Goal: Task Accomplishment & Management: Use online tool/utility

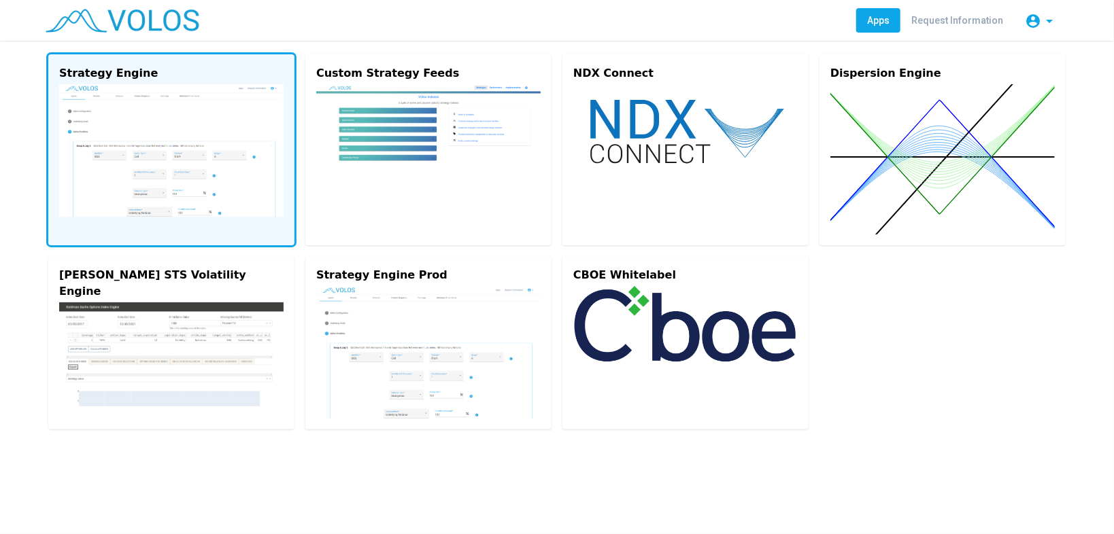
click at [159, 161] on img at bounding box center [171, 150] width 224 height 133
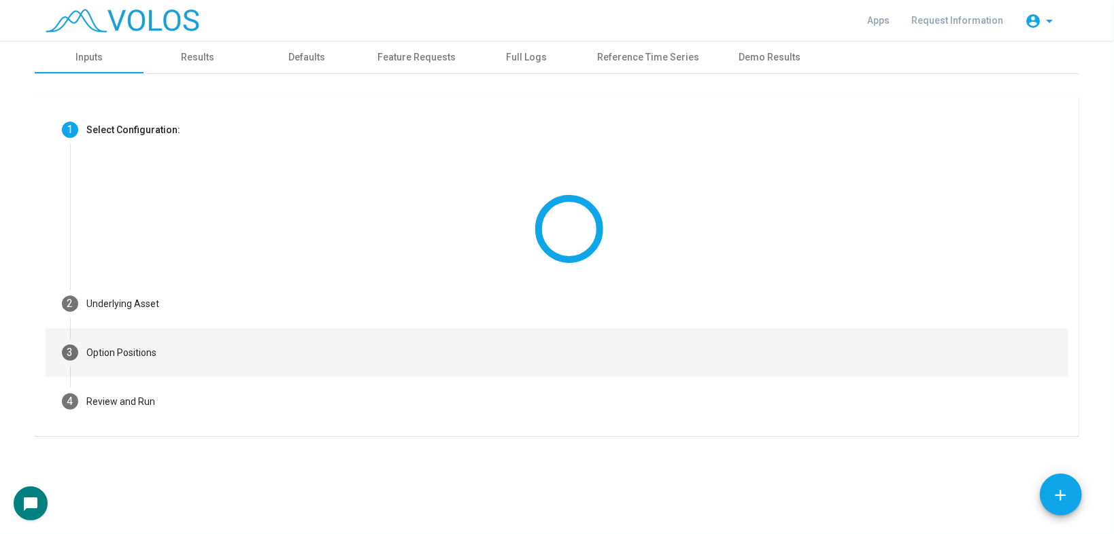
click at [194, 353] on mat-step-header "3 Option Positions" at bounding box center [557, 352] width 1023 height 49
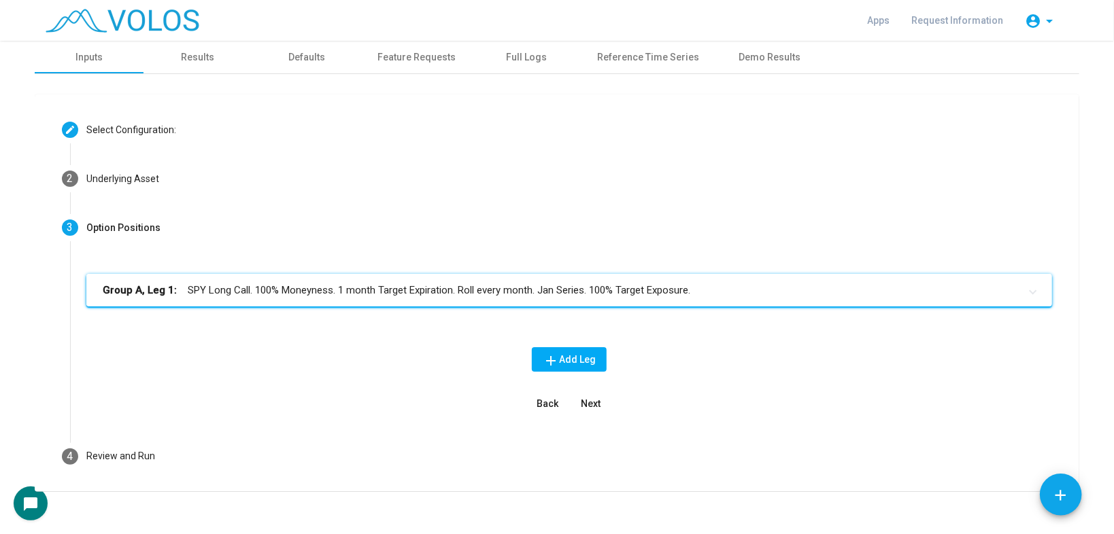
click at [310, 299] on mat-expansion-panel-header "Group A, Leg 1: SPY Long Call. 100% Moneyness. 1 month Target Expiration. Roll …" at bounding box center [569, 290] width 966 height 33
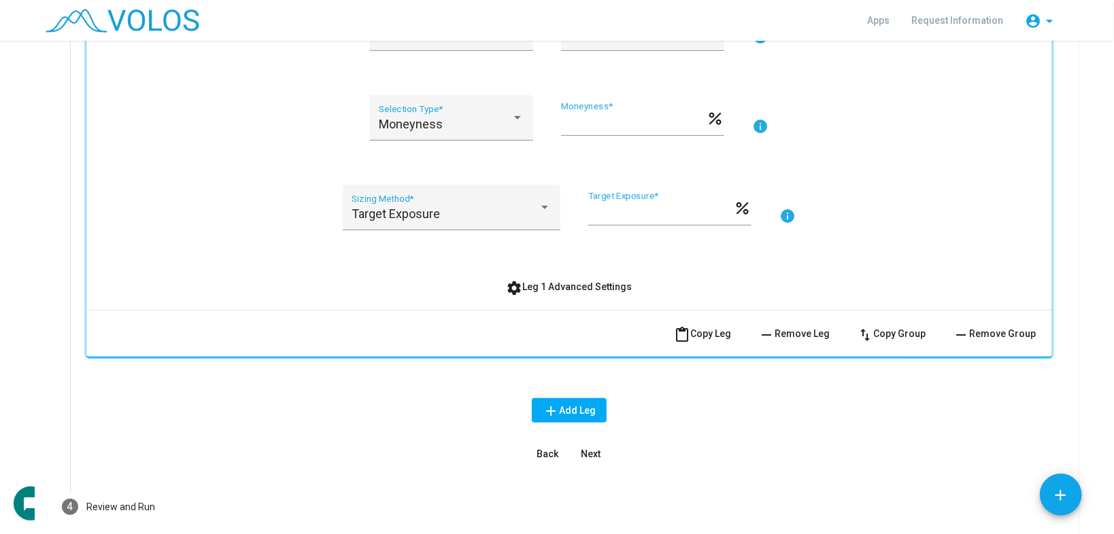
scroll to position [462, 0]
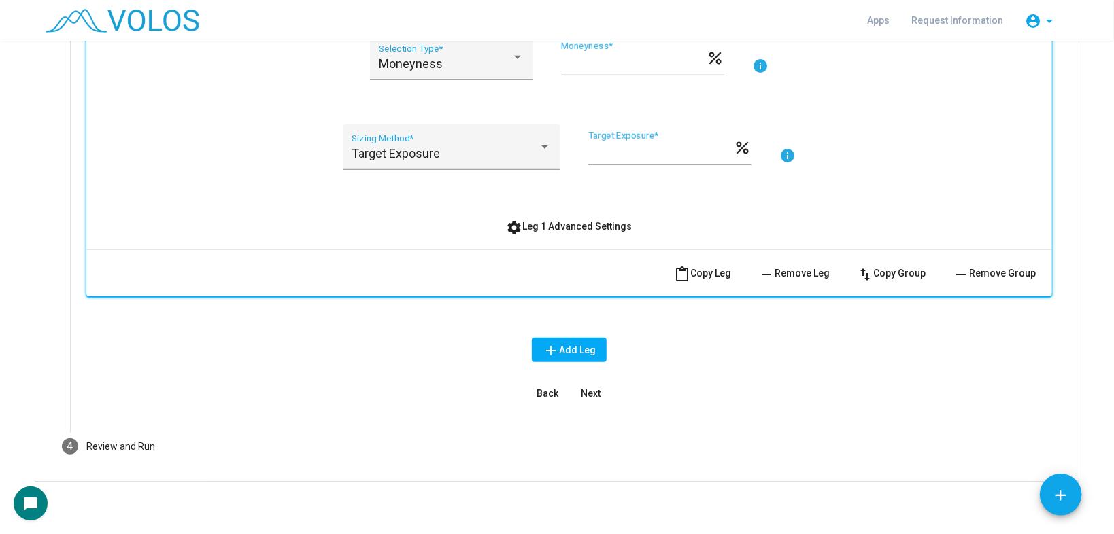
click at [577, 214] on button "settings Leg 1 Advanced Settings" at bounding box center [570, 226] width 148 height 24
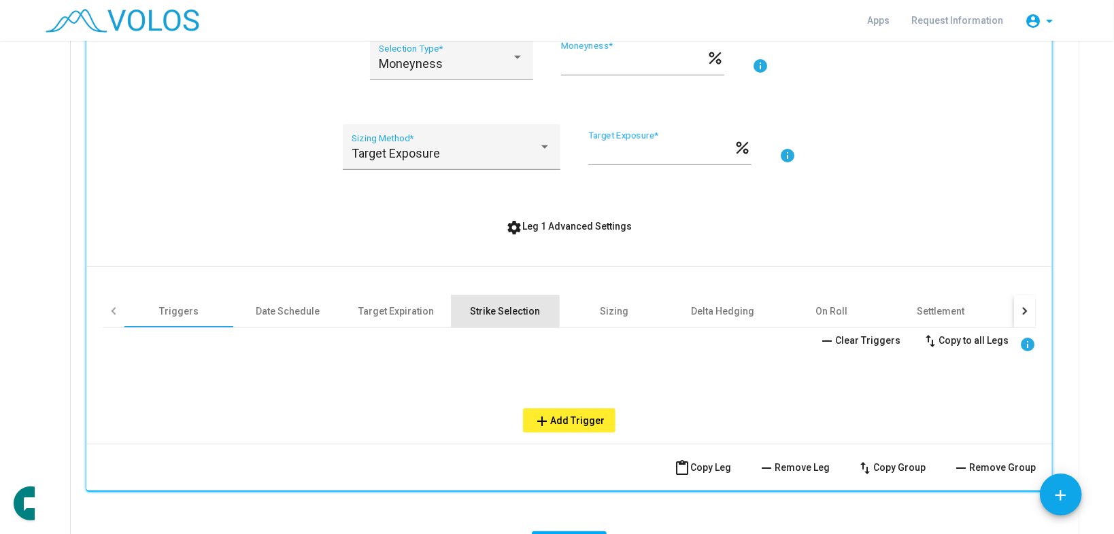
click at [486, 317] on div "Strike Selection" at bounding box center [505, 311] width 109 height 33
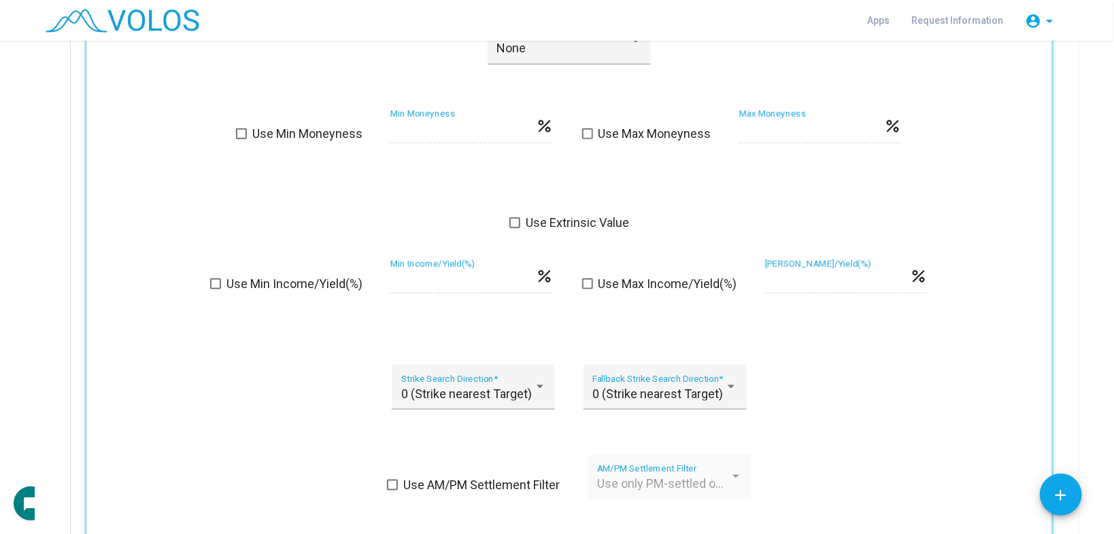
scroll to position [843, 0]
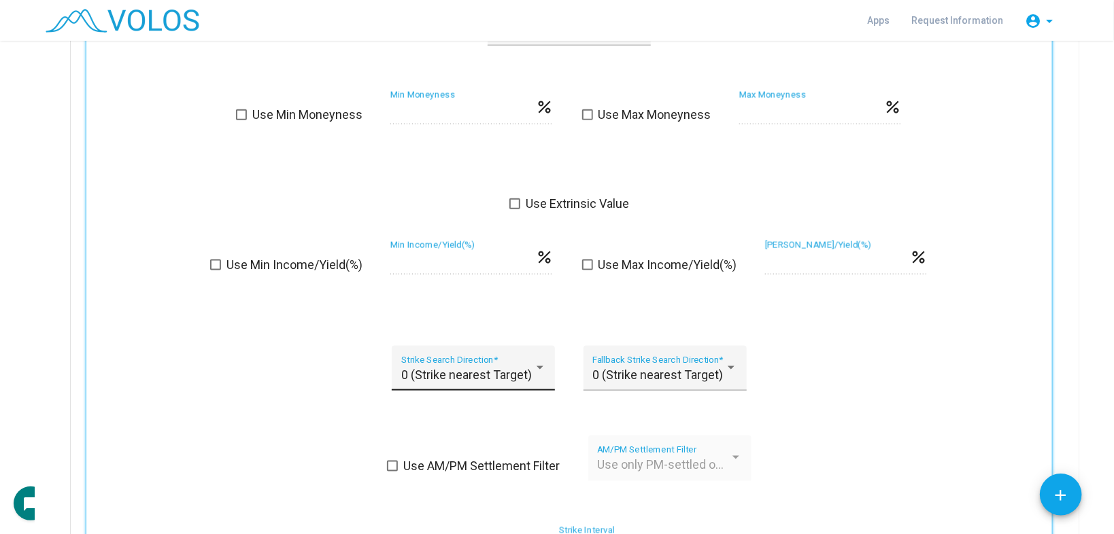
click at [420, 376] on span "0 (Strike nearest Target)" at bounding box center [466, 375] width 131 height 14
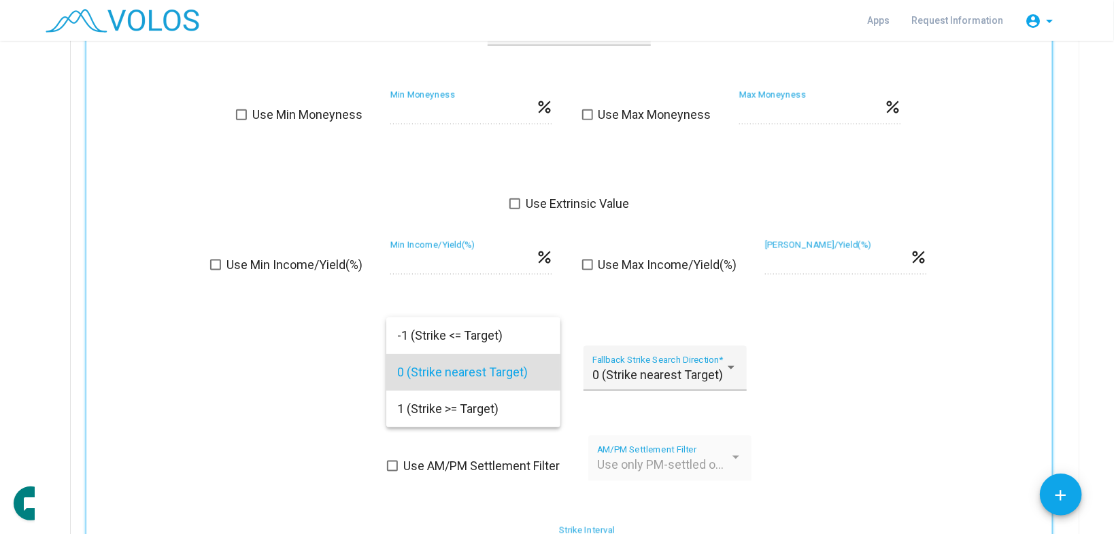
click at [261, 373] on div at bounding box center [557, 267] width 1114 height 534
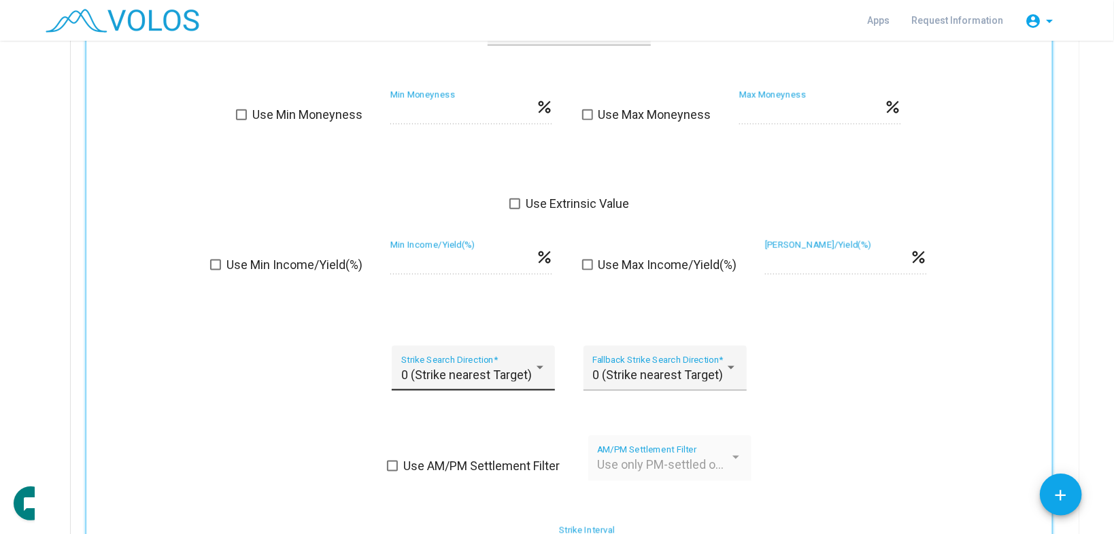
click at [434, 369] on span "0 (Strike nearest Target)" at bounding box center [466, 375] width 131 height 14
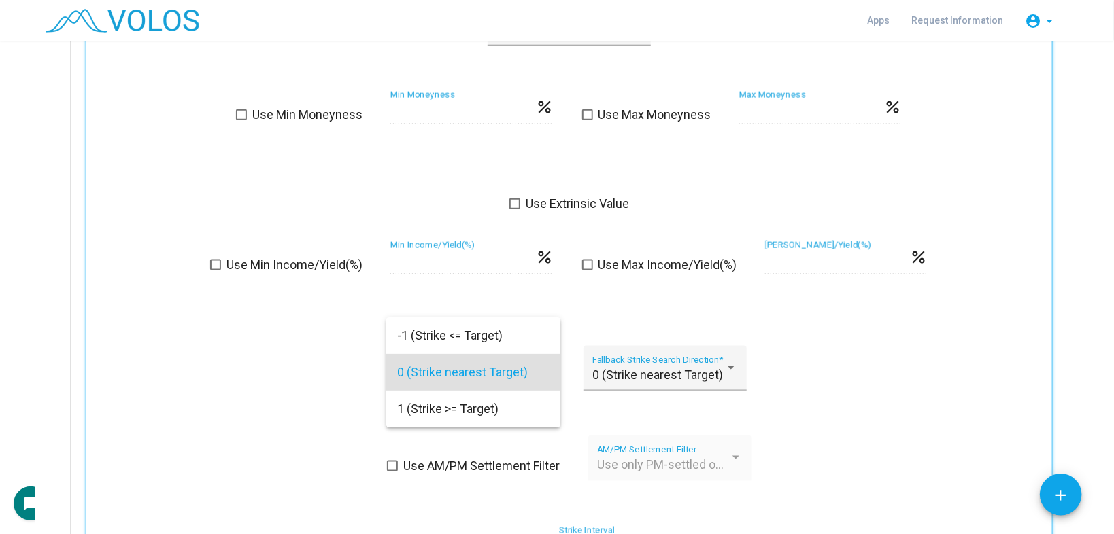
click at [266, 377] on div at bounding box center [557, 267] width 1114 height 534
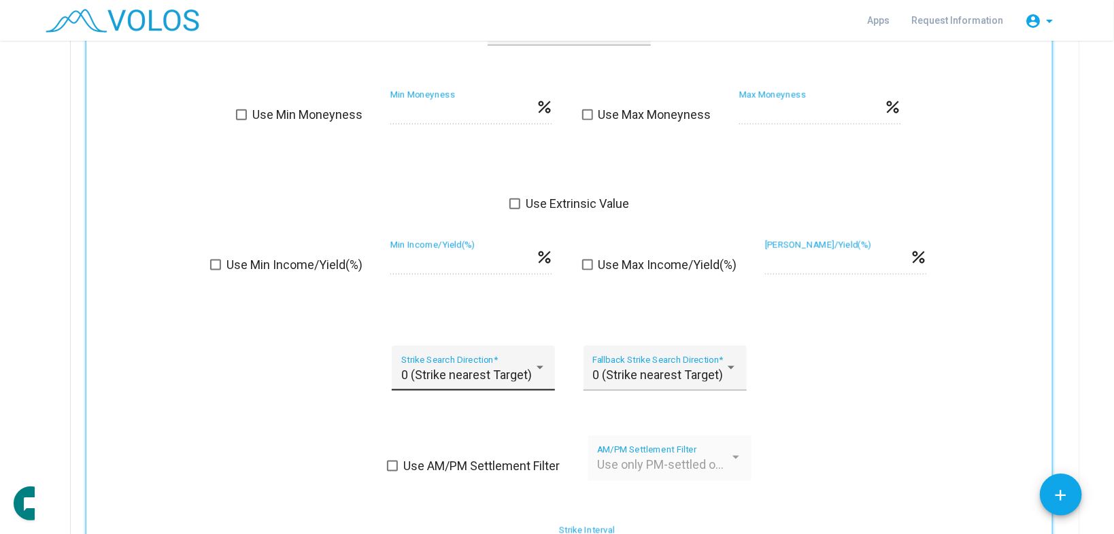
click at [455, 355] on div "0 (Strike nearest Target) Strike Search Direction *" at bounding box center [473, 373] width 145 height 36
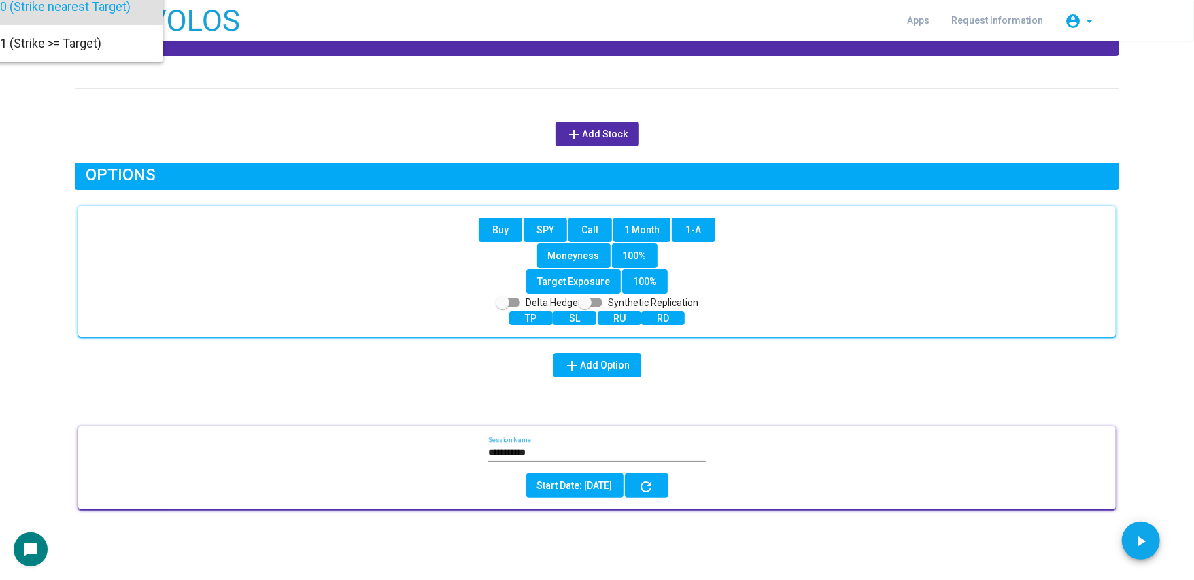
scroll to position [12, 0]
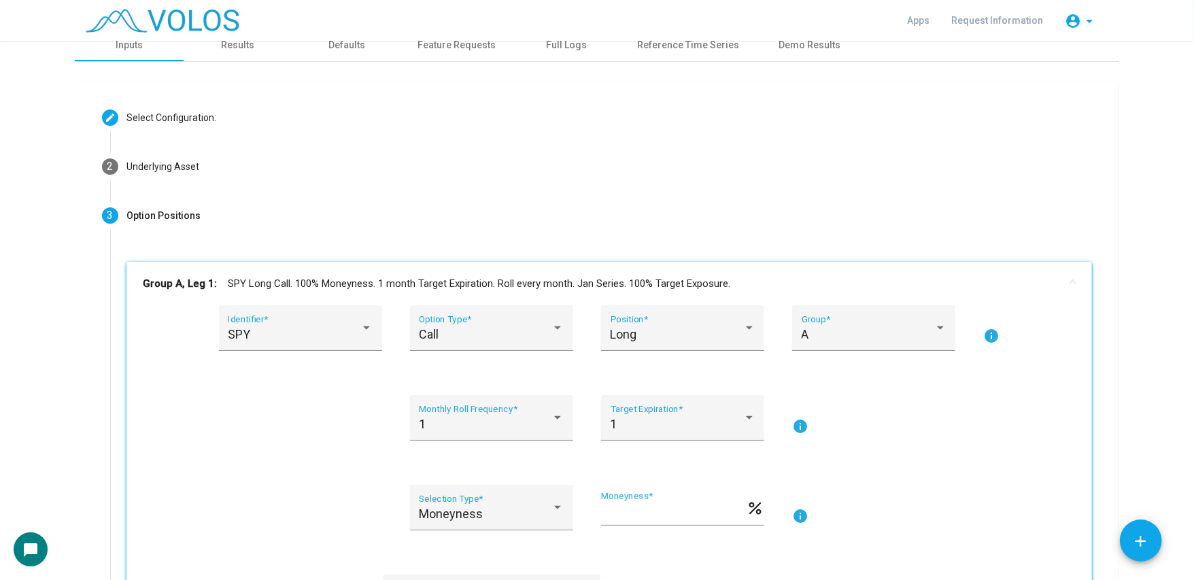
click at [429, 223] on div at bounding box center [597, 290] width 1194 height 580
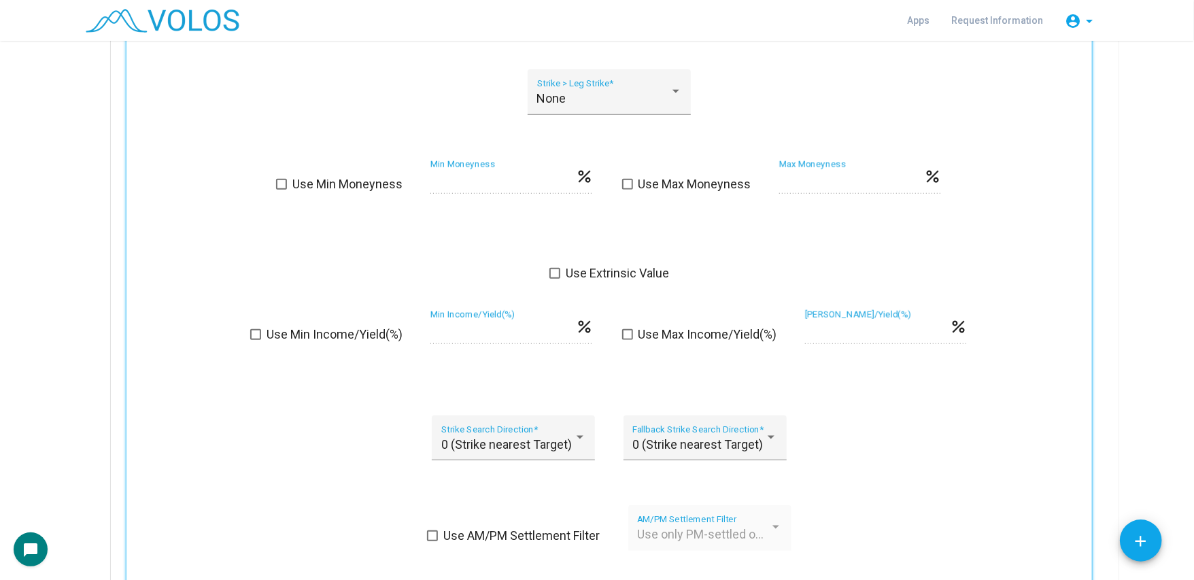
scroll to position [883, 0]
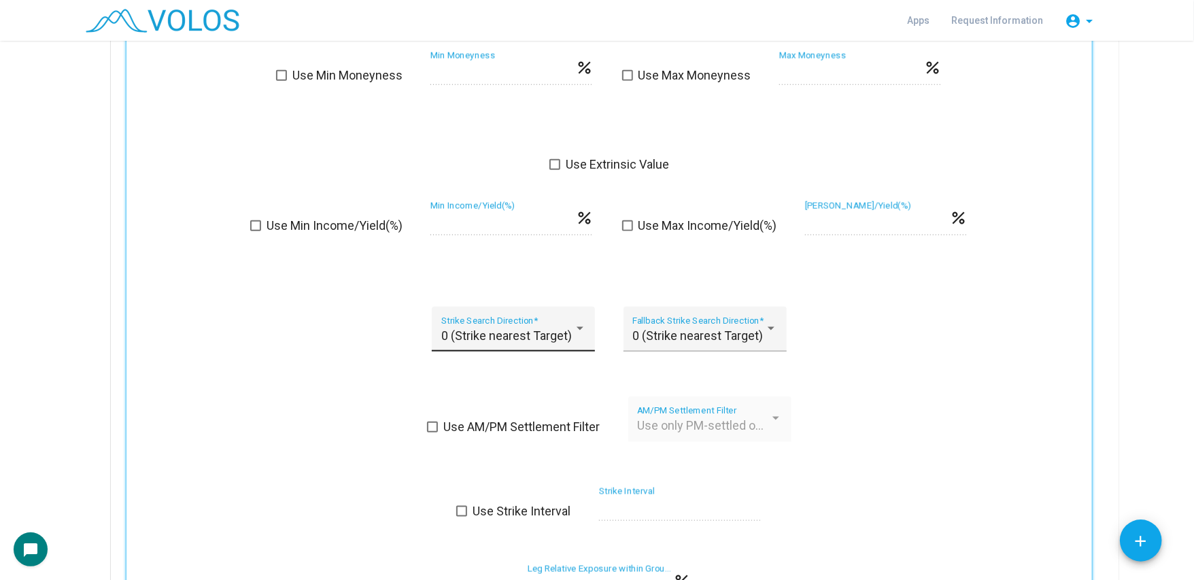
click at [513, 337] on span "0 (Strike nearest Target)" at bounding box center [506, 335] width 131 height 14
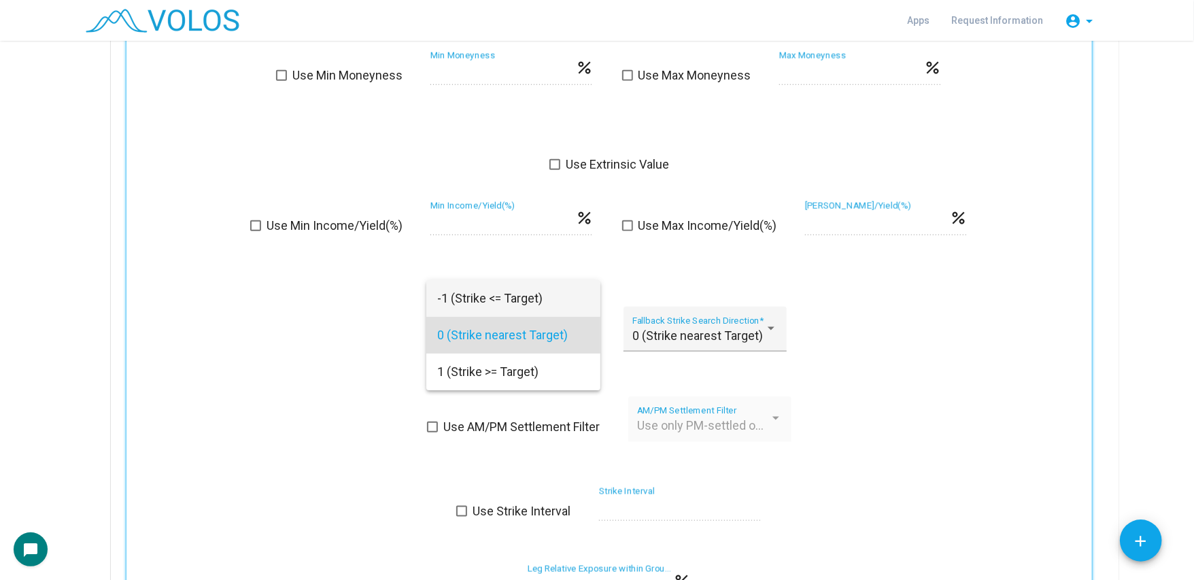
click at [507, 305] on span "-1 (Strike <= Target)" at bounding box center [513, 298] width 152 height 37
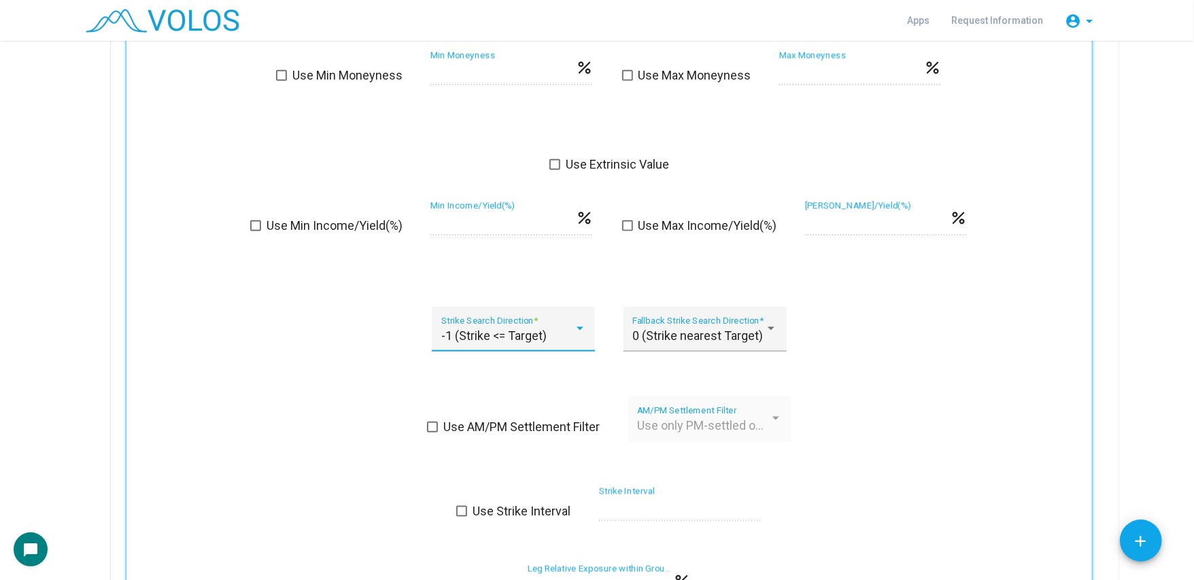
click at [509, 335] on span "-1 (Strike <= Target)" at bounding box center [493, 335] width 105 height 14
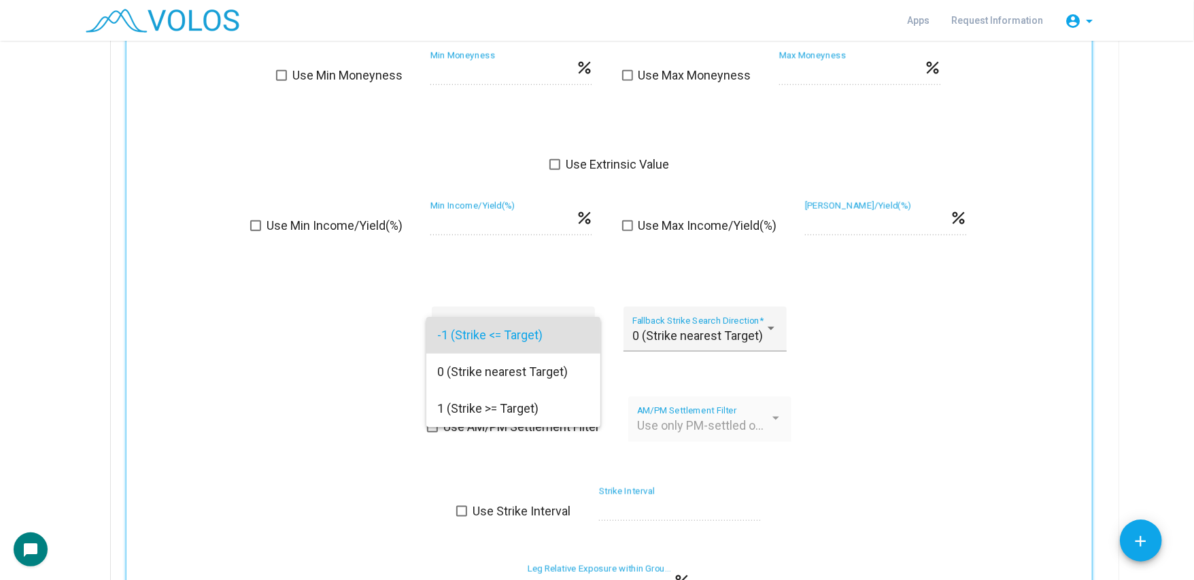
click at [318, 335] on div at bounding box center [597, 290] width 1194 height 580
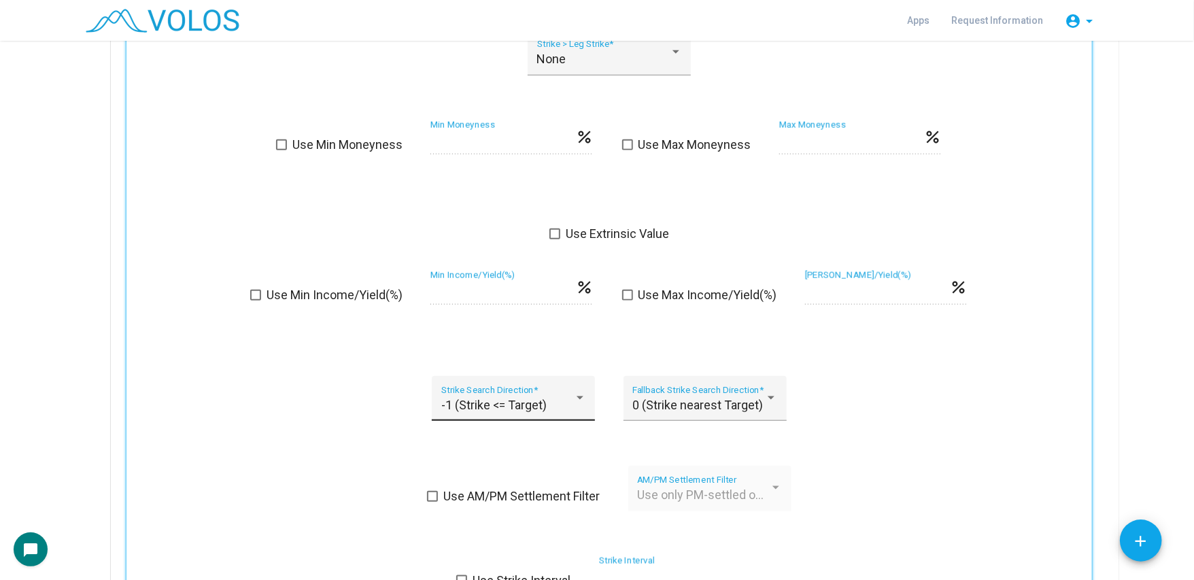
scroll to position [828, 0]
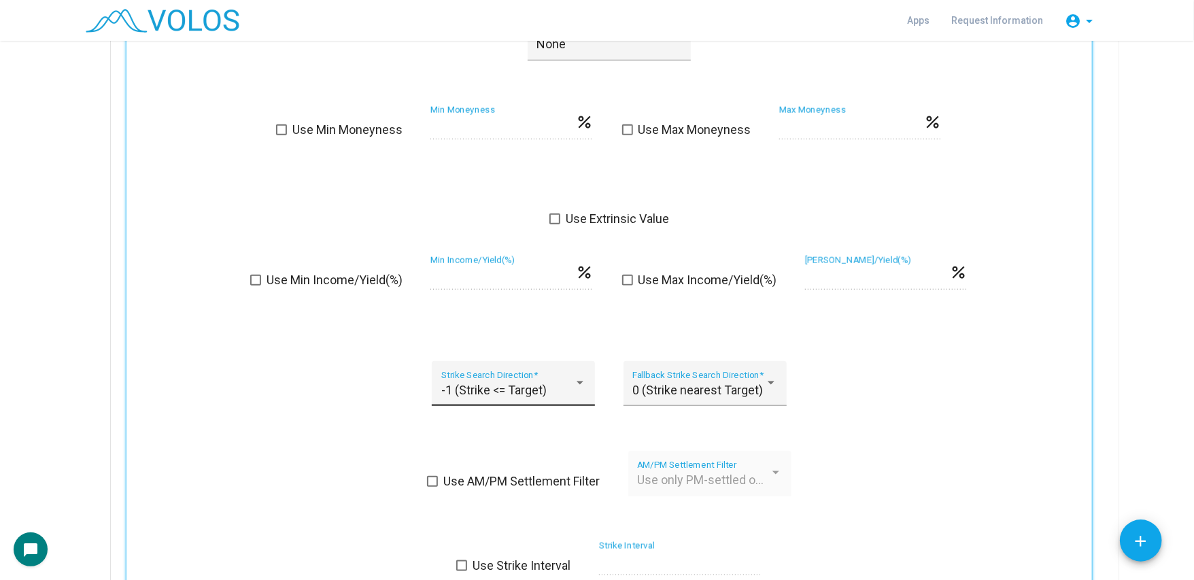
click at [525, 405] on div "-1 (Strike <= Target) Strike Search Direction *" at bounding box center [513, 388] width 145 height 36
click at [501, 362] on div at bounding box center [597, 290] width 1194 height 580
click at [530, 393] on span "-1 (Strike <= Target)" at bounding box center [493, 390] width 105 height 14
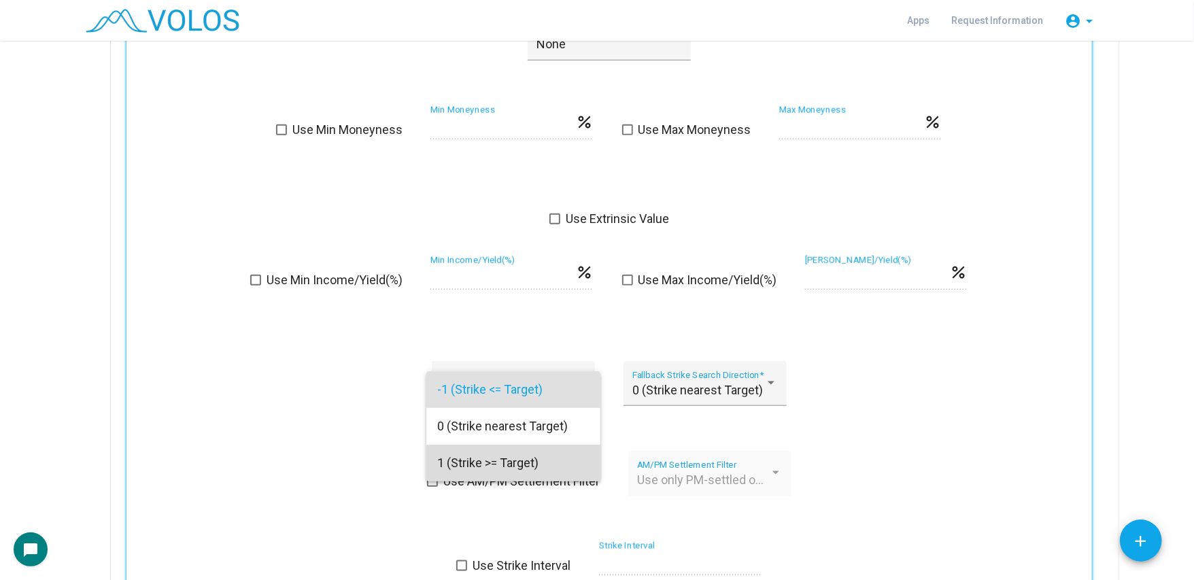
click at [526, 467] on span "1 (Strike >= Target)" at bounding box center [513, 463] width 152 height 37
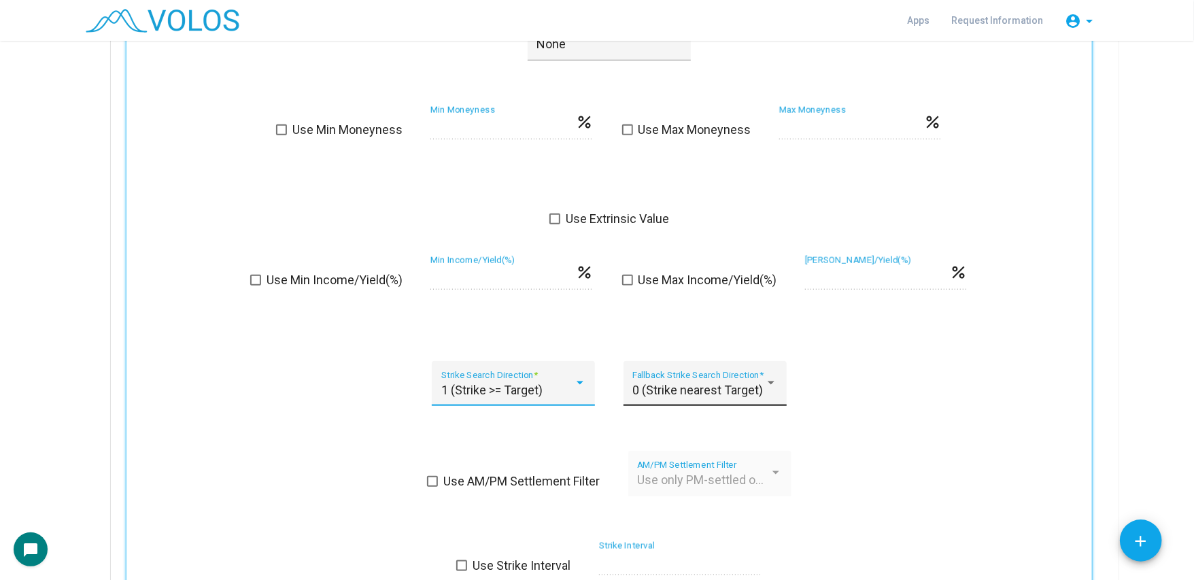
click at [692, 387] on span "0 (Strike nearest Target)" at bounding box center [697, 390] width 131 height 14
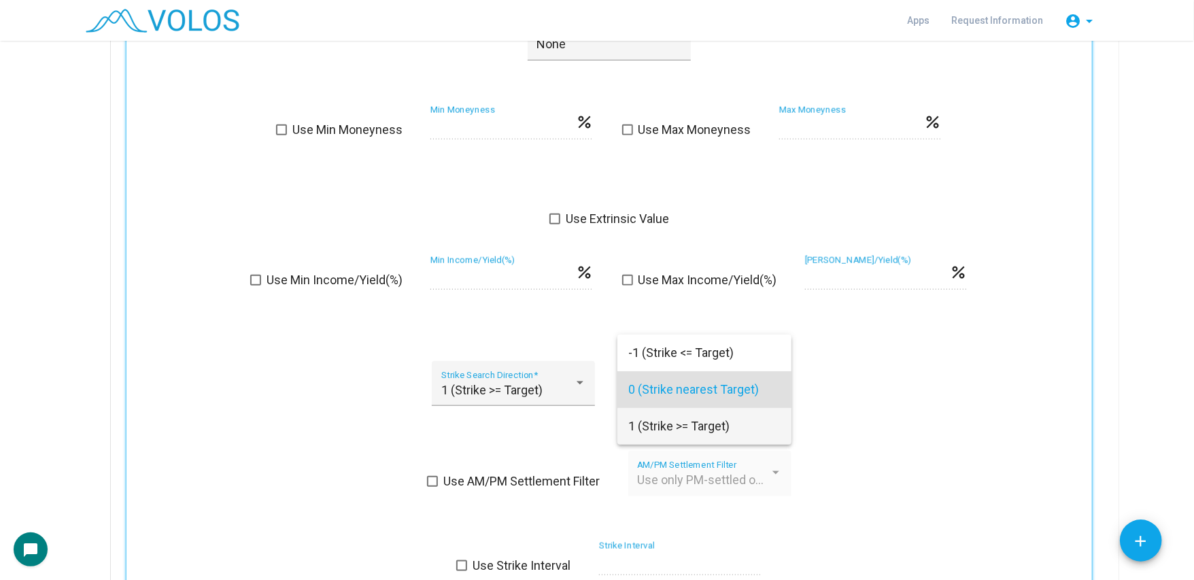
click at [681, 422] on span "1 (Strike >= Target)" at bounding box center [704, 426] width 152 height 37
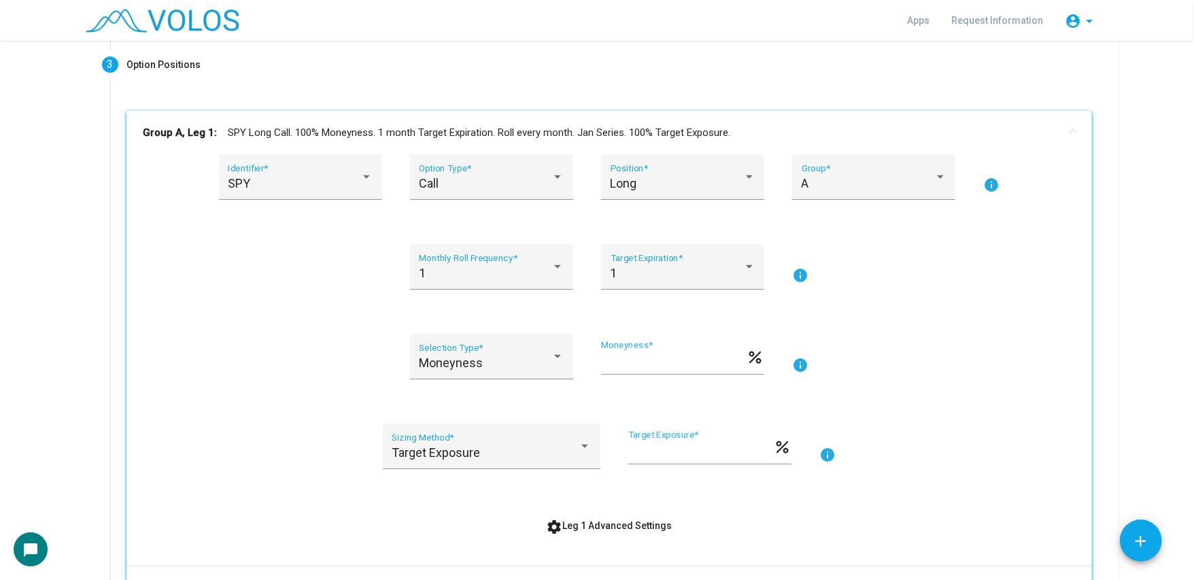
scroll to position [284, 0]
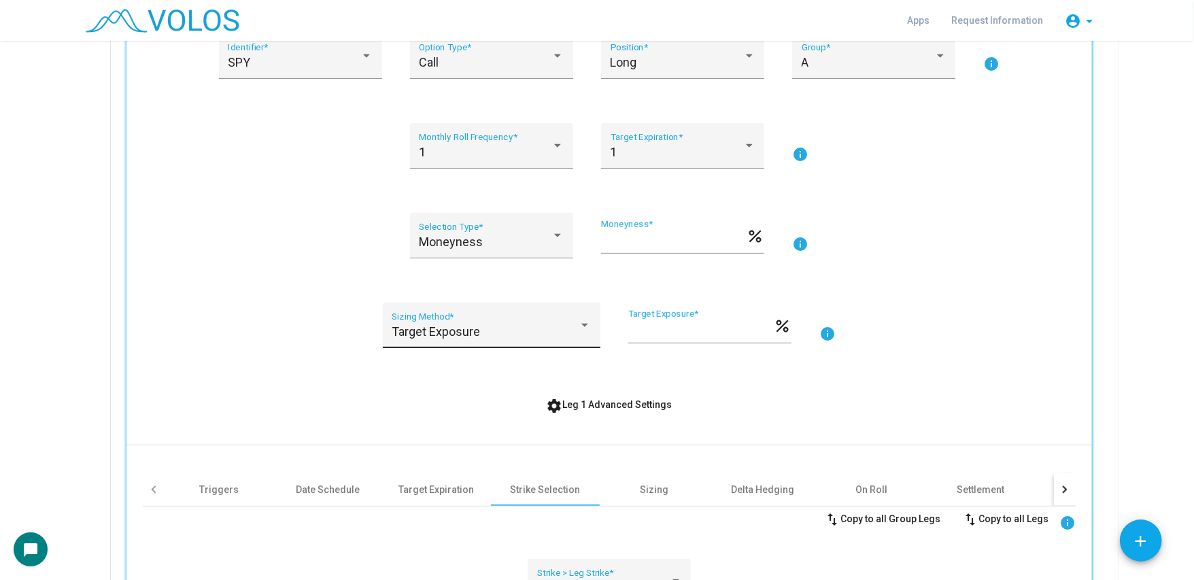
click at [502, 318] on div "Target Exposure Sizing Method *" at bounding box center [491, 330] width 199 height 36
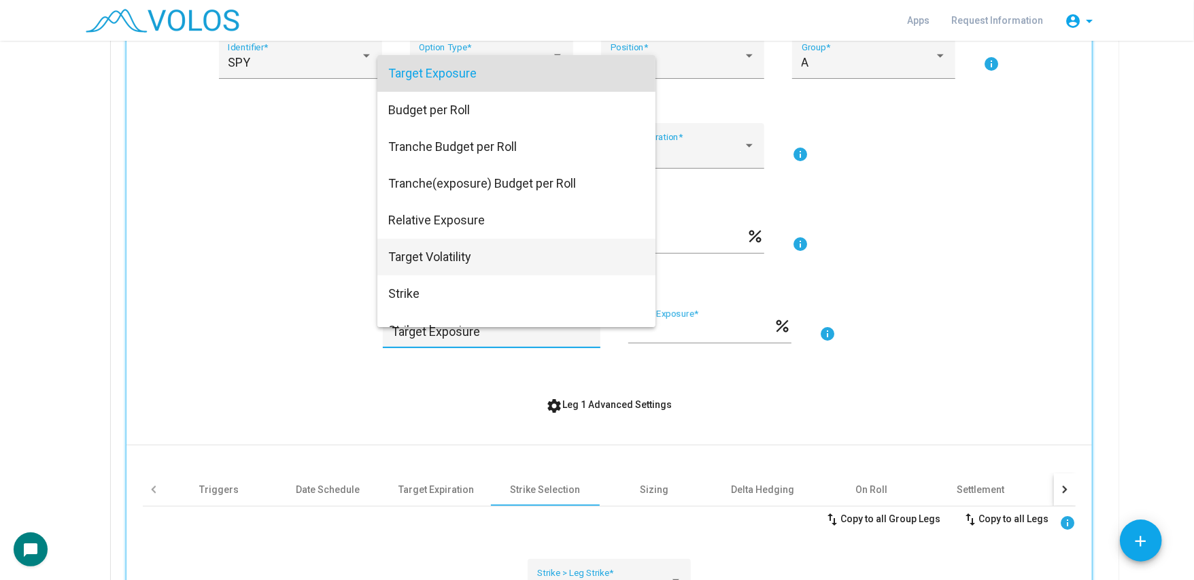
click at [481, 255] on span "Target Volatility" at bounding box center [516, 257] width 256 height 37
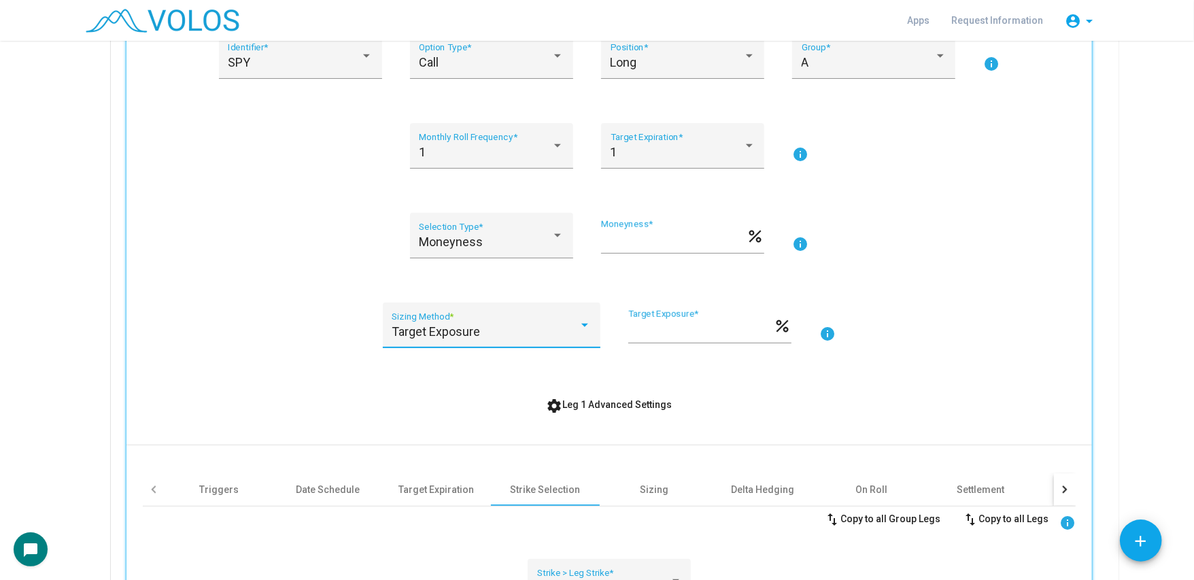
type input "**"
click at [267, 257] on div "Moneyness Selection Type * *** Moneyness * percent info" at bounding box center [609, 244] width 933 height 62
click at [498, 238] on div "Moneyness" at bounding box center [485, 242] width 133 height 14
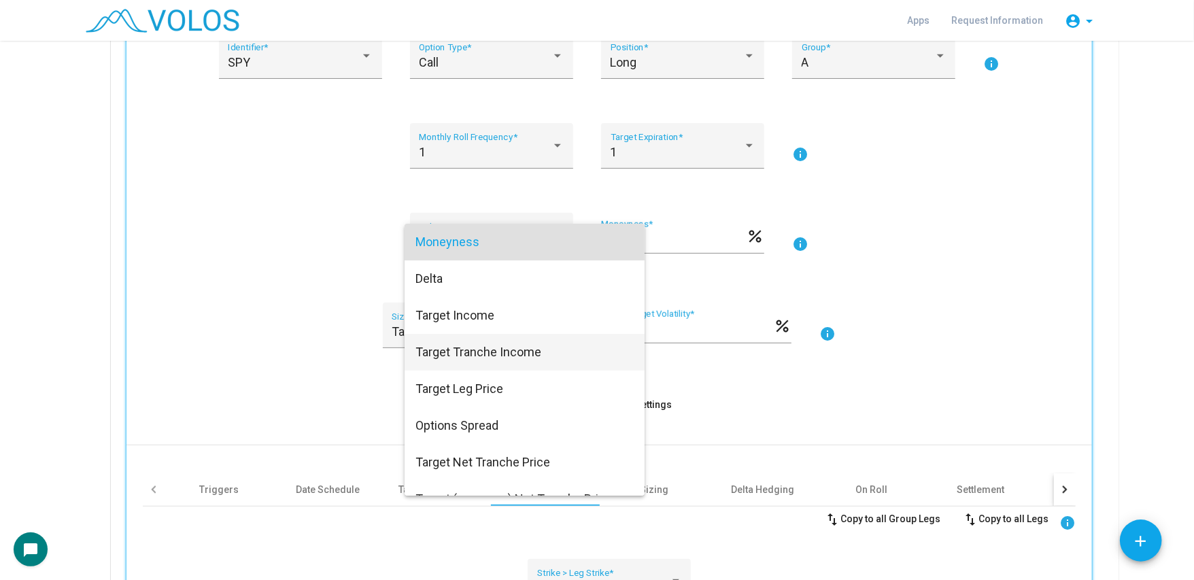
click at [563, 347] on span "Target Tranche Income" at bounding box center [524, 352] width 218 height 37
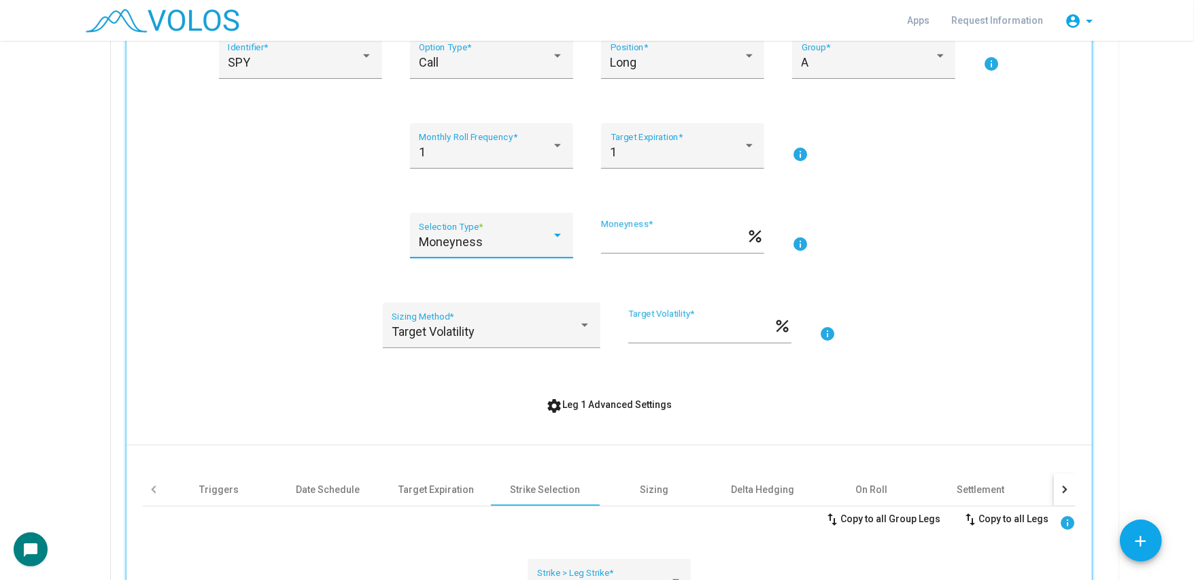
type input "*"
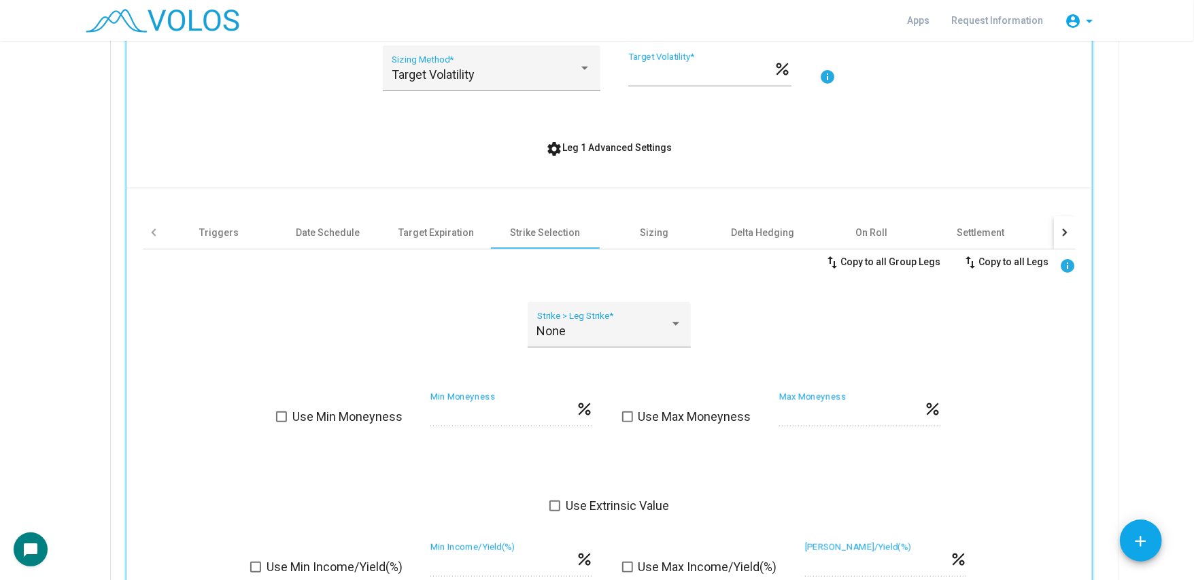
scroll to position [719, 0]
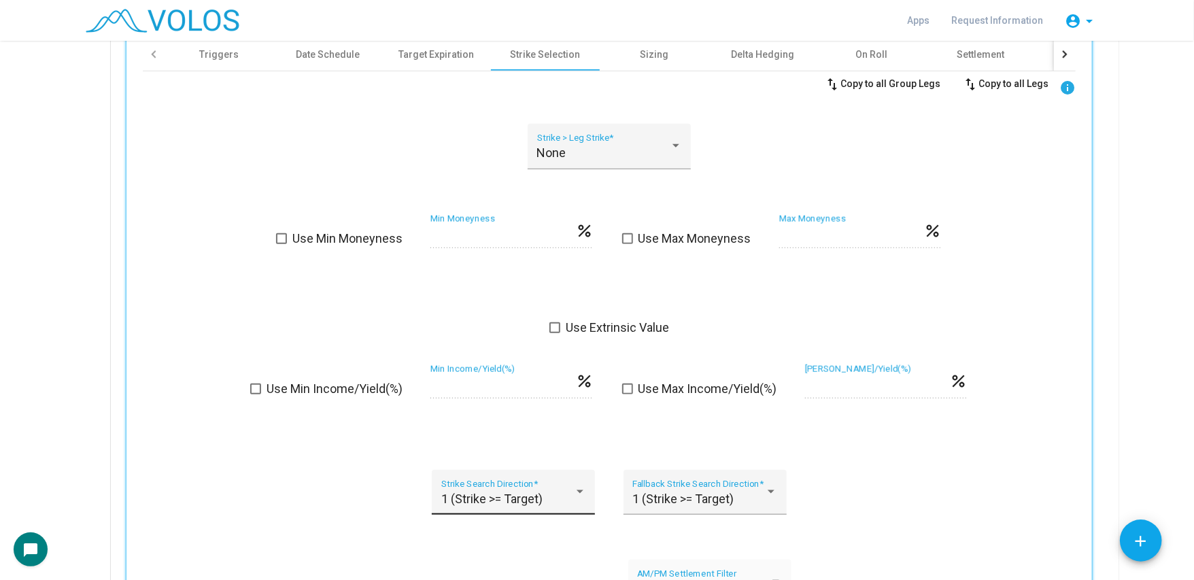
click at [528, 500] on span "1 (Strike >= Target)" at bounding box center [491, 499] width 101 height 14
click at [44, 213] on div at bounding box center [597, 290] width 1194 height 580
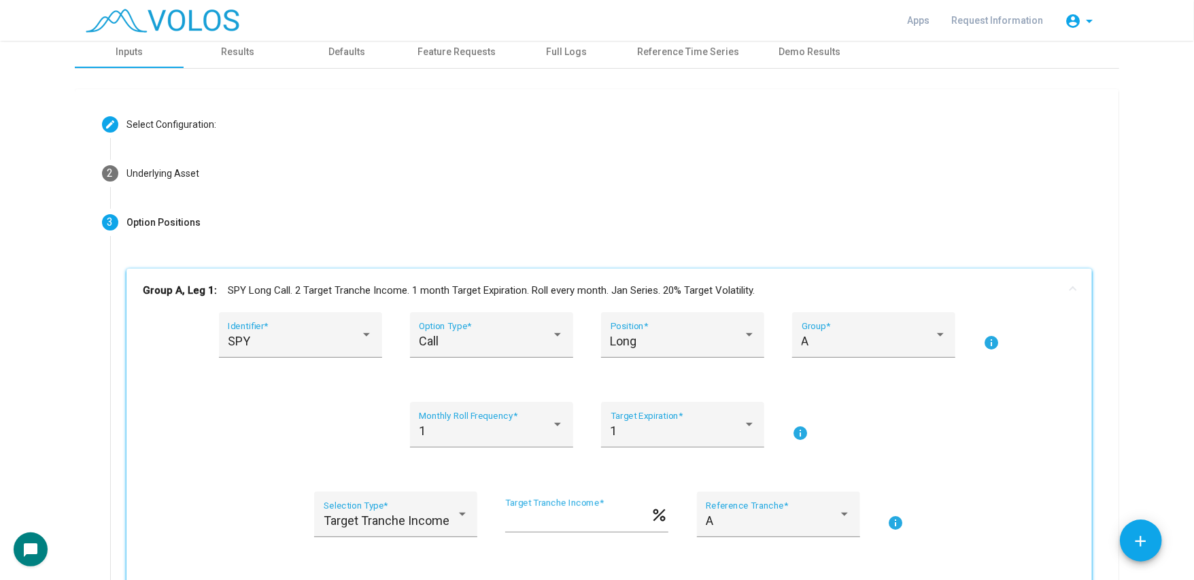
scroll to position [0, 0]
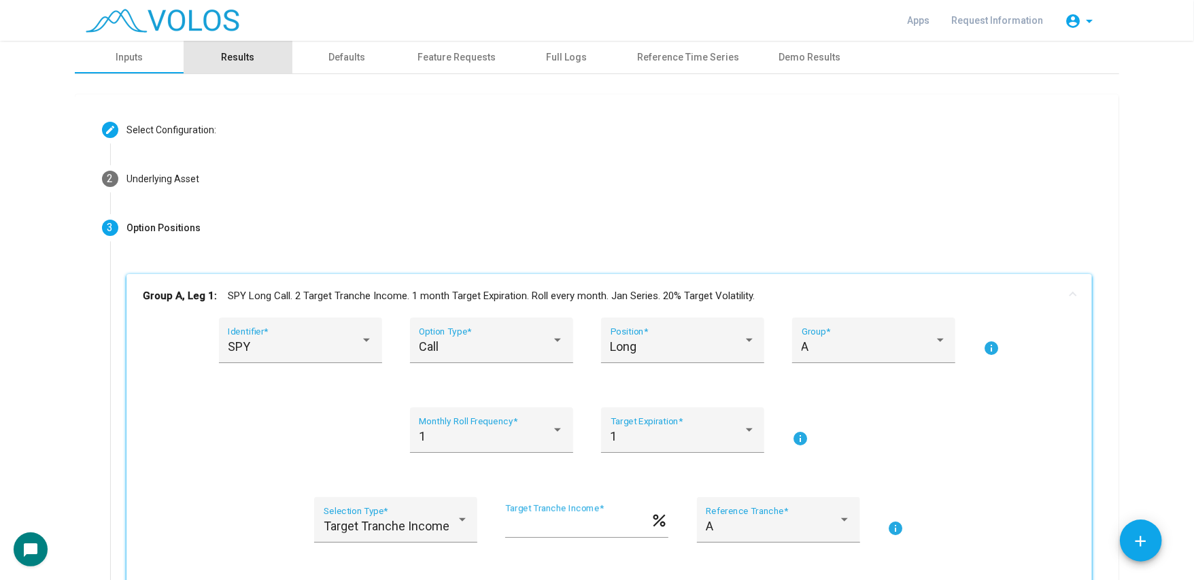
click at [223, 57] on div "Results" at bounding box center [238, 57] width 33 height 14
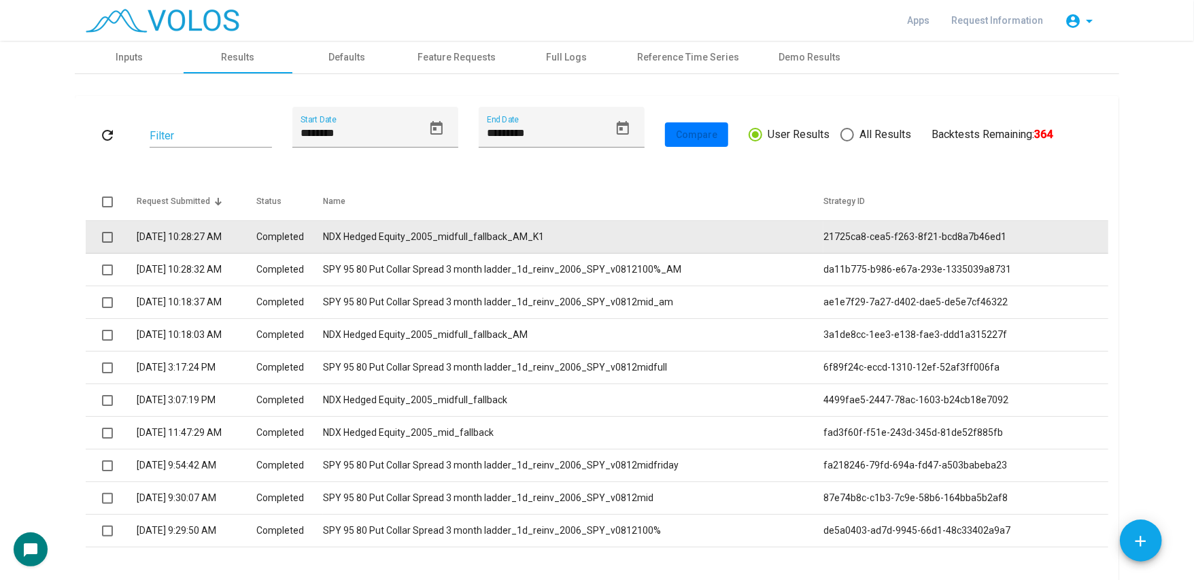
click at [102, 235] on span at bounding box center [107, 237] width 11 height 11
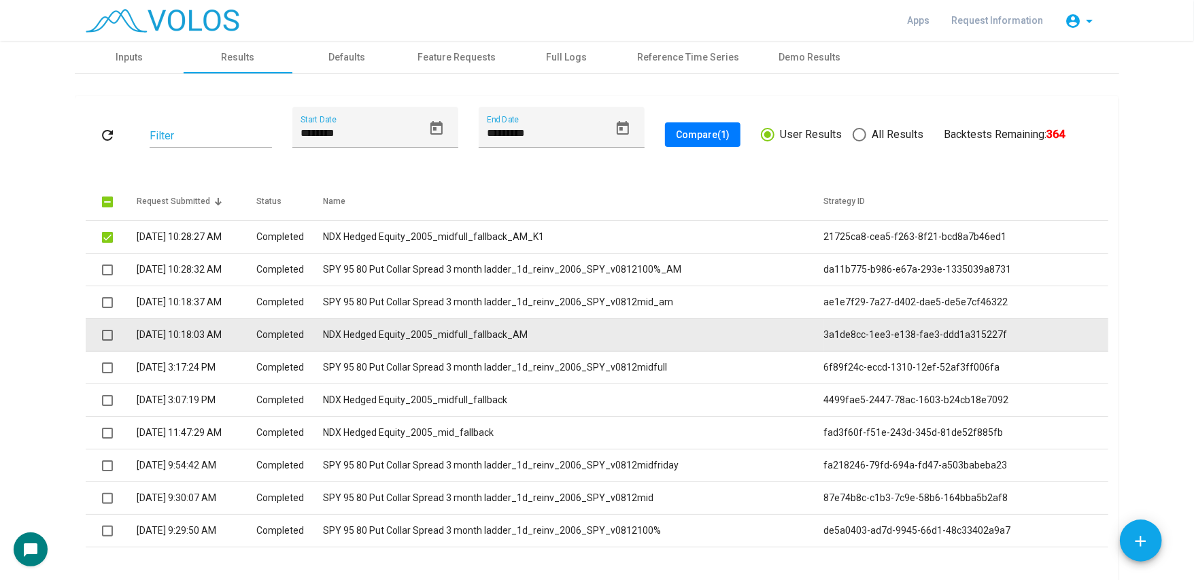
click at [102, 337] on span at bounding box center [107, 335] width 11 height 11
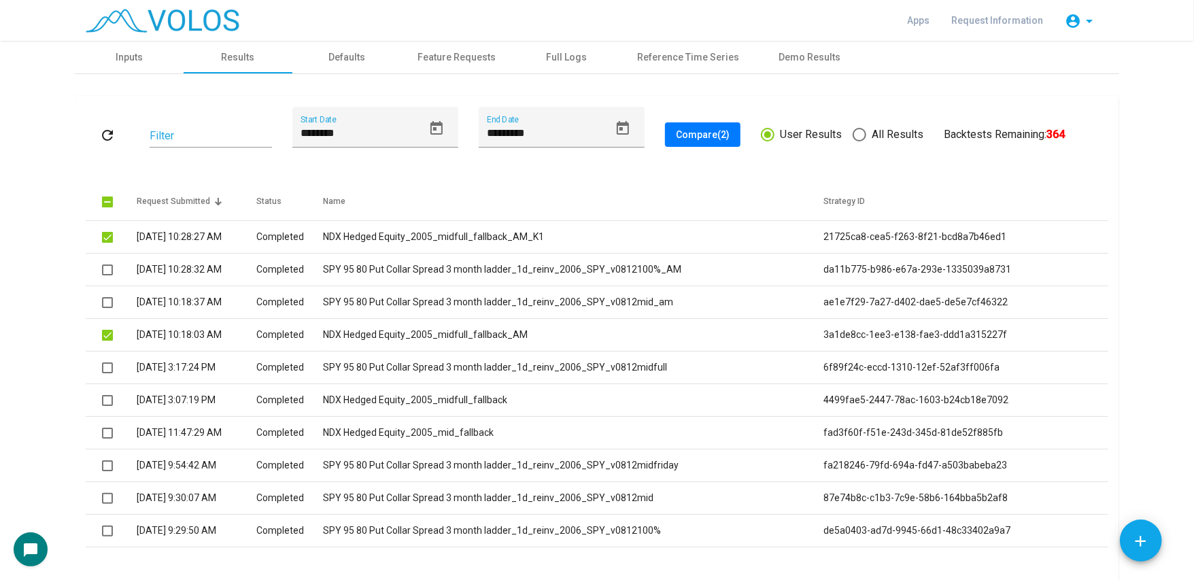
click at [676, 137] on span "Compare (2)" at bounding box center [703, 134] width 54 height 11
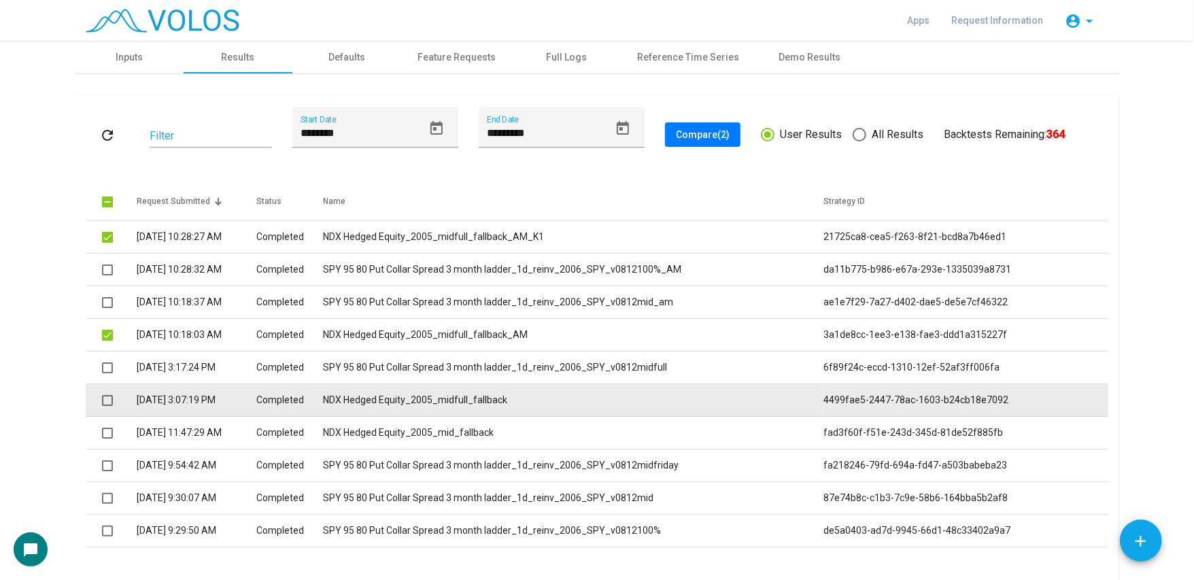
click at [513, 399] on td "NDX Hedged Equity_2005_midfull_fallback" at bounding box center [573, 400] width 500 height 33
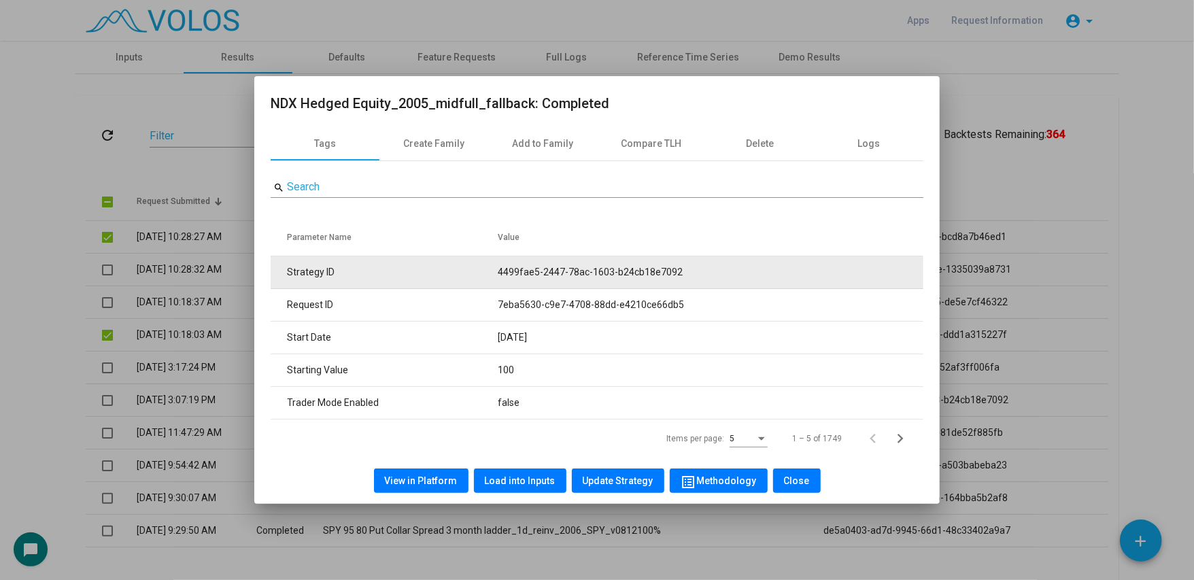
drag, startPoint x: 493, startPoint y: 270, endPoint x: 700, endPoint y: 266, distance: 207.4
click at [700, 266] on tr "Strategy ID 4499fae5-2447-78ac-1603-b24cb18e7092" at bounding box center [597, 272] width 653 height 33
copy tr "4499fae5-2447-78ac-1603-b24cb18e7092"
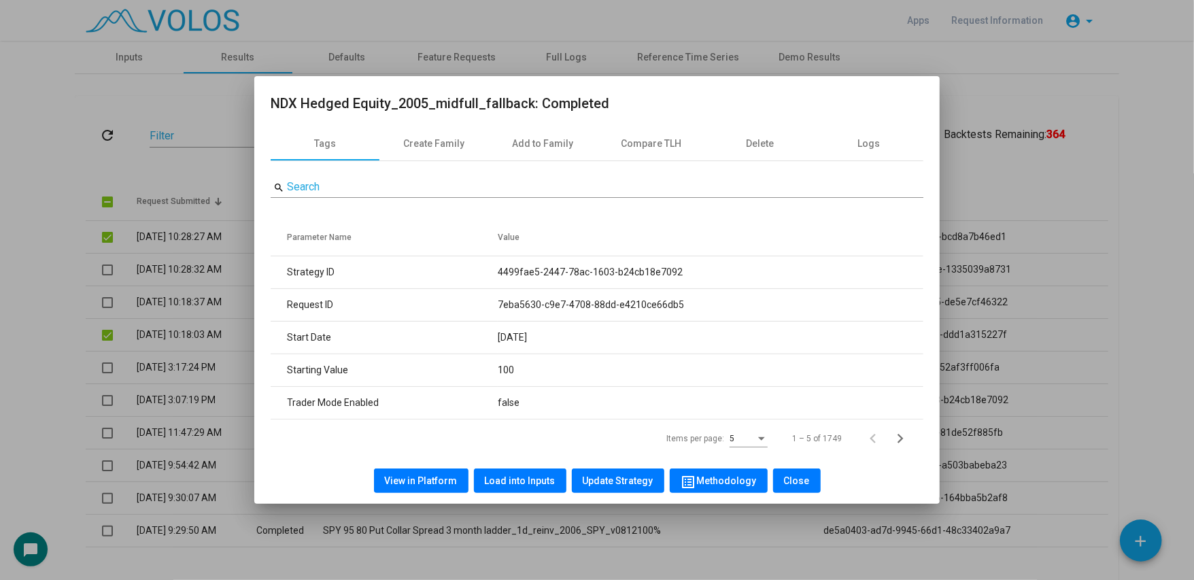
click at [60, 179] on div at bounding box center [597, 290] width 1194 height 580
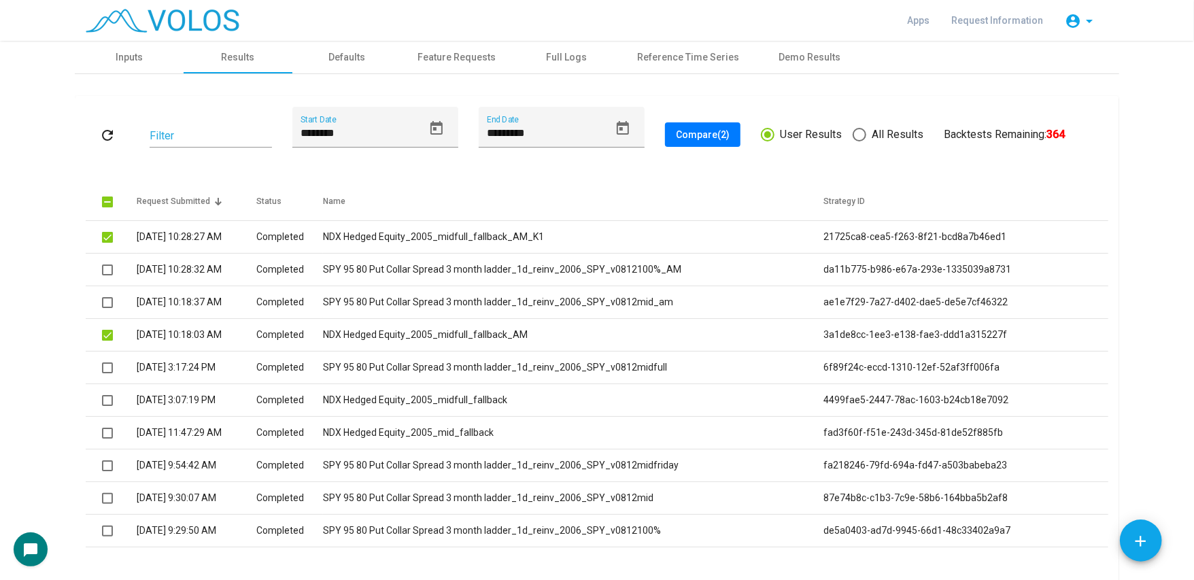
drag, startPoint x: 82, startPoint y: 114, endPoint x: 99, endPoint y: 128, distance: 22.2
click at [92, 123] on div "refresh Filter ******** Start Date ********* End Date Compare (2) User Results …" at bounding box center [597, 135] width 1023 height 56
click at [99, 128] on mat-icon "refresh" at bounding box center [107, 135] width 16 height 16
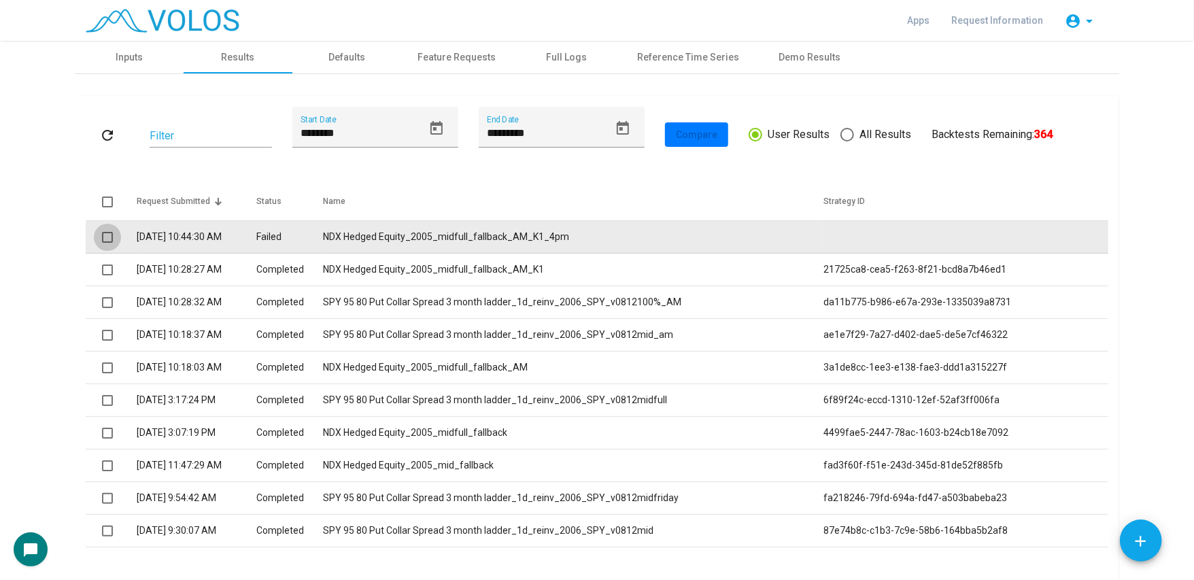
click at [104, 233] on span at bounding box center [107, 237] width 11 height 11
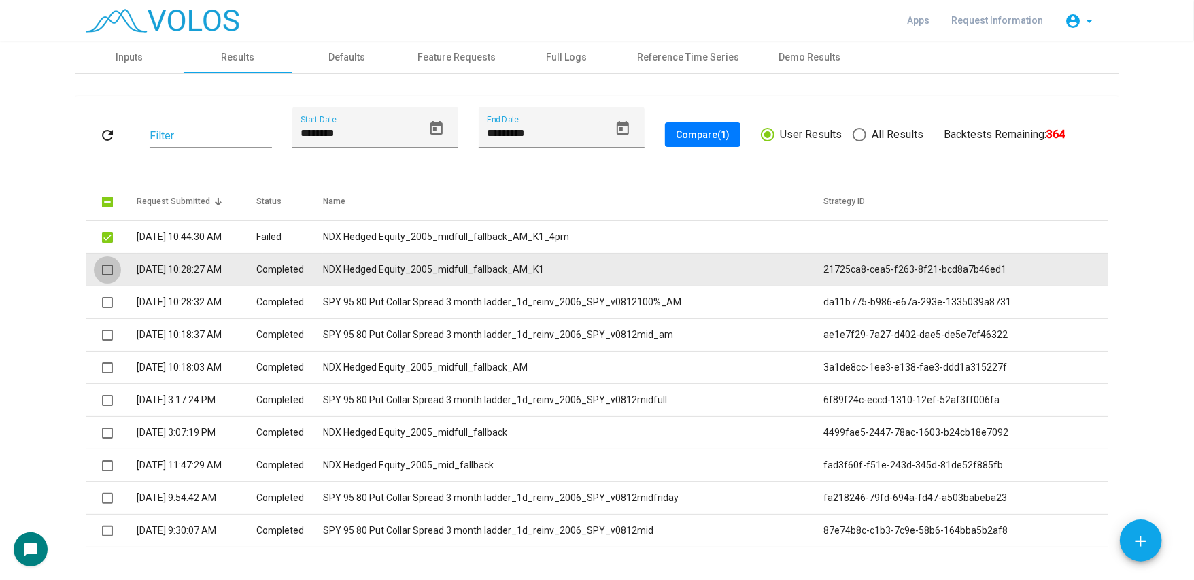
click at [105, 273] on span at bounding box center [107, 270] width 11 height 11
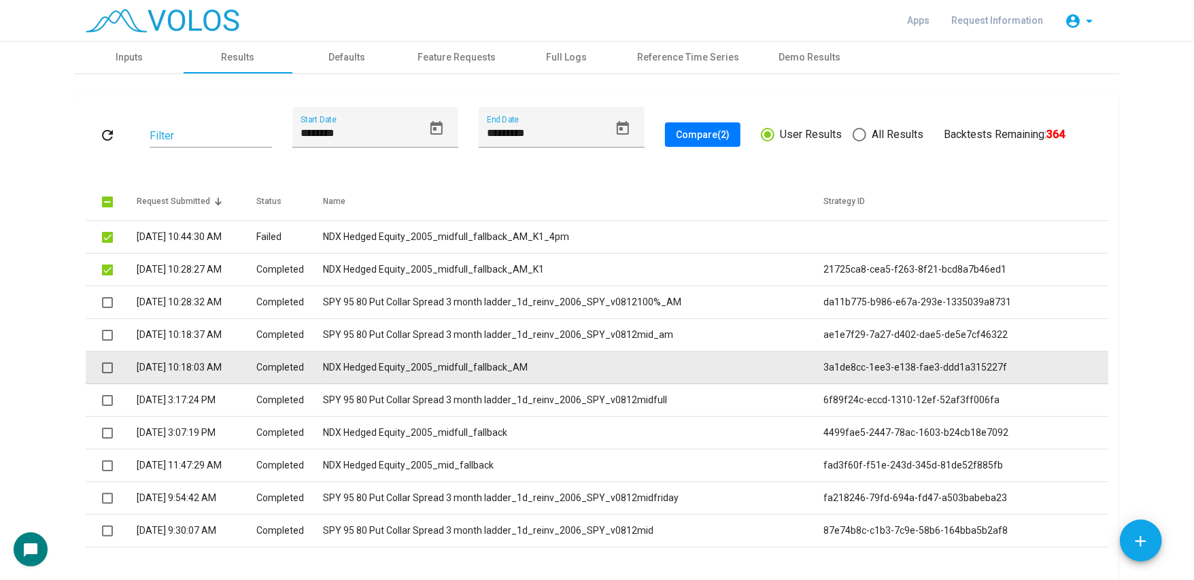
click at [102, 368] on span at bounding box center [107, 367] width 11 height 11
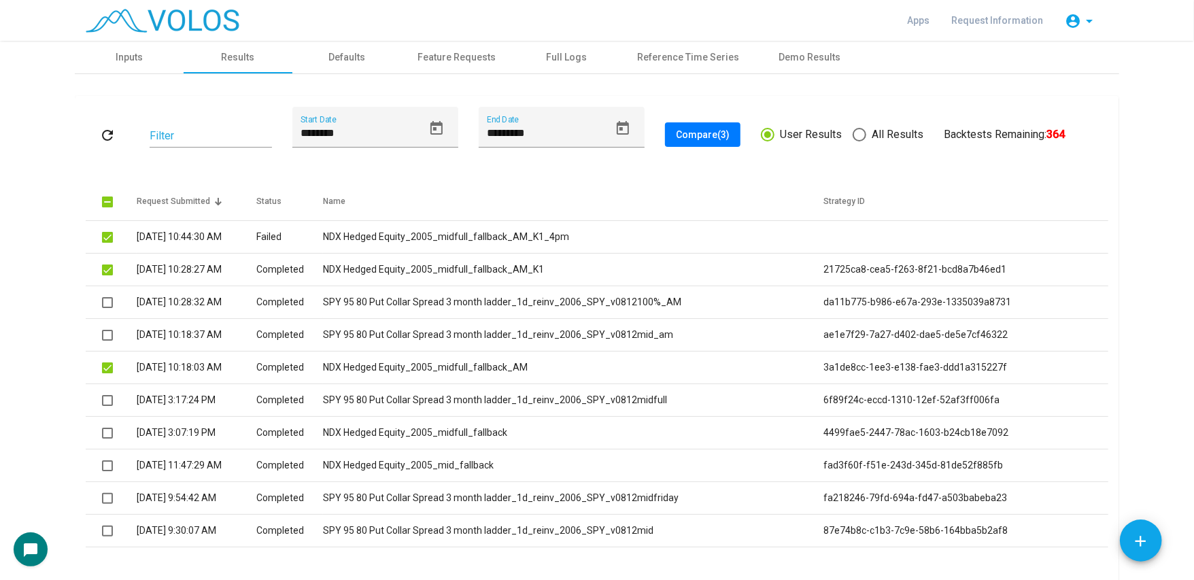
click at [676, 137] on span "Compare (3)" at bounding box center [703, 134] width 54 height 11
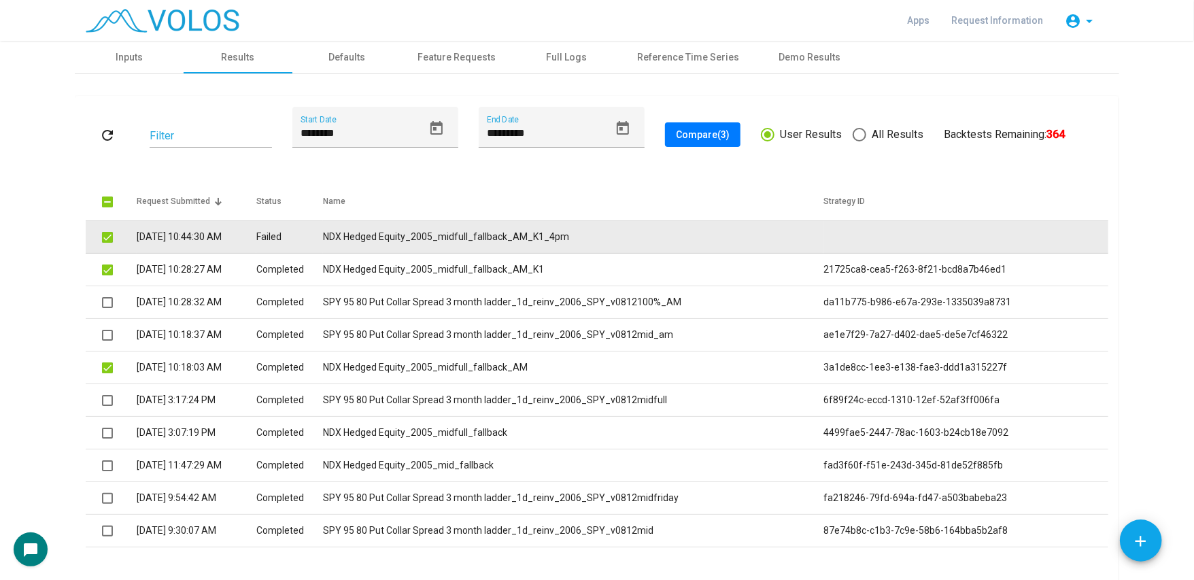
click at [370, 226] on td "NDX Hedged Equity_2005_midfull_fallback_AM_K1_4pm" at bounding box center [573, 237] width 500 height 33
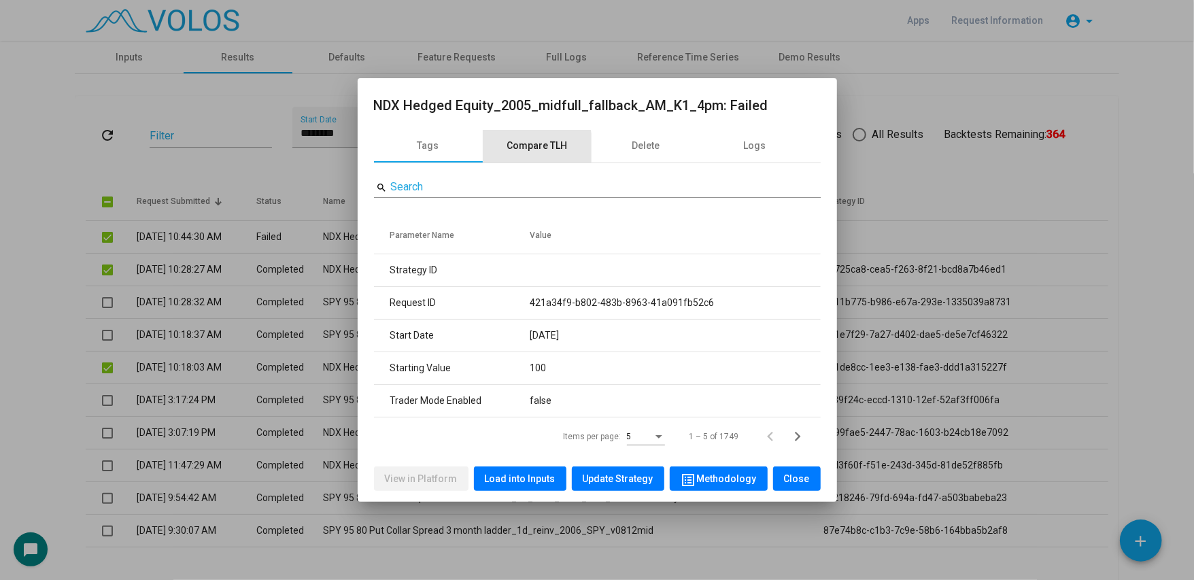
click at [519, 148] on div "Compare TLH" at bounding box center [537, 146] width 61 height 14
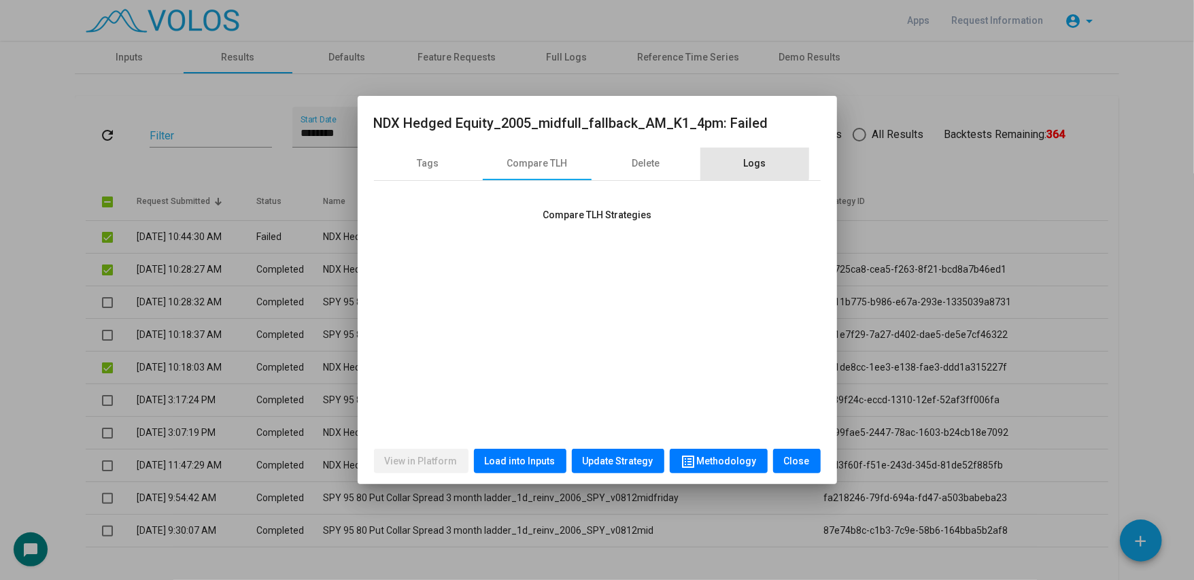
click at [745, 162] on div "Logs" at bounding box center [754, 164] width 109 height 33
click at [551, 157] on div "Compare TLH" at bounding box center [537, 164] width 61 height 14
click at [28, 396] on div at bounding box center [597, 290] width 1194 height 580
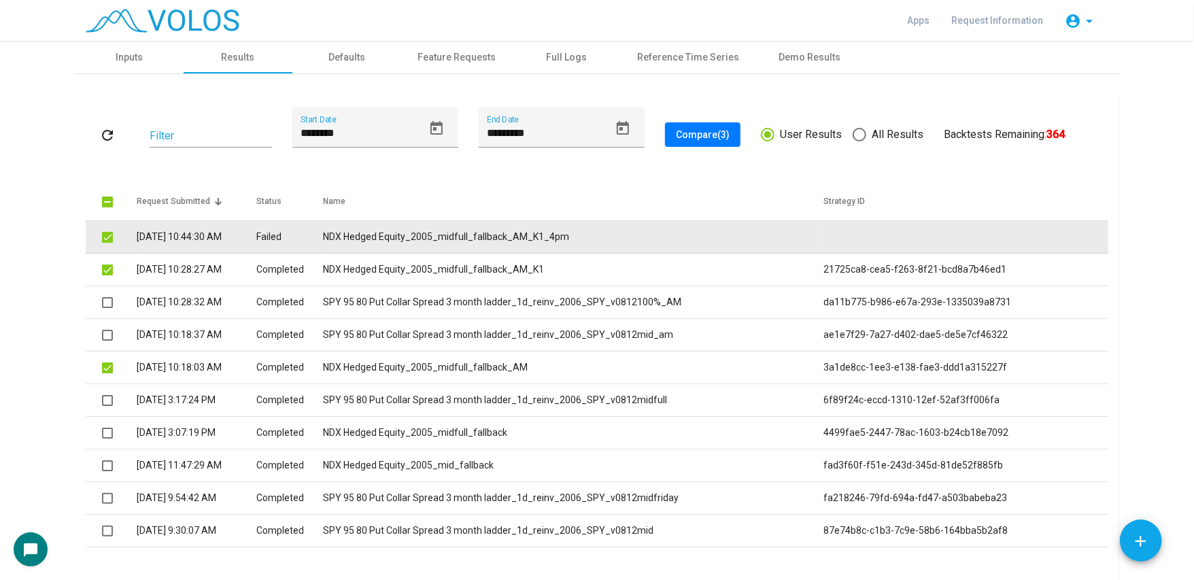
click at [426, 232] on td "NDX Hedged Equity_2005_midfull_fallback_AM_K1_4pm" at bounding box center [573, 237] width 500 height 33
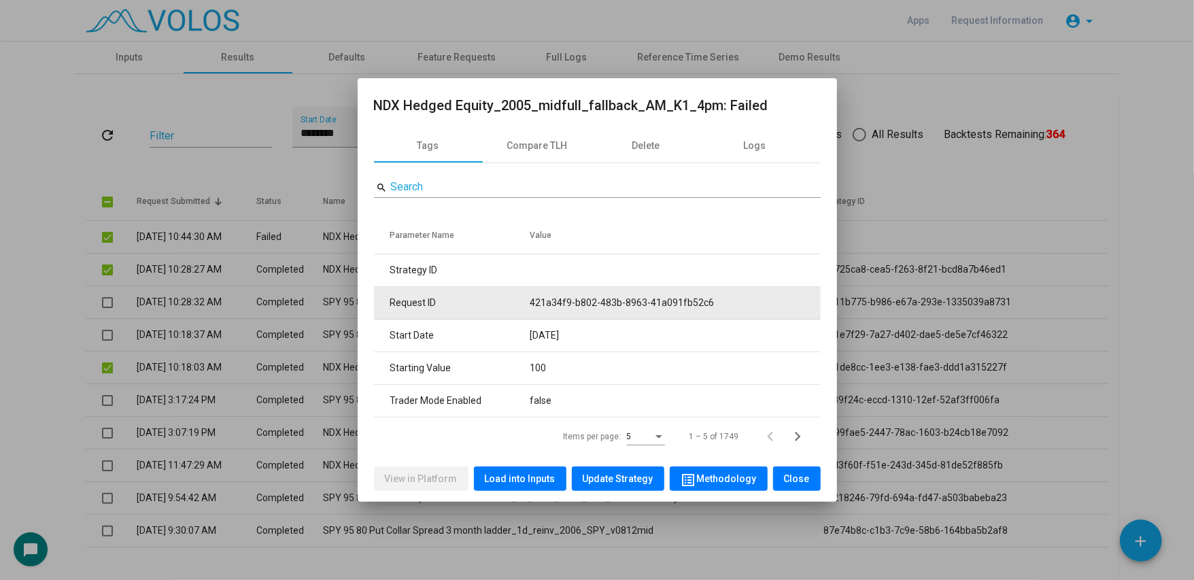
drag, startPoint x: 527, startPoint y: 303, endPoint x: 757, endPoint y: 295, distance: 230.6
click at [757, 295] on tr "Request ID 421a34f9-b802-483b-8963-41a091fb52c6" at bounding box center [597, 303] width 447 height 33
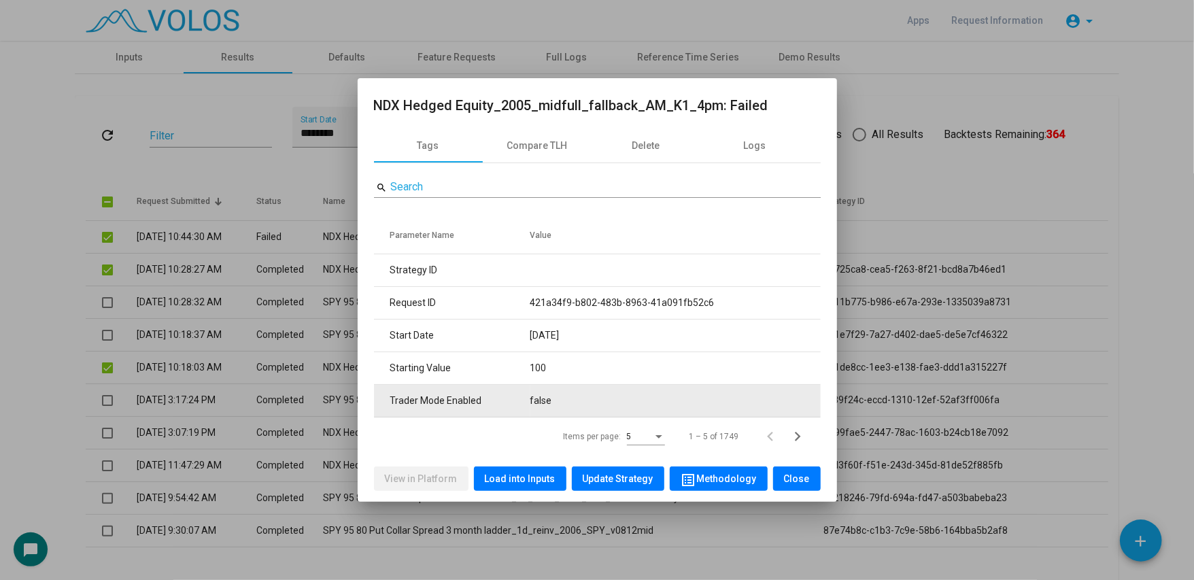
copy tr "421a34f9-b802-483b-8963-41a091fb52c6"
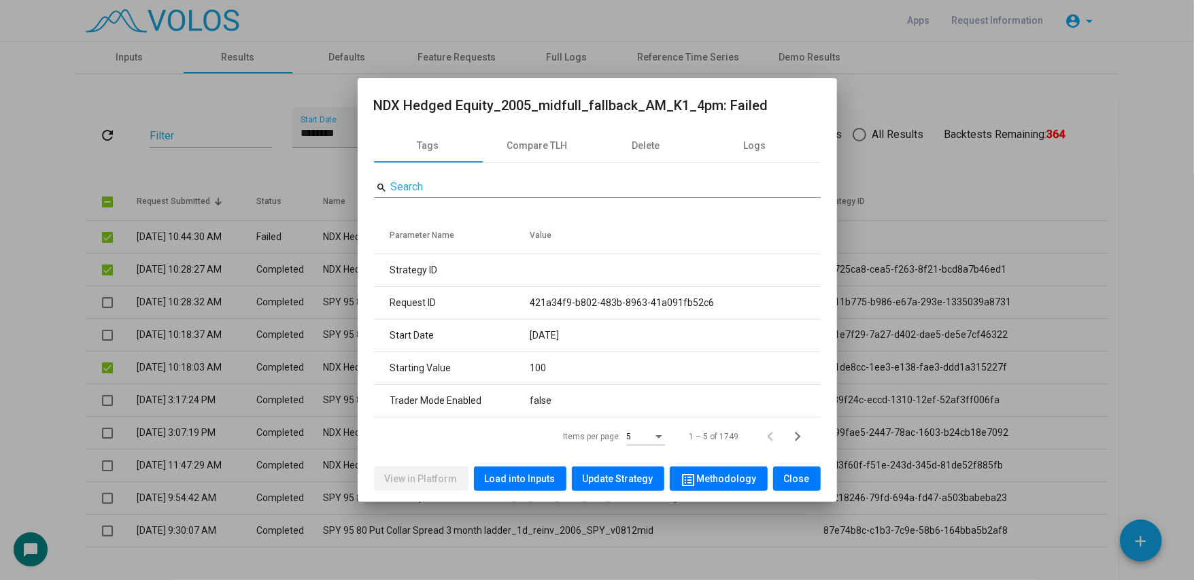
click at [75, 151] on div at bounding box center [597, 290] width 1194 height 580
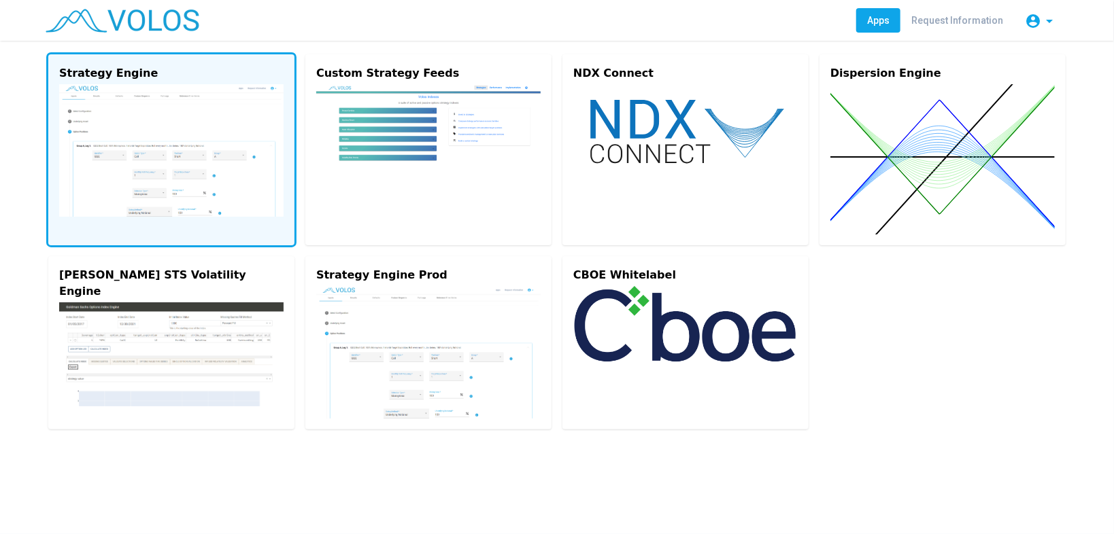
click at [176, 126] on img at bounding box center [171, 150] width 224 height 133
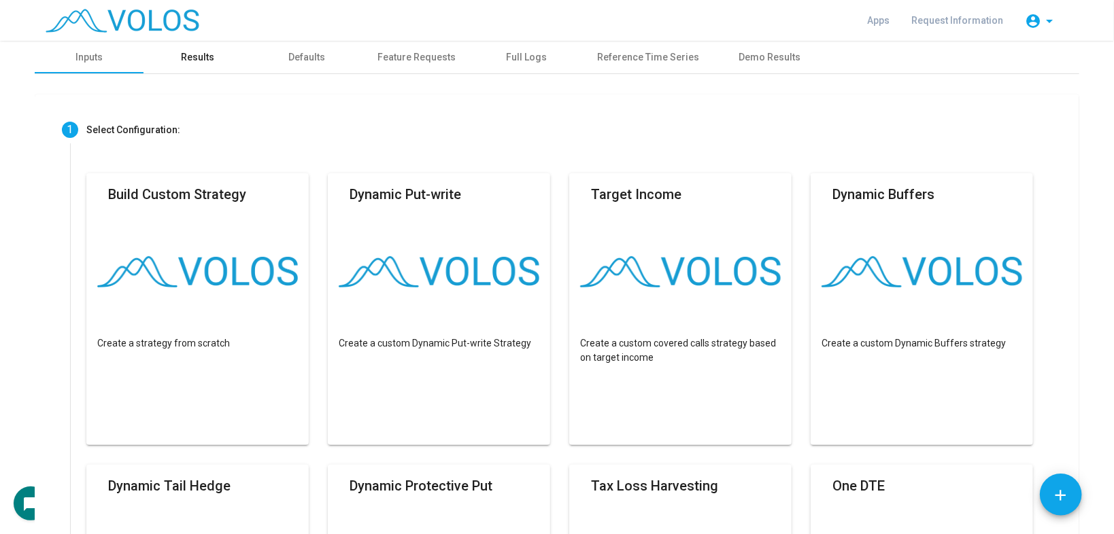
click at [187, 52] on div "Results" at bounding box center [198, 57] width 33 height 14
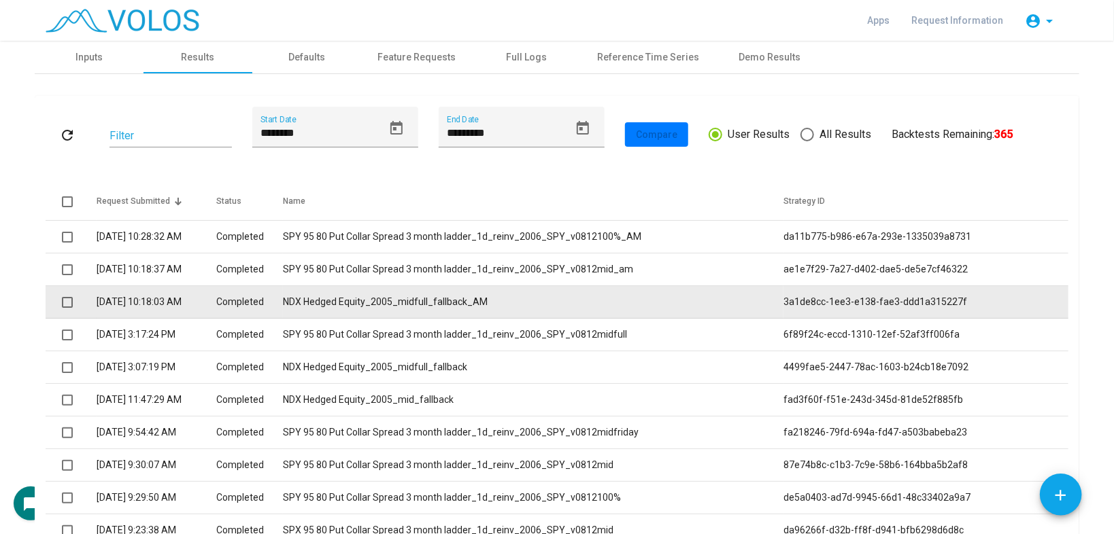
click at [467, 303] on td "NDX Hedged Equity_2005_midfull_fallback_AM" at bounding box center [533, 302] width 500 height 33
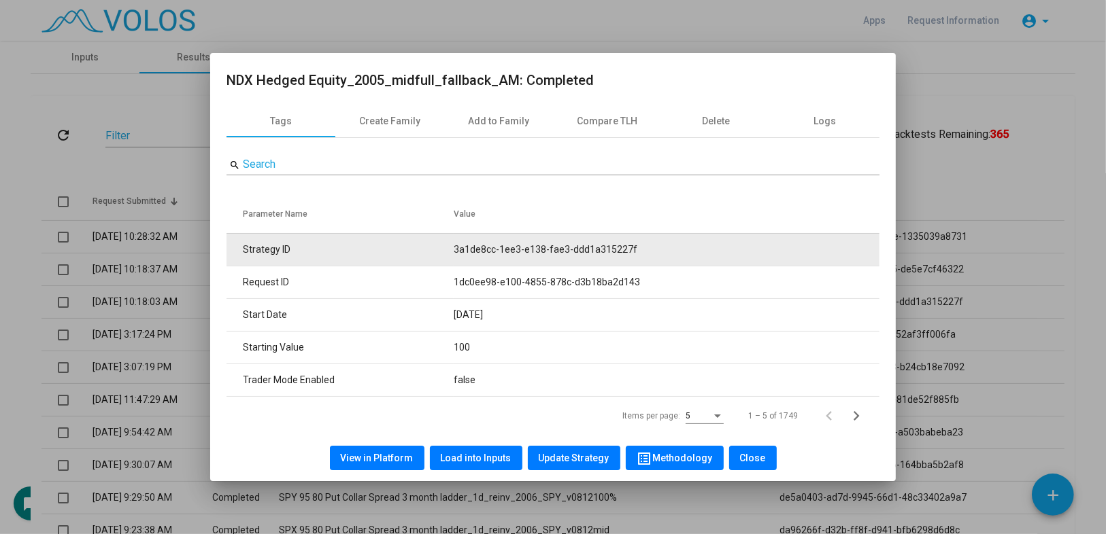
drag, startPoint x: 458, startPoint y: 245, endPoint x: 652, endPoint y: 253, distance: 194.6
click at [652, 253] on td "3a1de8cc-1ee3-e138-fae3-ddd1a315227f" at bounding box center [667, 249] width 426 height 33
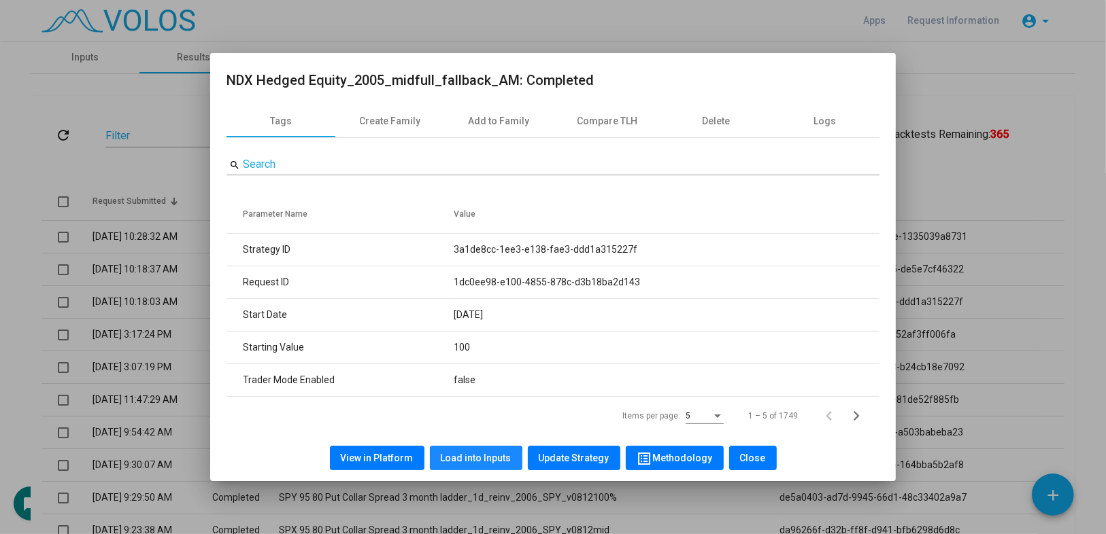
click at [477, 467] on button "Load into Inputs" at bounding box center [476, 458] width 92 height 24
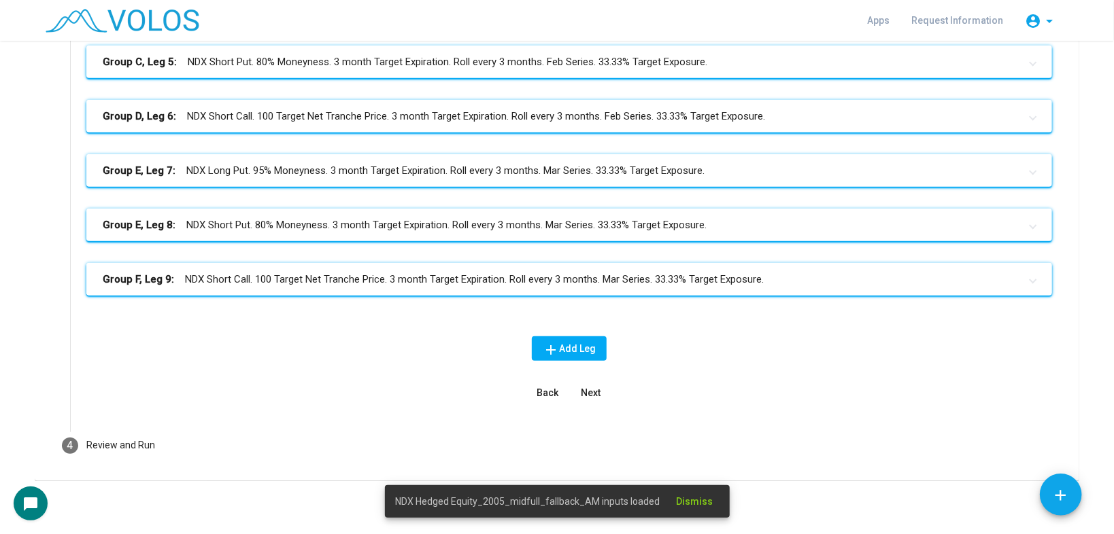
click at [440, 274] on mat-panel-title "Group F, Leg 9: NDX Short Call. 100 Target Net Tranche Price. 3 month Target Ex…" at bounding box center [561, 280] width 917 height 16
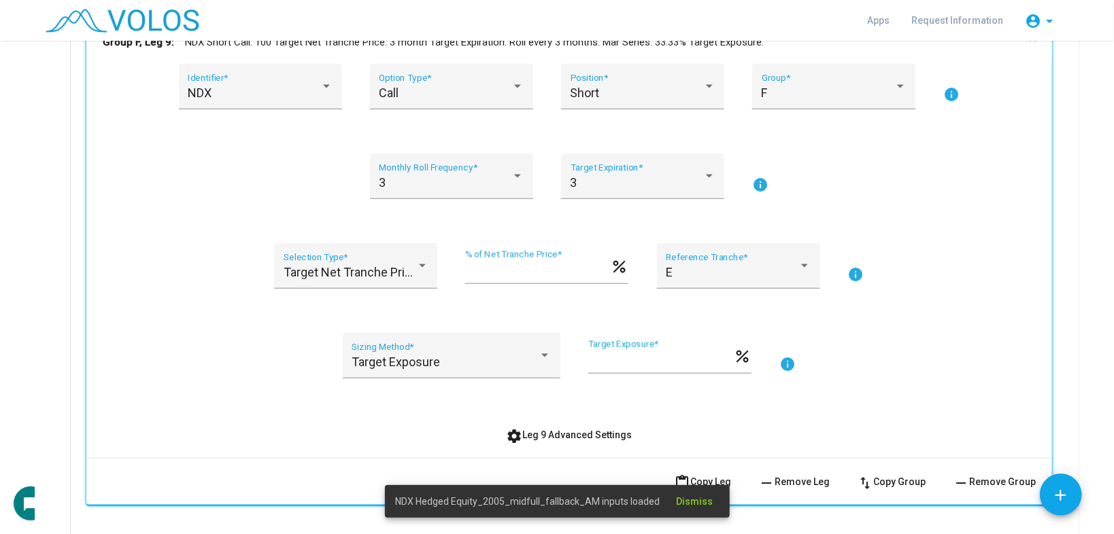
scroll to position [898, 0]
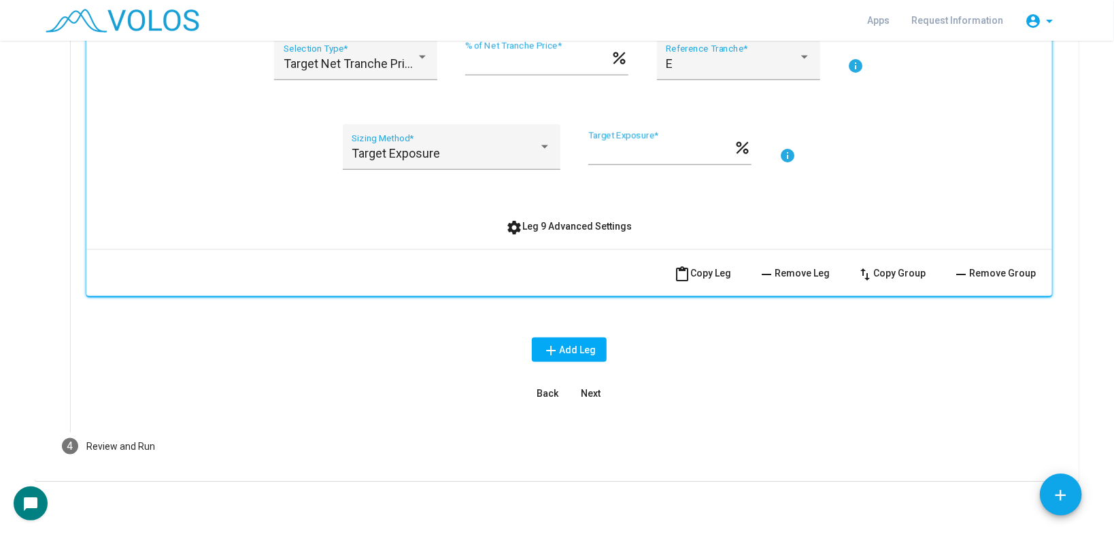
click at [538, 226] on span "settings Leg 9 Advanced Settings" at bounding box center [570, 226] width 126 height 11
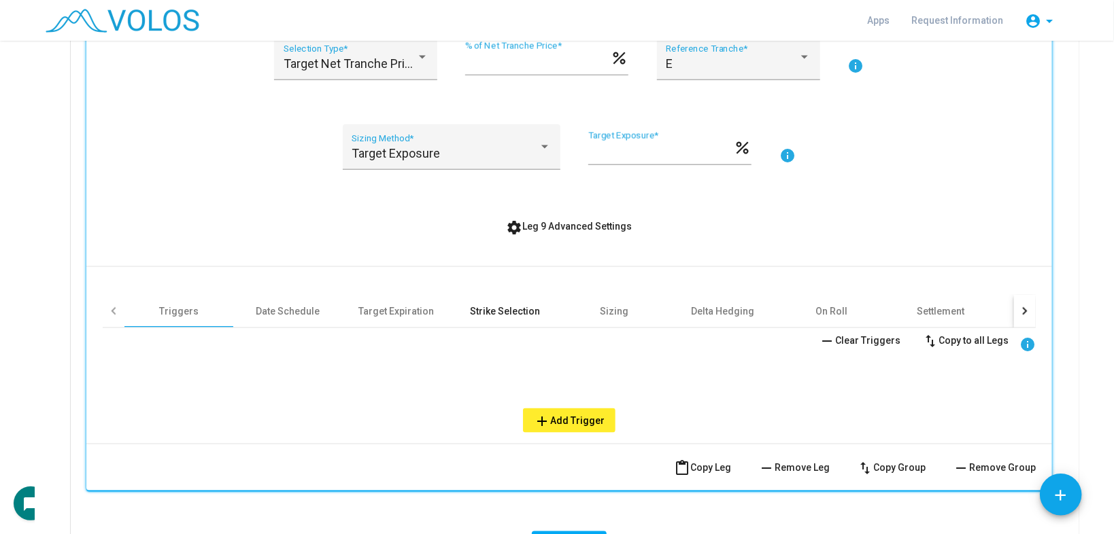
click at [488, 307] on div "Strike Selection" at bounding box center [506, 312] width 70 height 14
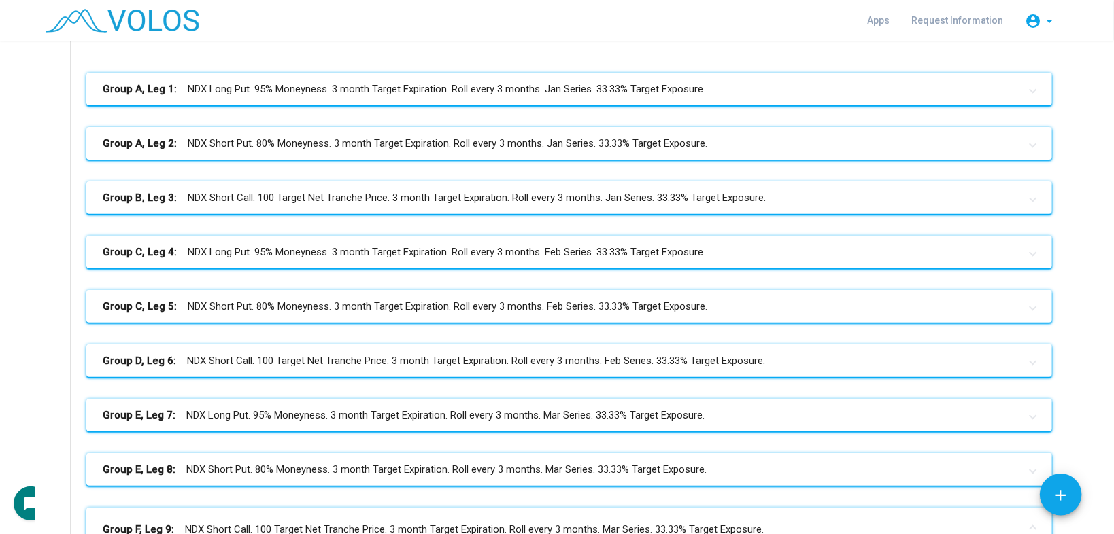
scroll to position [0, 0]
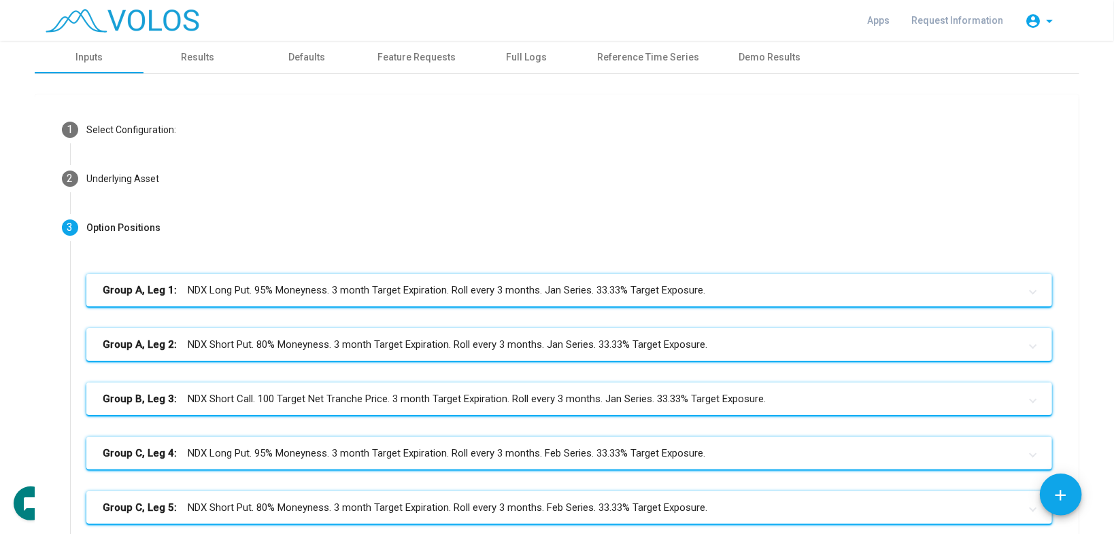
click at [466, 405] on mat-panel-title "Group B, Leg 3: NDX Short Call. 100 Target Net Tranche Price. 3 month Target Ex…" at bounding box center [561, 400] width 917 height 16
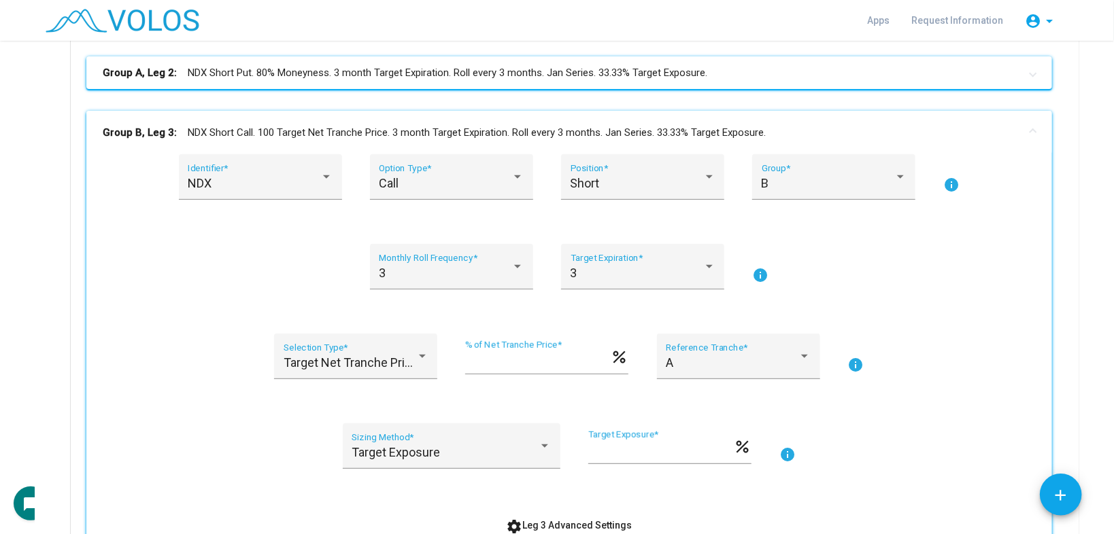
scroll to position [490, 0]
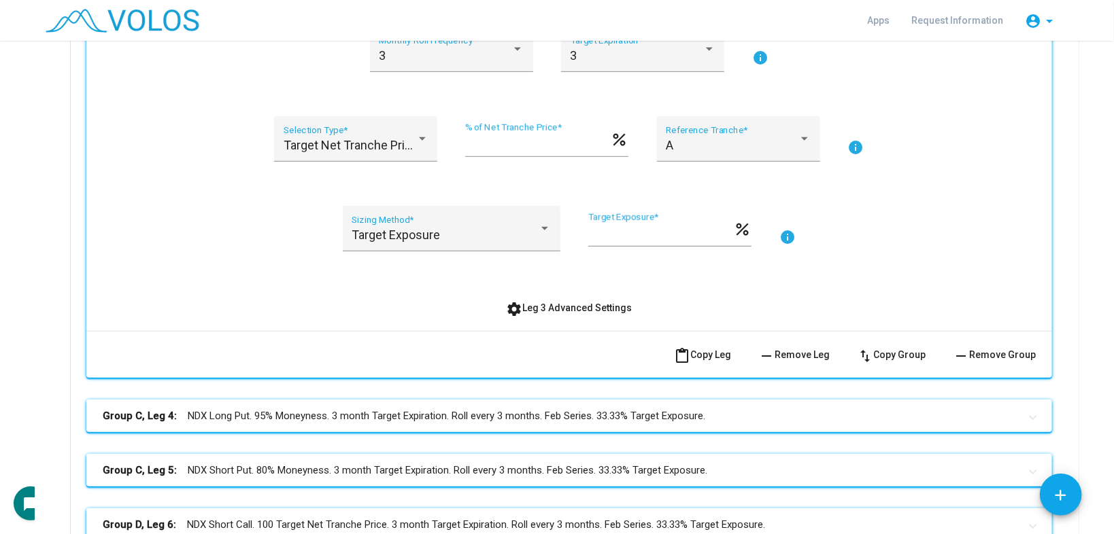
click at [532, 321] on div "NDX Identifier * Call Option Type * Short Position * B Group * info 3 Monthly R…" at bounding box center [569, 134] width 966 height 394
click at [540, 307] on span "settings Leg 3 Advanced Settings" at bounding box center [570, 308] width 126 height 11
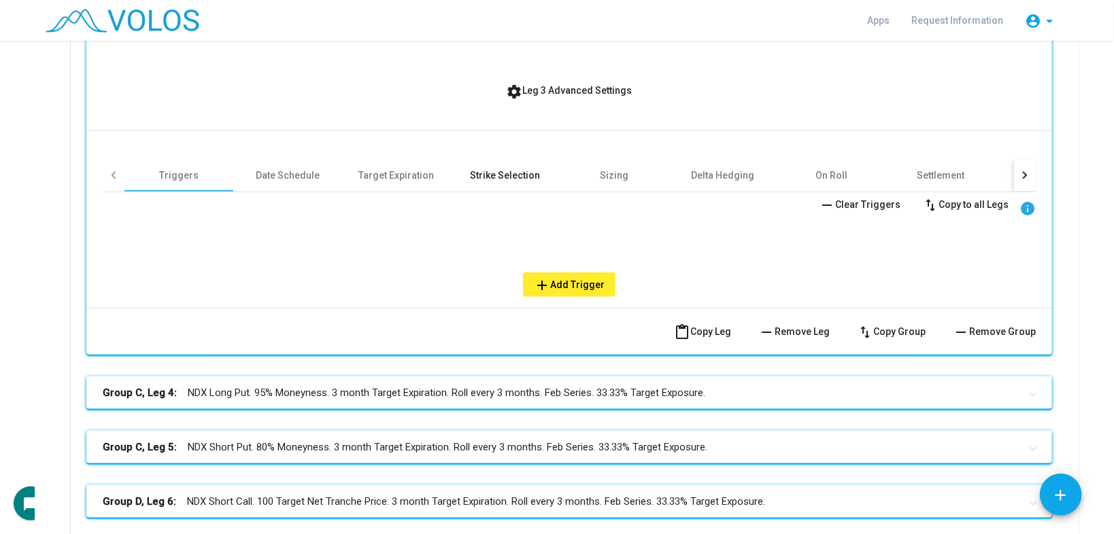
click at [483, 173] on div "Strike Selection" at bounding box center [506, 176] width 70 height 14
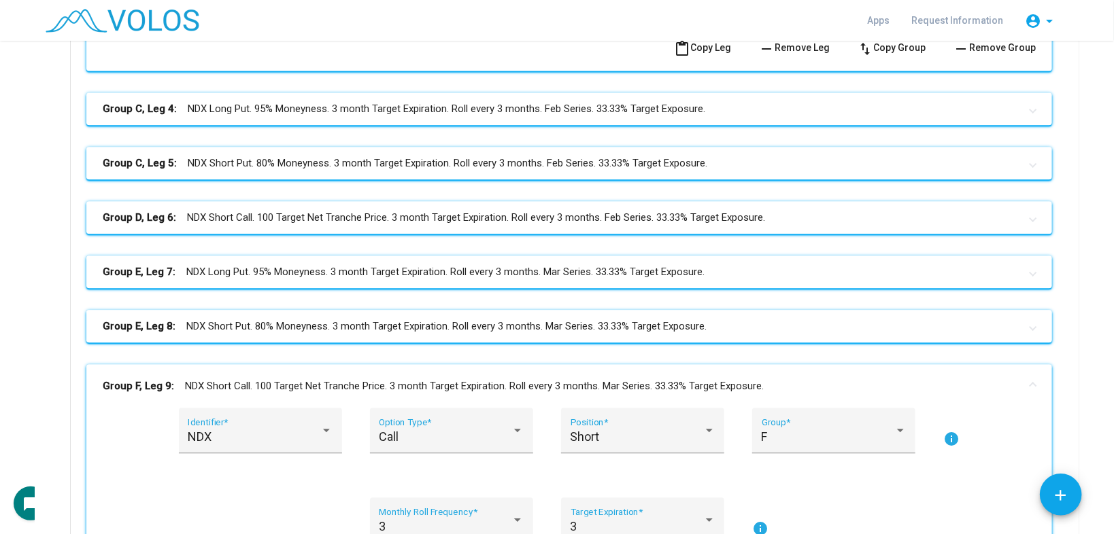
scroll to position [1686, 0]
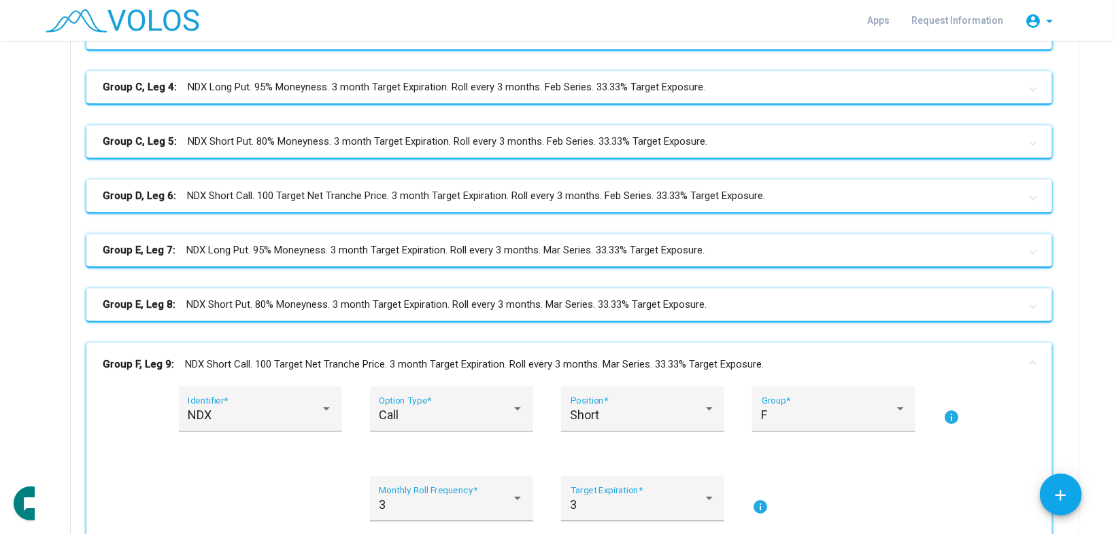
click at [454, 206] on mat-expansion-panel-header "Group D, Leg 6: NDX Short Call. 100 Target Net Tranche Price. 3 month Target Ex…" at bounding box center [569, 196] width 966 height 33
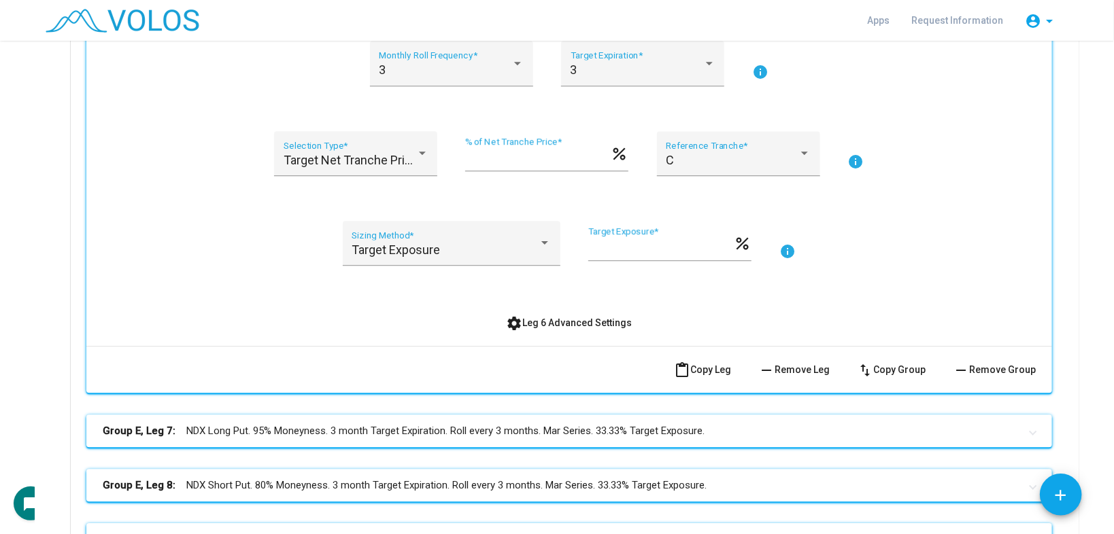
click at [547, 321] on div "NDX Identifier * Call Option Type * Short Position * D Group * info 3 Monthly R…" at bounding box center [569, 142] width 933 height 383
click at [539, 324] on span "settings Leg 6 Advanced Settings" at bounding box center [570, 323] width 126 height 11
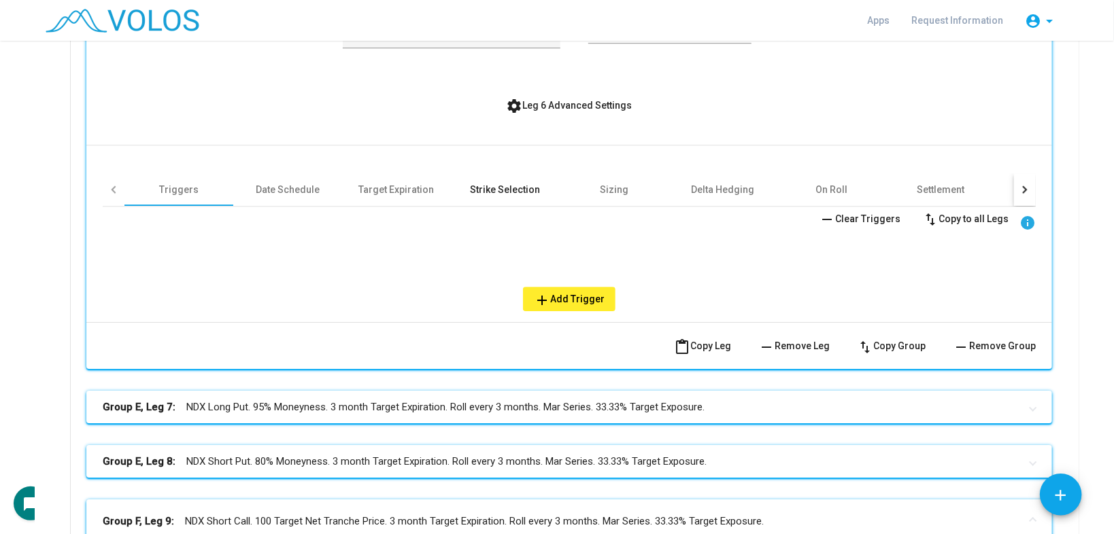
click at [485, 178] on div "Strike Selection" at bounding box center [505, 189] width 109 height 33
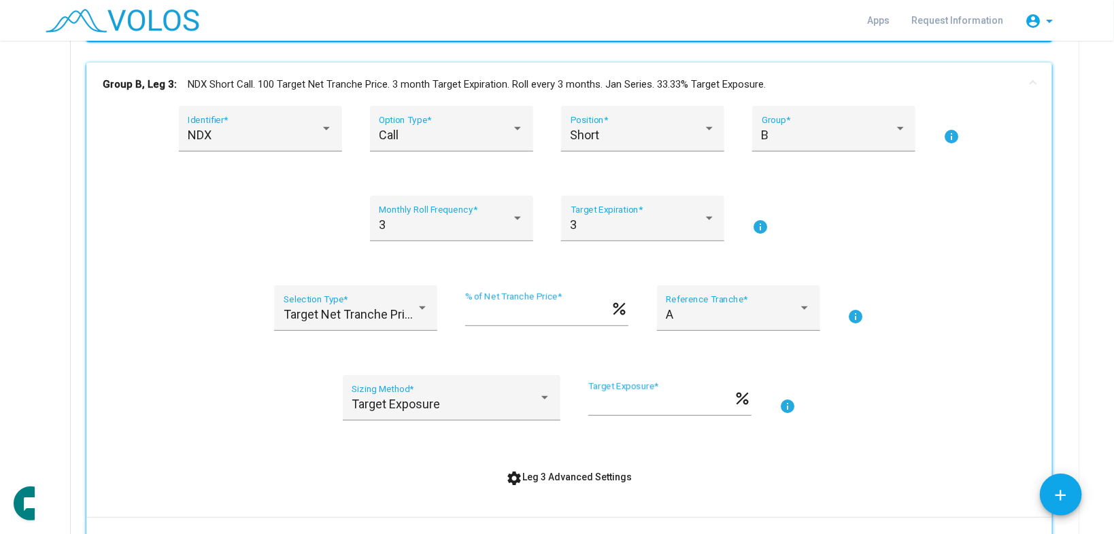
scroll to position [0, 0]
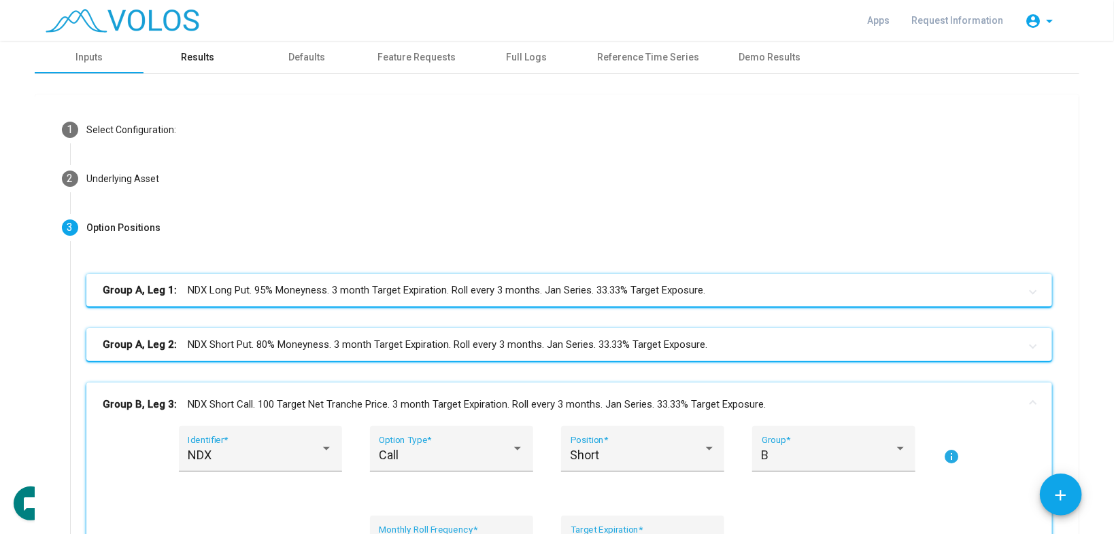
click at [201, 60] on div "Results" at bounding box center [198, 57] width 33 height 14
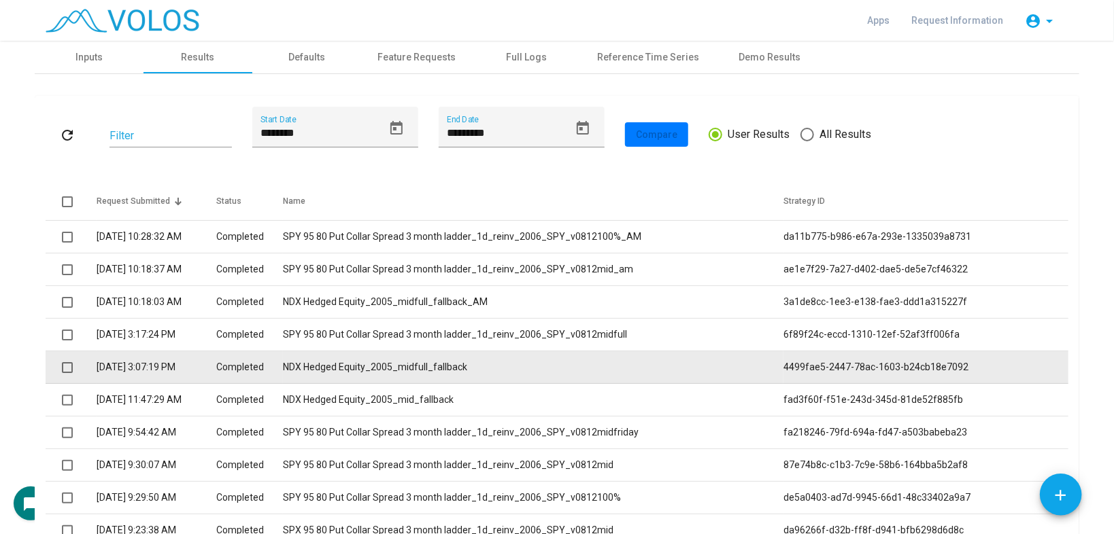
click at [502, 365] on td "NDX Hedged Equity_2005_midfull_fallback" at bounding box center [533, 368] width 500 height 33
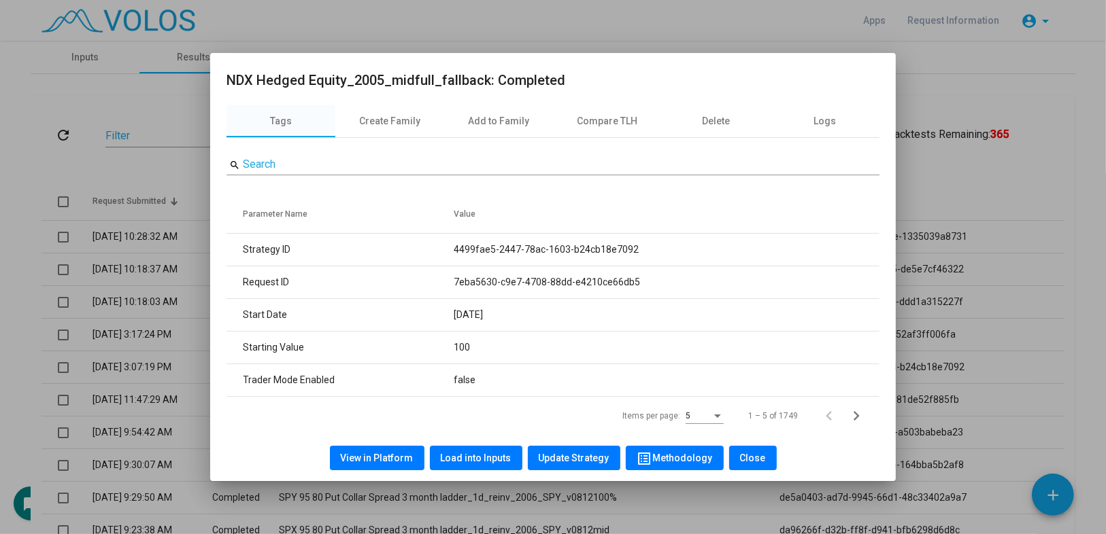
click at [461, 453] on span "Load into Inputs" at bounding box center [476, 458] width 71 height 11
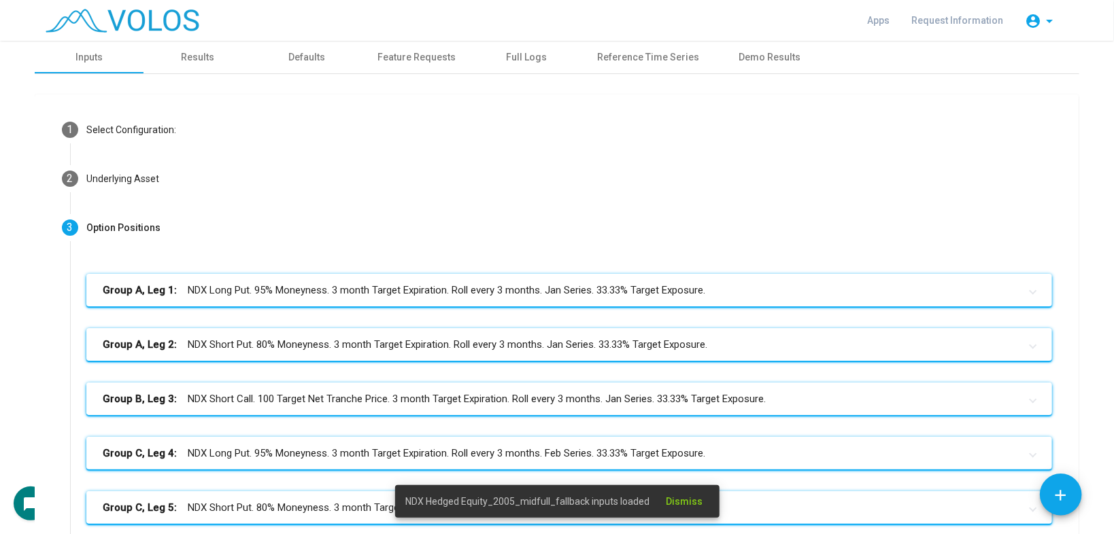
click at [451, 399] on mat-panel-title "Group B, Leg 3: NDX Short Call. 100 Target Net Tranche Price. 3 month Target Ex…" at bounding box center [561, 400] width 917 height 16
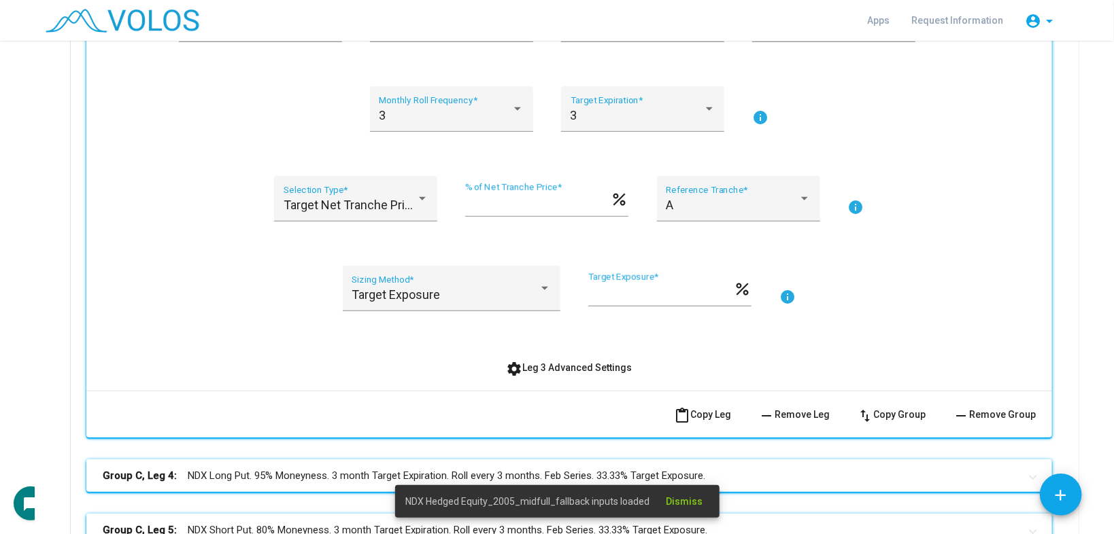
scroll to position [598, 0]
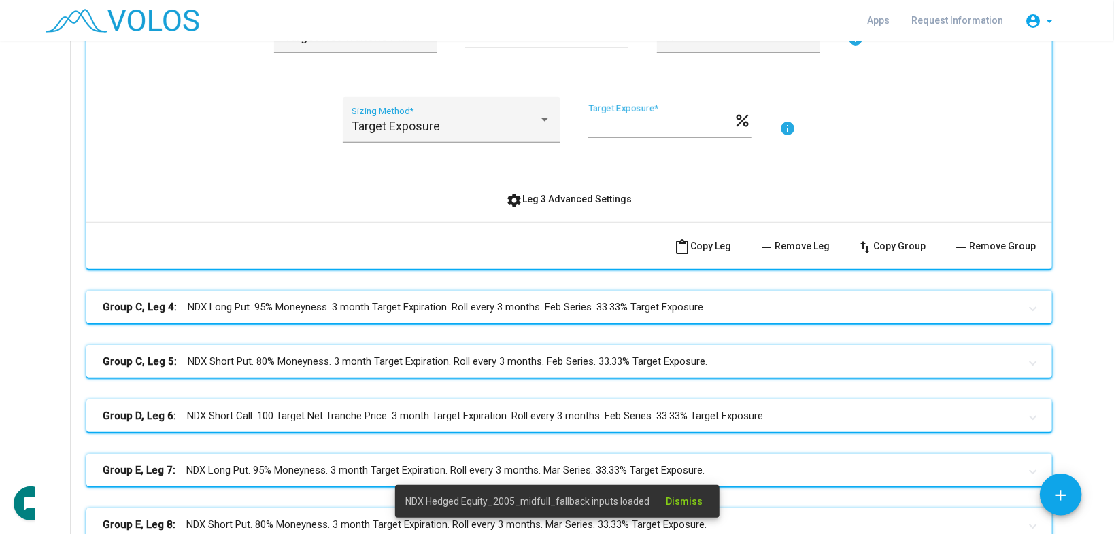
click at [548, 192] on button "settings Leg 3 Advanced Settings" at bounding box center [570, 199] width 148 height 24
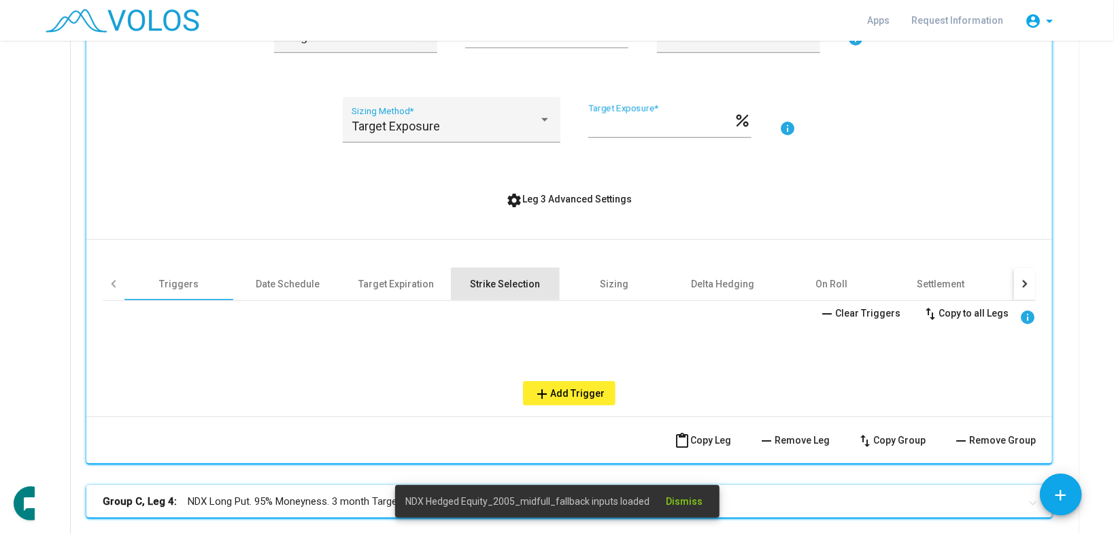
click at [500, 288] on div "Strike Selection" at bounding box center [506, 284] width 70 height 14
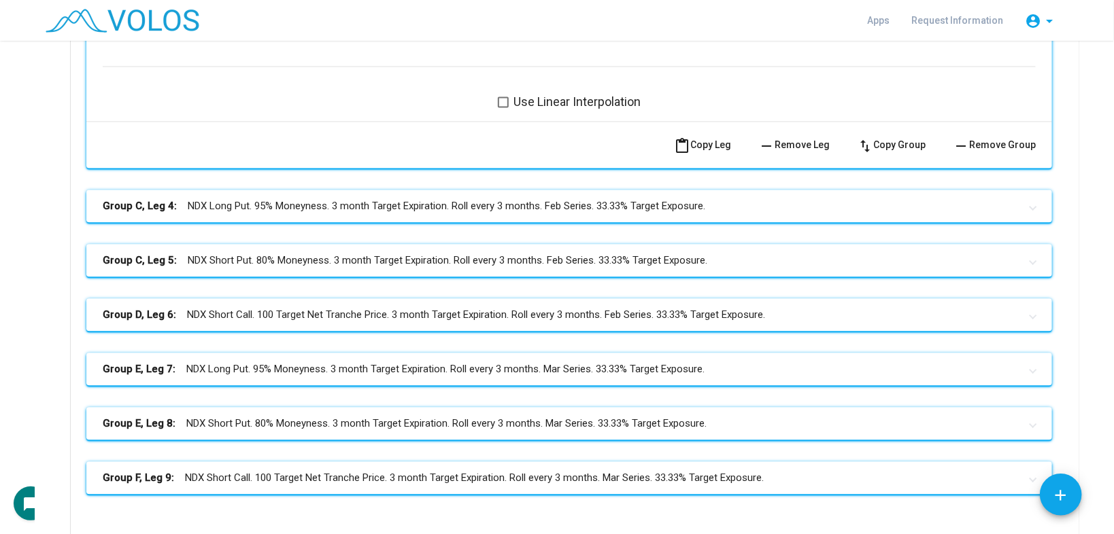
scroll to position [1741, 0]
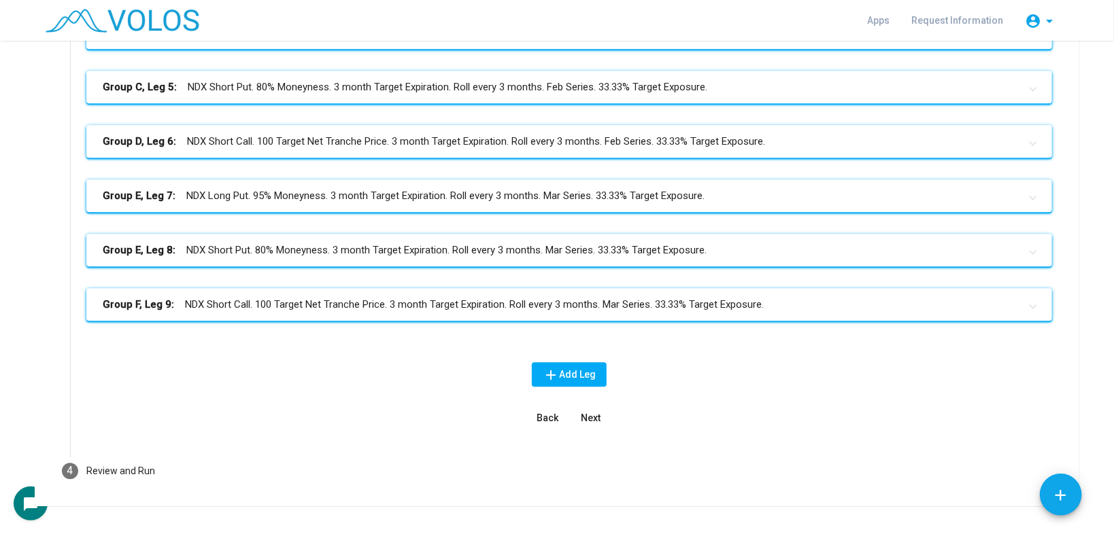
click at [417, 135] on mat-panel-title "Group D, Leg 6: NDX Short Call. 100 Target Net Tranche Price. 3 month Target Ex…" at bounding box center [561, 142] width 917 height 16
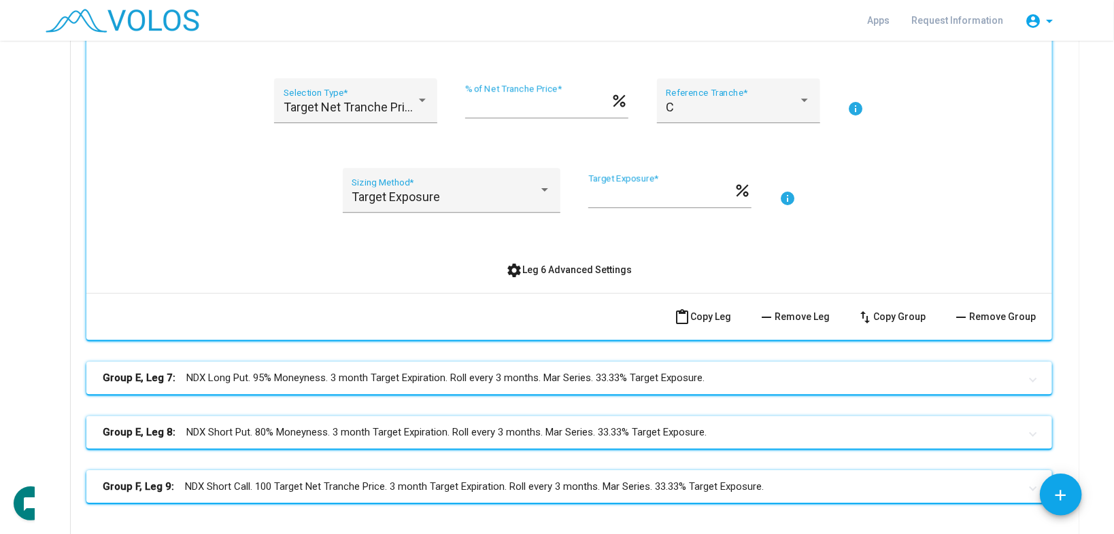
scroll to position [2013, 0]
click at [536, 269] on span "settings Leg 6 Advanced Settings" at bounding box center [570, 268] width 126 height 11
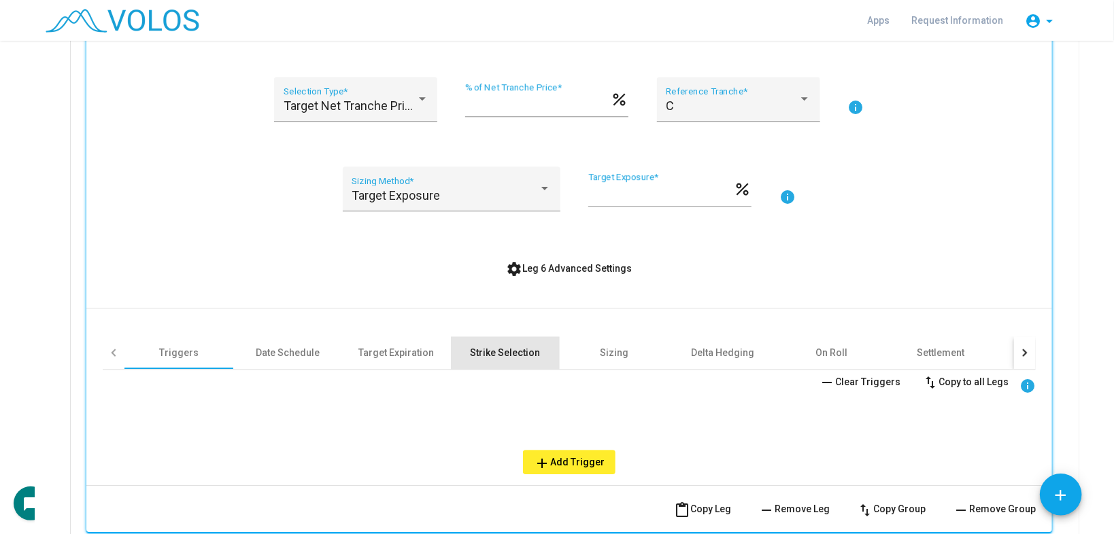
click at [492, 352] on div "Strike Selection" at bounding box center [506, 353] width 70 height 14
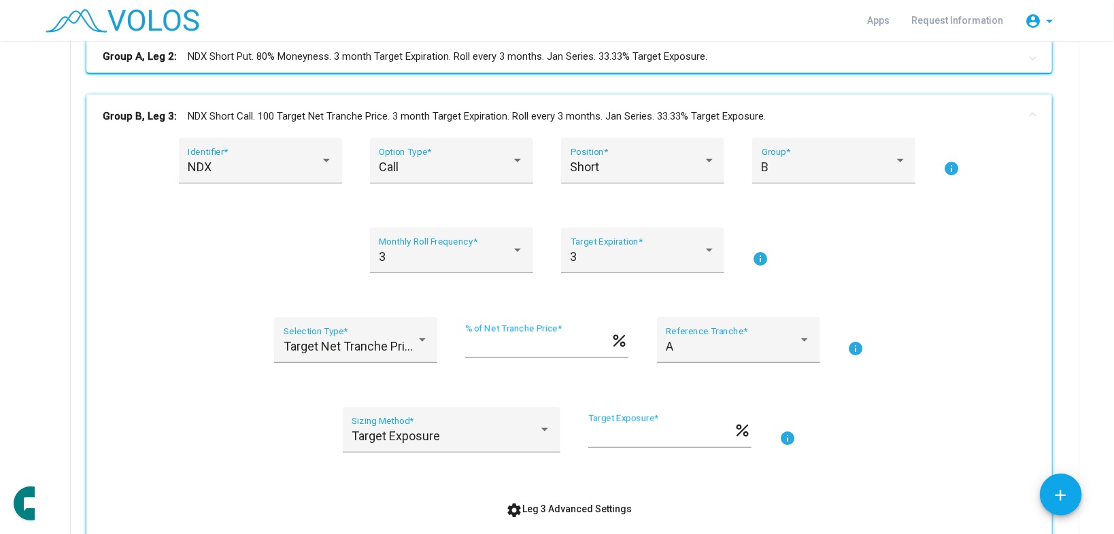
scroll to position [0, 0]
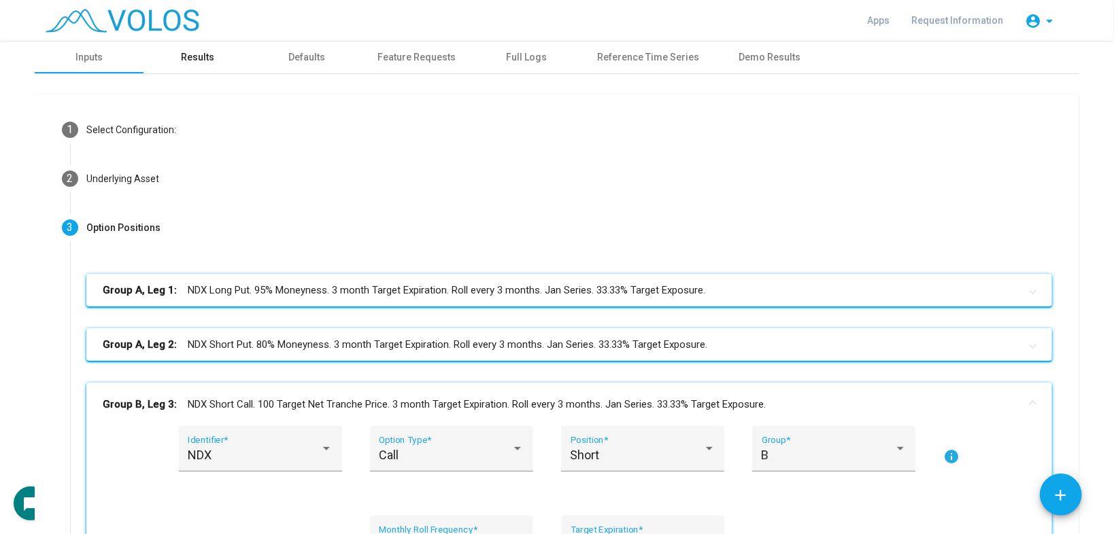
click at [184, 49] on div "Results" at bounding box center [197, 57] width 109 height 33
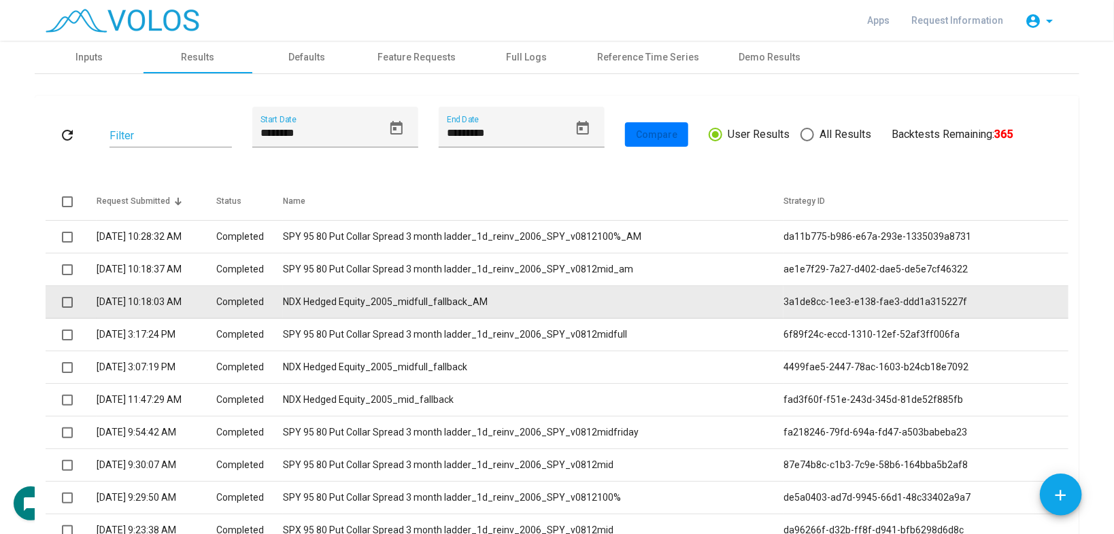
click at [528, 299] on td "NDX Hedged Equity_2005_midfull_fallback_AM" at bounding box center [533, 302] width 500 height 33
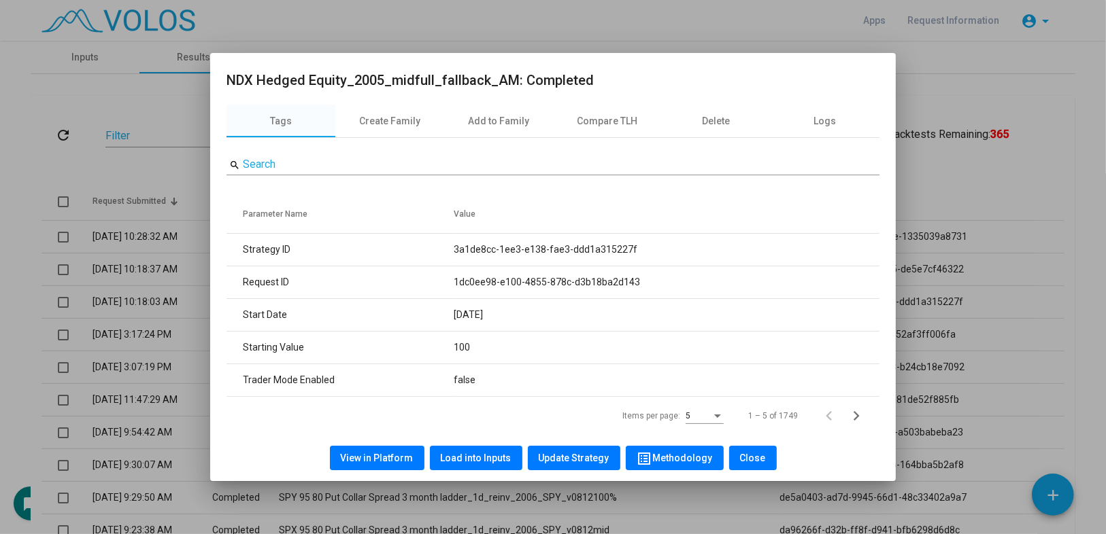
click at [479, 443] on div "View in Platform Load into Inputs Update Strategy list_alt Methodology Close" at bounding box center [552, 458] width 653 height 46
click at [483, 453] on span "Load into Inputs" at bounding box center [476, 458] width 71 height 11
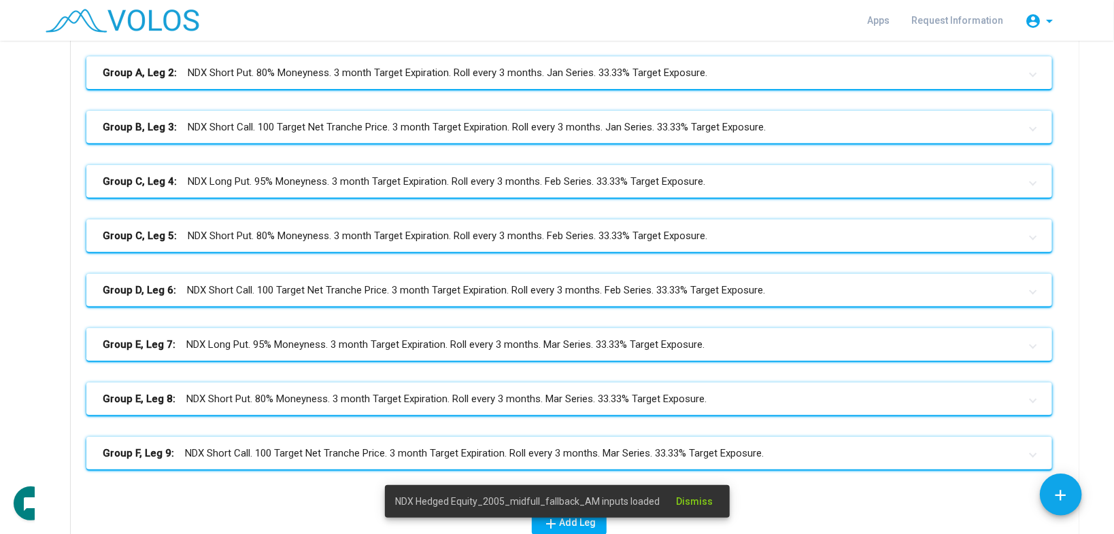
scroll to position [54, 0]
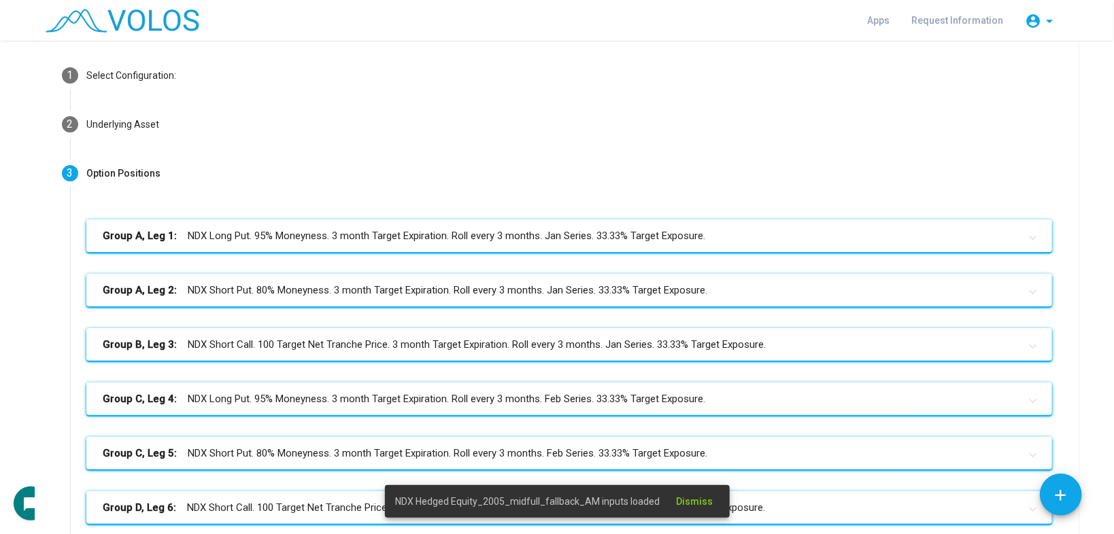
click at [414, 228] on mat-panel-title "Group A, Leg 1: NDX Long Put. 95% Moneyness. 3 month Target Expiration. Roll ev…" at bounding box center [561, 236] width 917 height 16
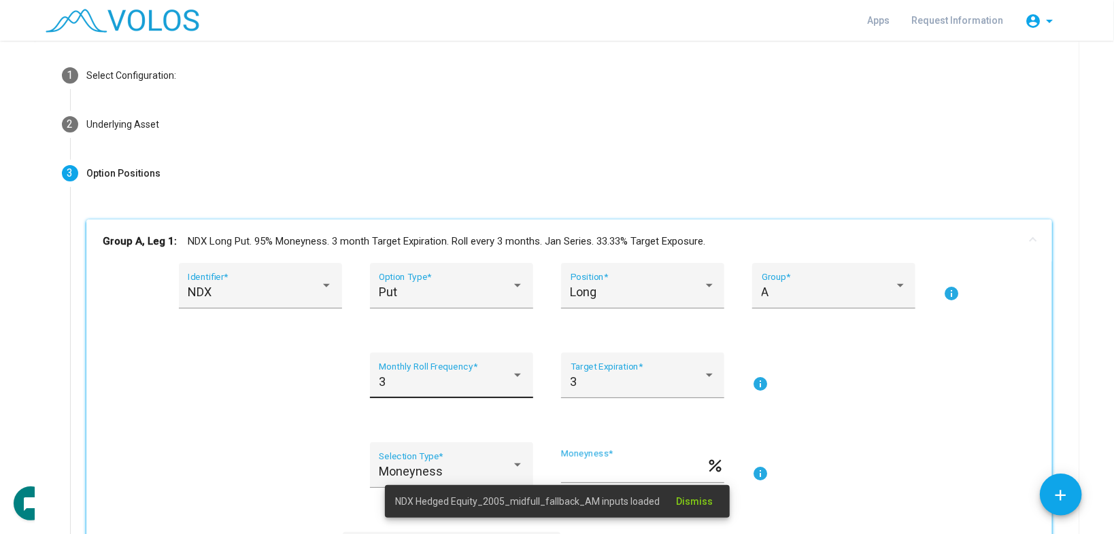
scroll to position [326, 0]
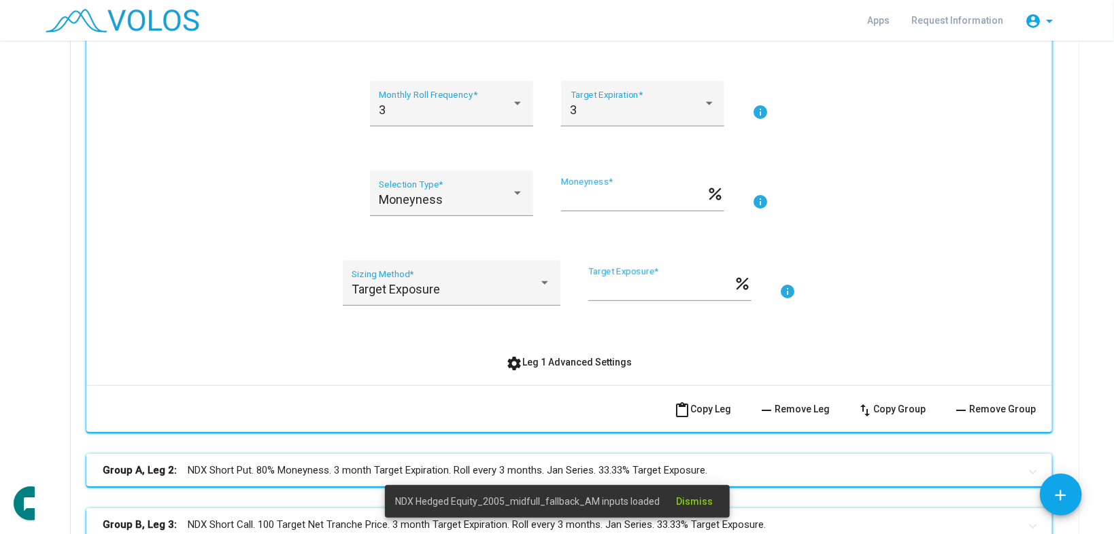
click at [530, 343] on div "NDX Identifier * Put Option Type * Long Position * A Group * info 3 Monthly Rol…" at bounding box center [569, 182] width 933 height 383
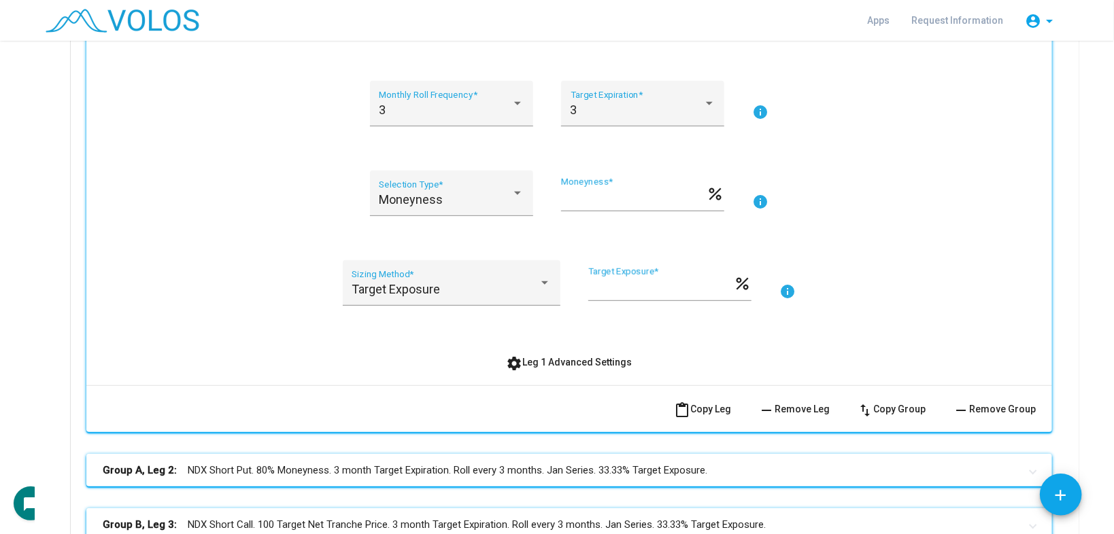
click at [541, 369] on button "settings Leg 1 Advanced Settings" at bounding box center [570, 362] width 148 height 24
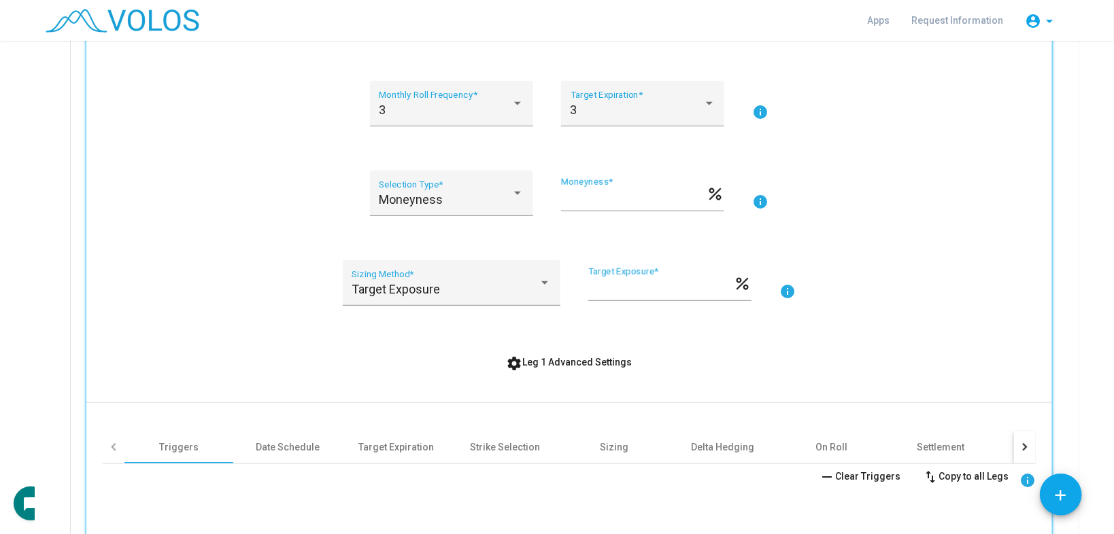
scroll to position [544, 0]
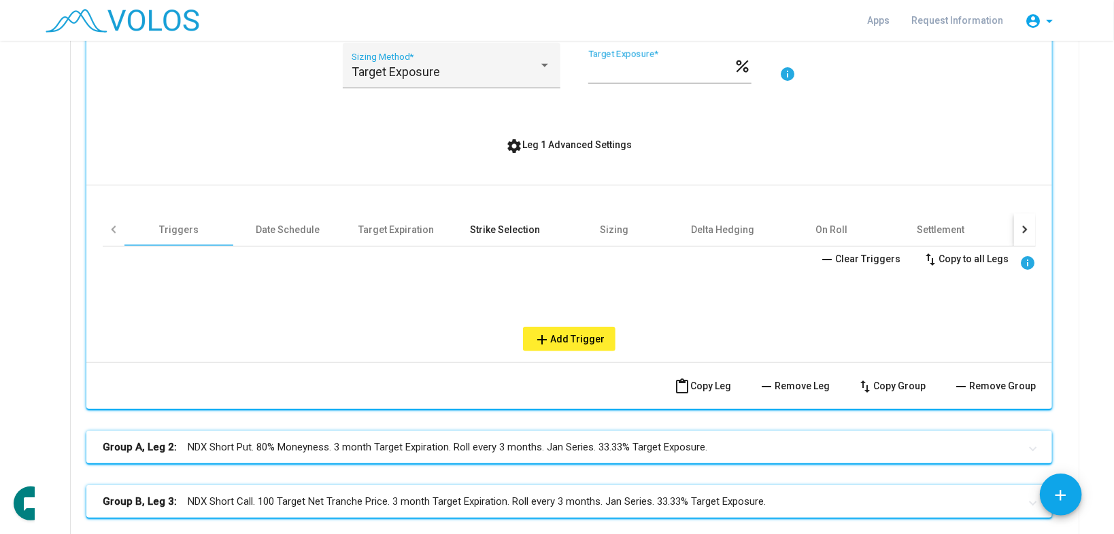
click at [484, 225] on div "Strike Selection" at bounding box center [506, 230] width 70 height 14
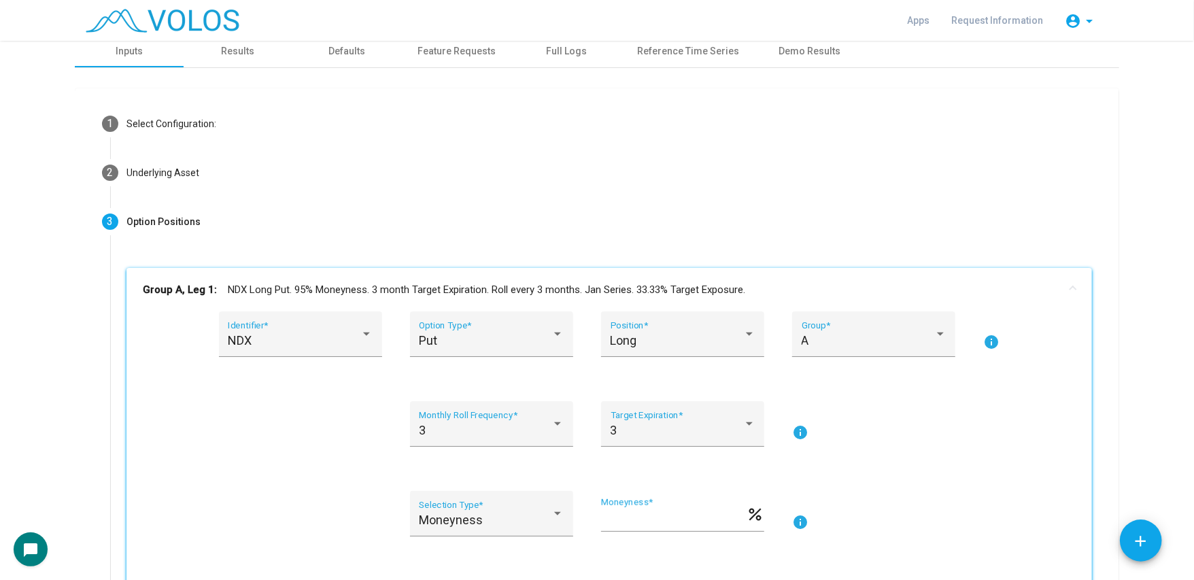
scroll to position [0, 0]
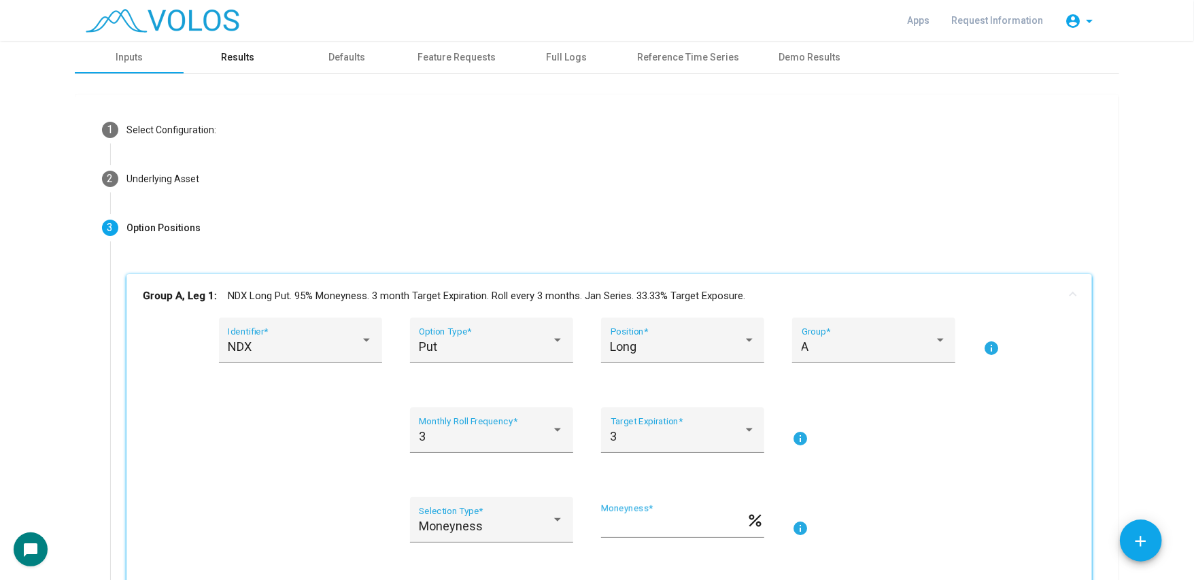
click at [233, 54] on div "Results" at bounding box center [238, 57] width 33 height 14
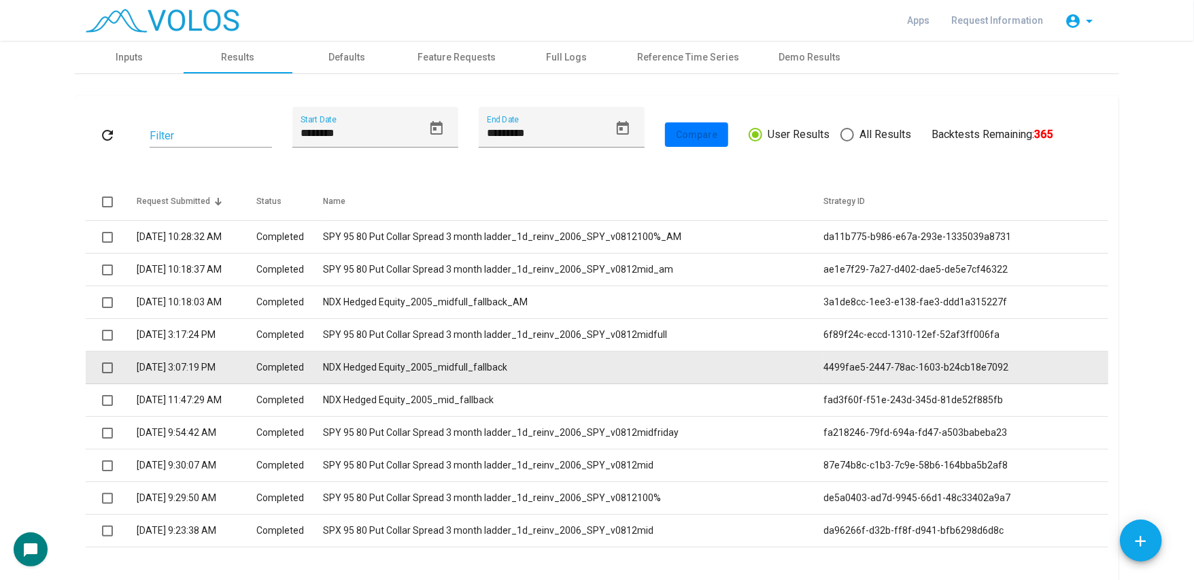
click at [492, 371] on td "NDX Hedged Equity_2005_midfull_fallback" at bounding box center [573, 368] width 500 height 33
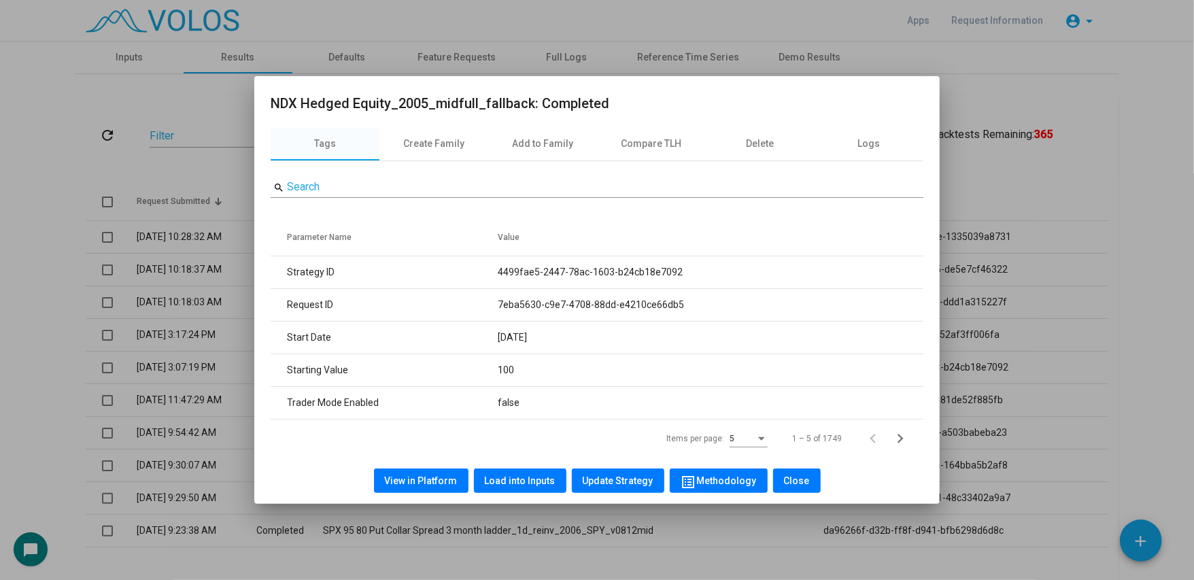
click at [529, 477] on span "Load into Inputs" at bounding box center [520, 480] width 71 height 11
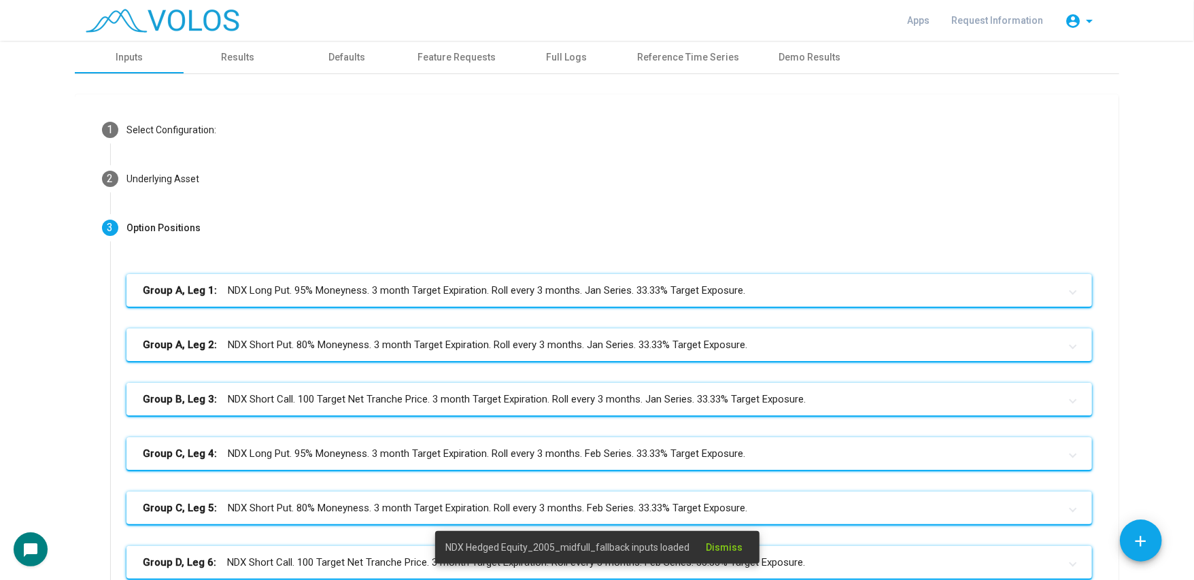
click at [499, 400] on mat-panel-title "Group B, Leg 3: NDX Short Call. 100 Target Net Tranche Price. 3 month Target Ex…" at bounding box center [601, 400] width 917 height 16
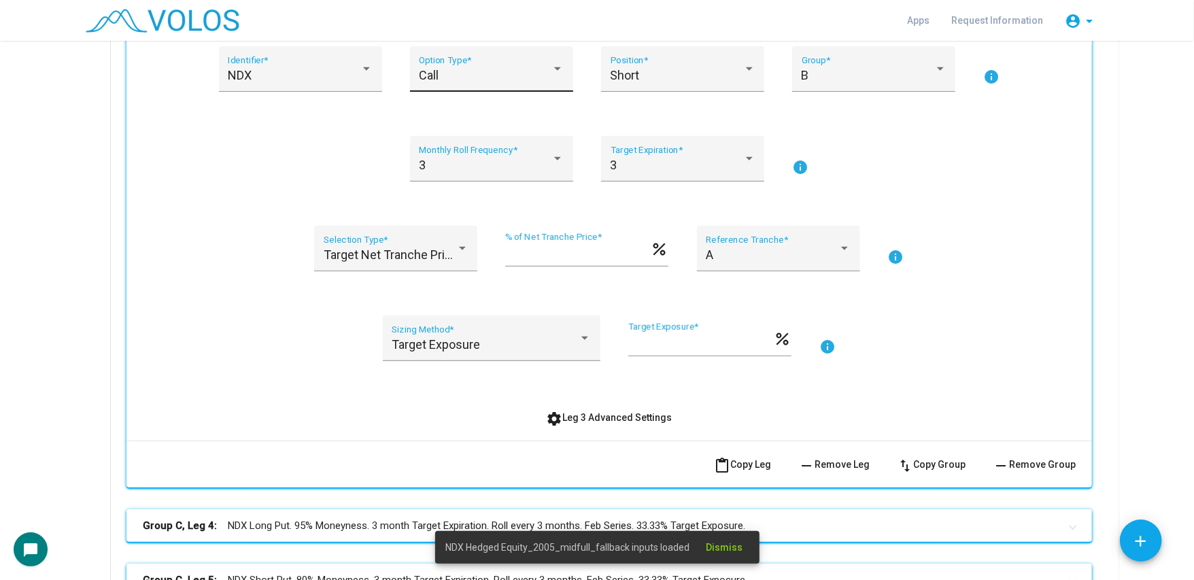
scroll to position [435, 0]
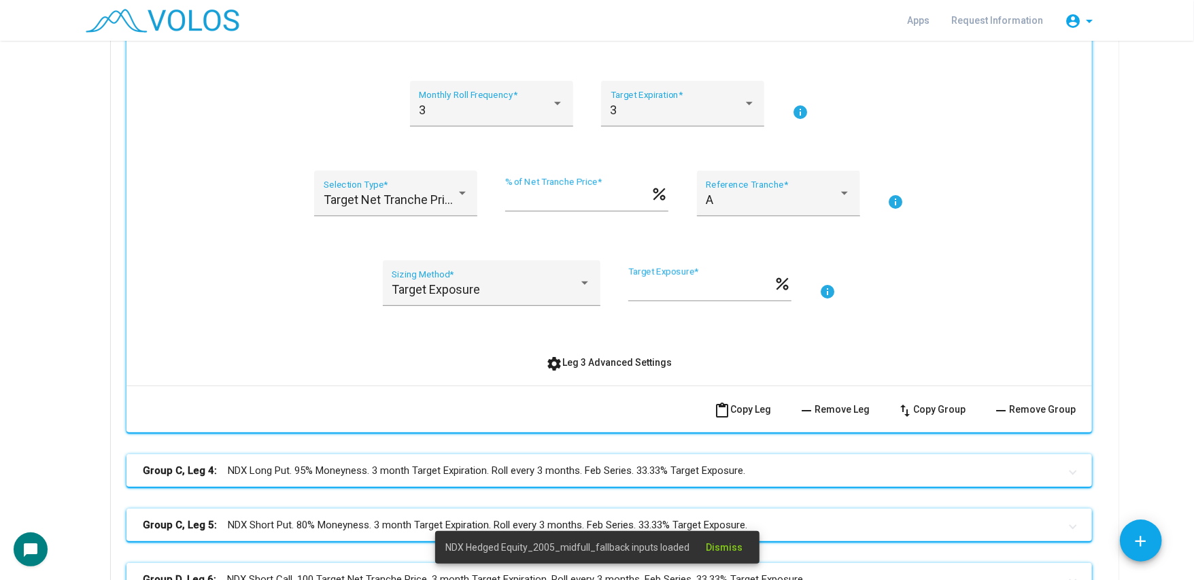
click at [581, 375] on div "NDX Identifier * Call Option Type * Short Position * B Group * info 3 Monthly R…" at bounding box center [609, 188] width 966 height 394
click at [579, 363] on span "settings Leg 3 Advanced Settings" at bounding box center [610, 362] width 126 height 11
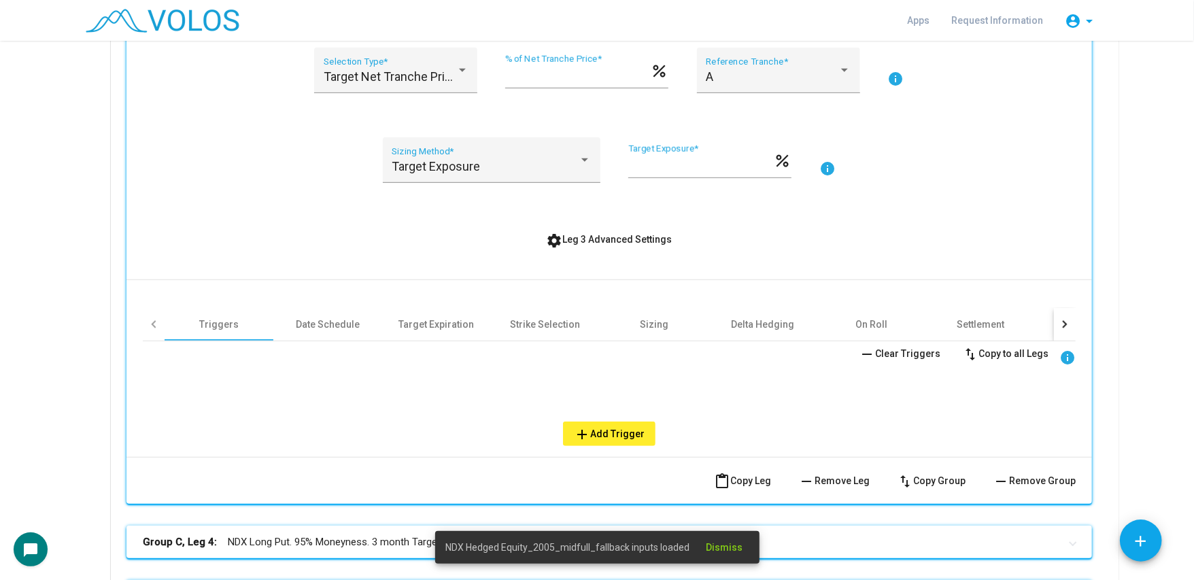
scroll to position [598, 0]
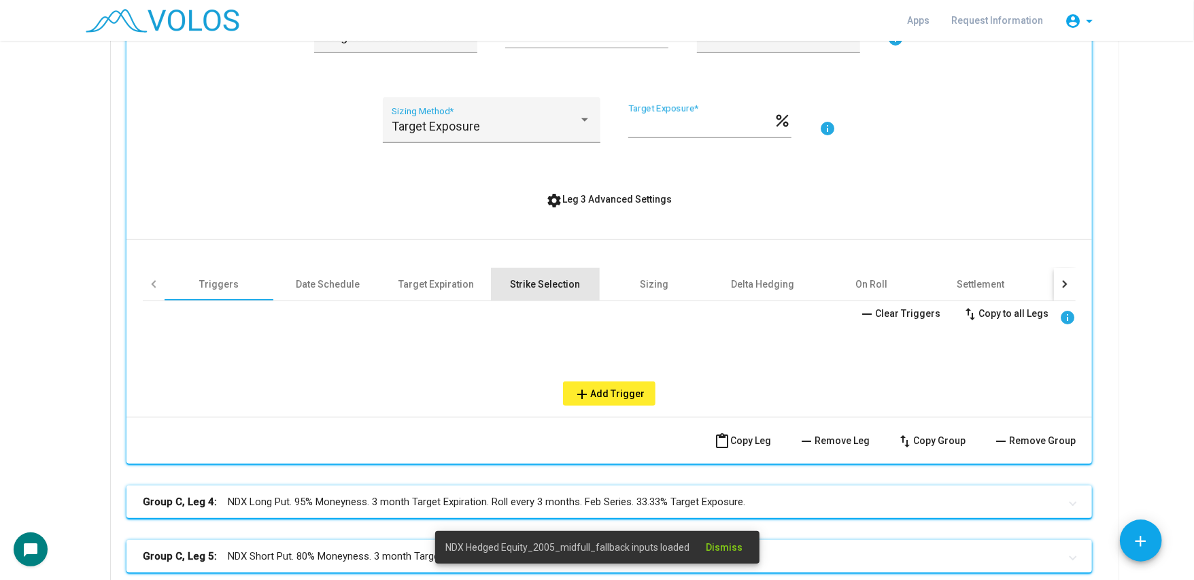
click at [585, 287] on div "Strike Selection" at bounding box center [545, 284] width 109 height 33
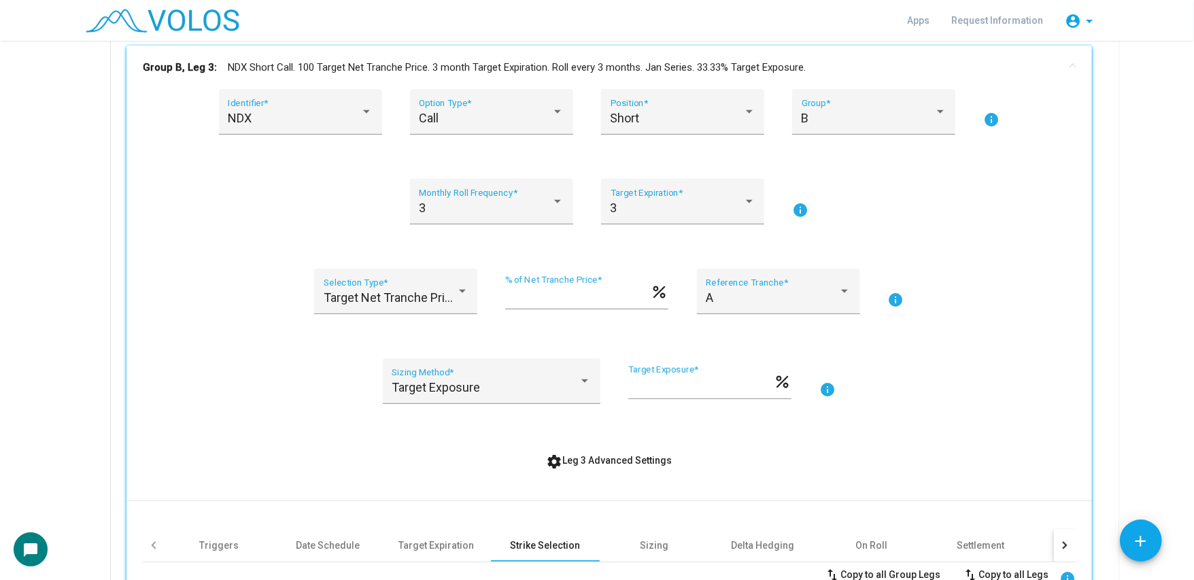
scroll to position [0, 0]
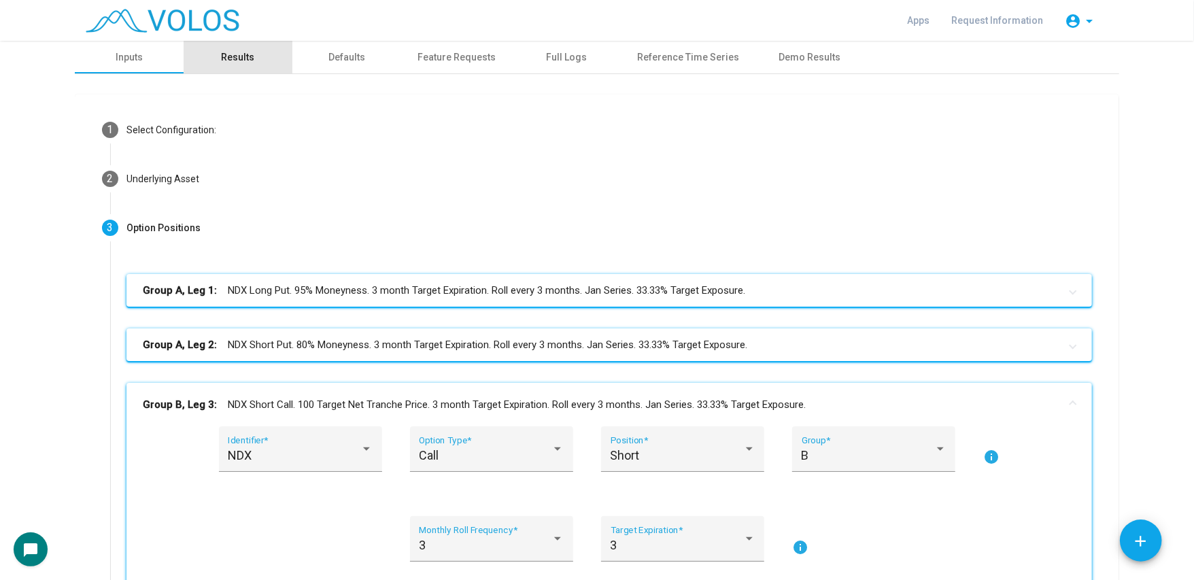
click at [241, 69] on div "Results" at bounding box center [238, 57] width 109 height 33
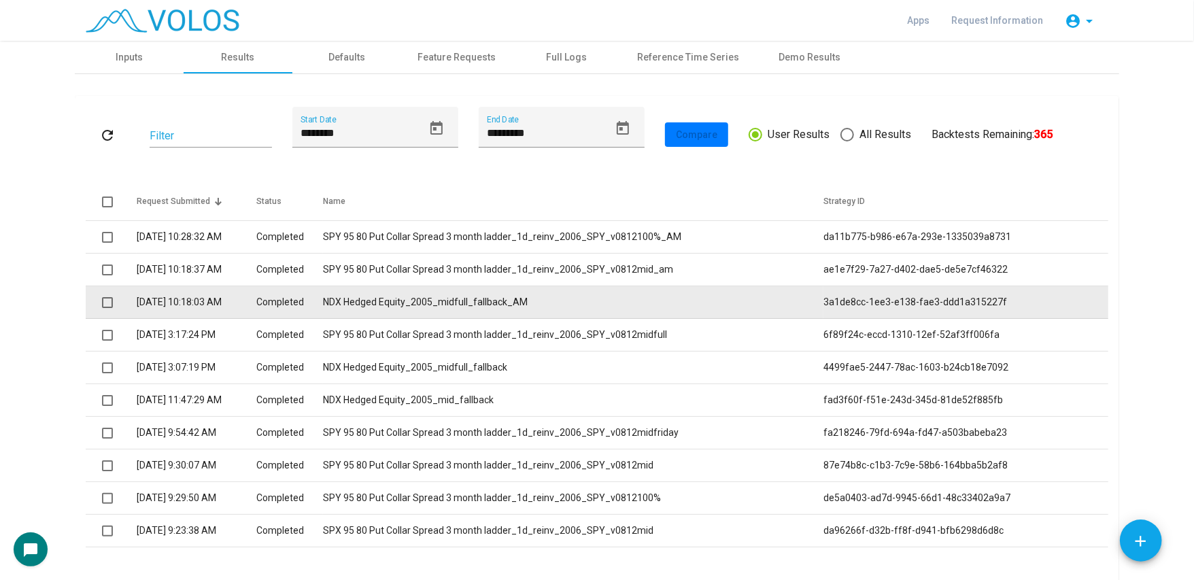
click at [517, 302] on td "NDX Hedged Equity_2005_midfull_fallback_AM" at bounding box center [573, 302] width 500 height 33
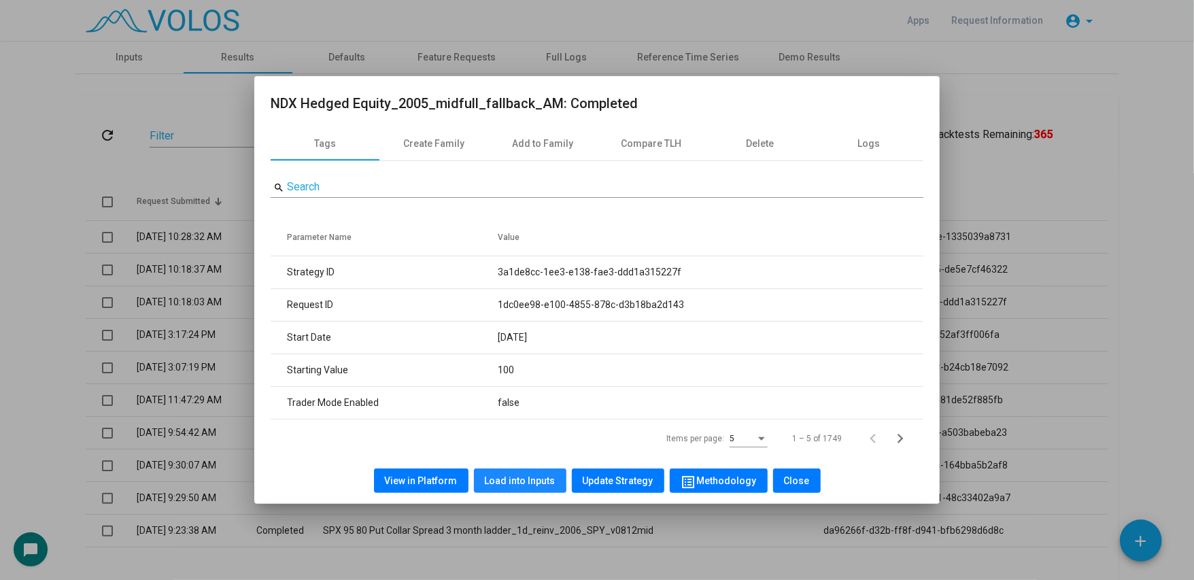
drag, startPoint x: 542, startPoint y: 483, endPoint x: 538, endPoint y: 443, distance: 40.3
click at [542, 482] on span "Load into Inputs" at bounding box center [520, 480] width 71 height 11
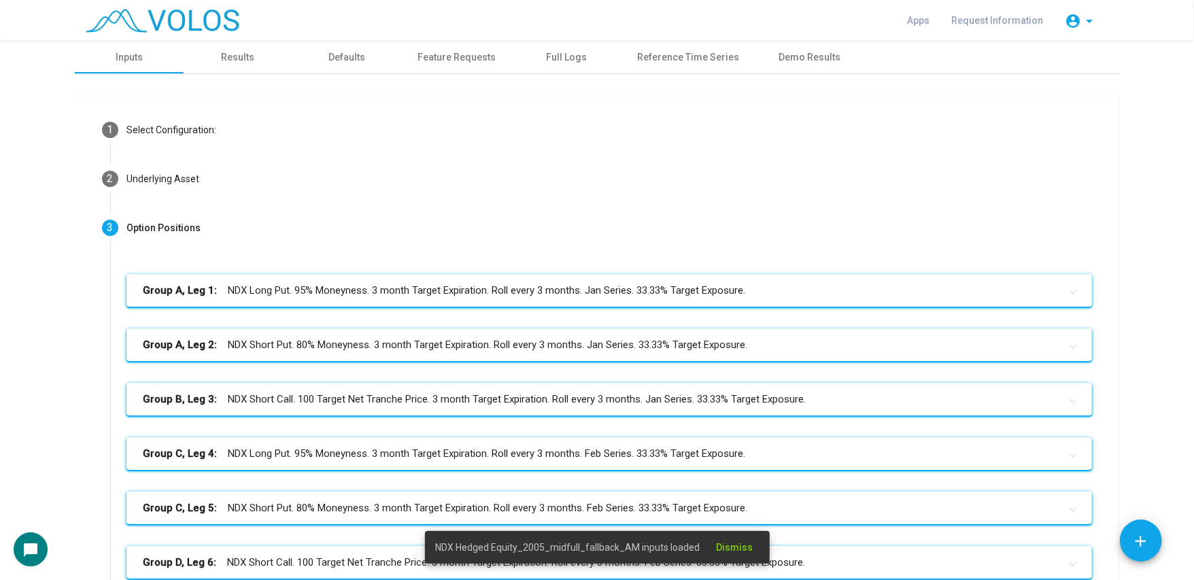
click at [577, 294] on mat-panel-title "Group A, Leg 1: NDX Long Put. 95% Moneyness. 3 month Target Expiration. Roll ev…" at bounding box center [601, 291] width 917 height 16
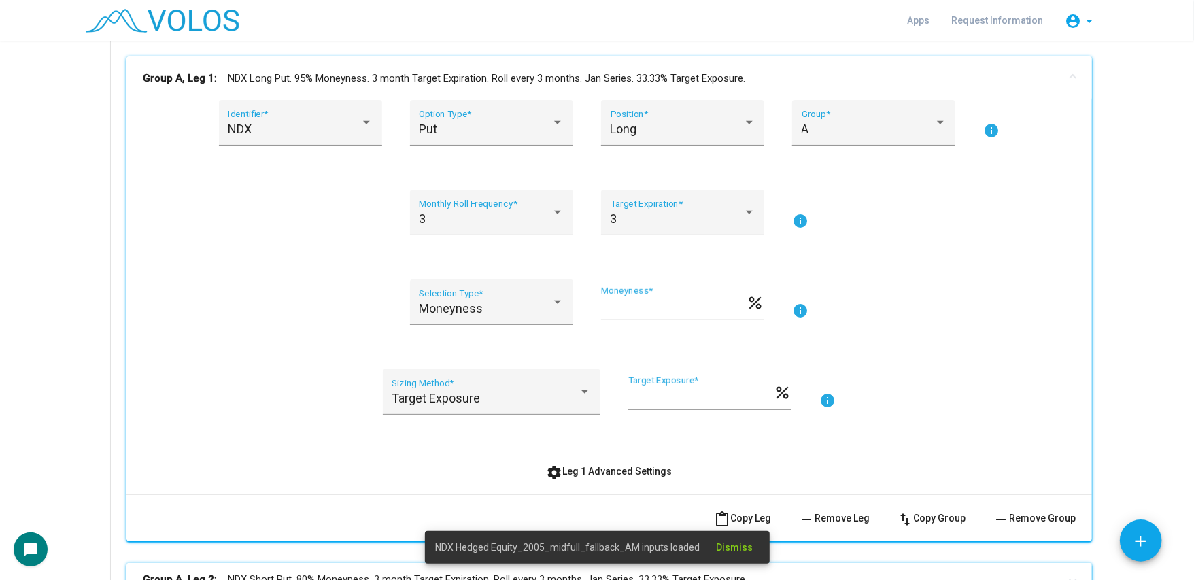
scroll to position [435, 0]
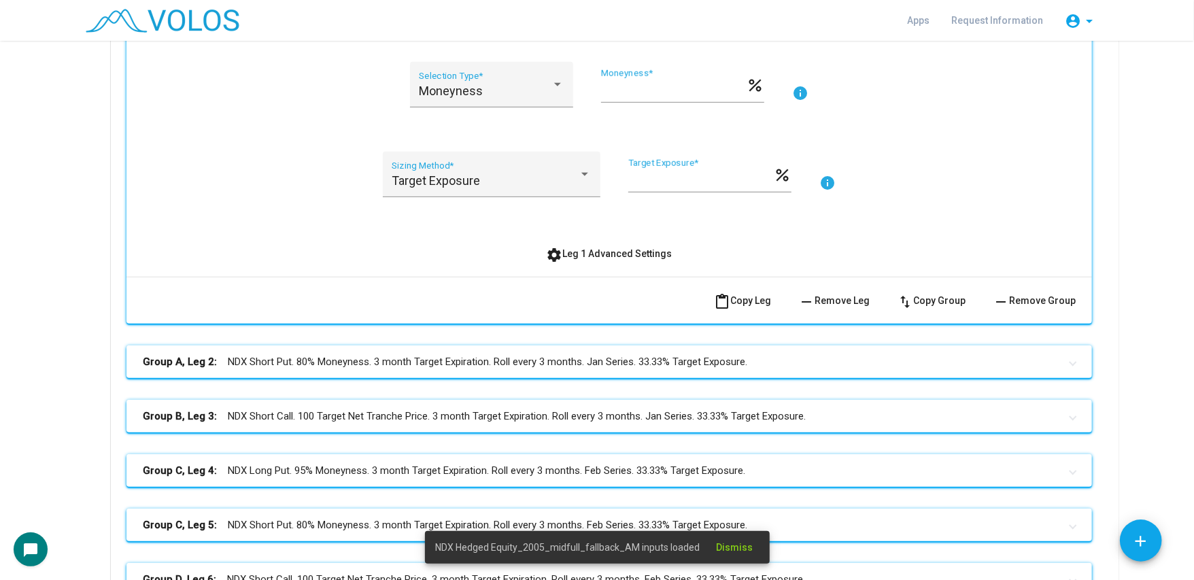
click at [579, 258] on span "settings Leg 1 Advanced Settings" at bounding box center [610, 253] width 126 height 11
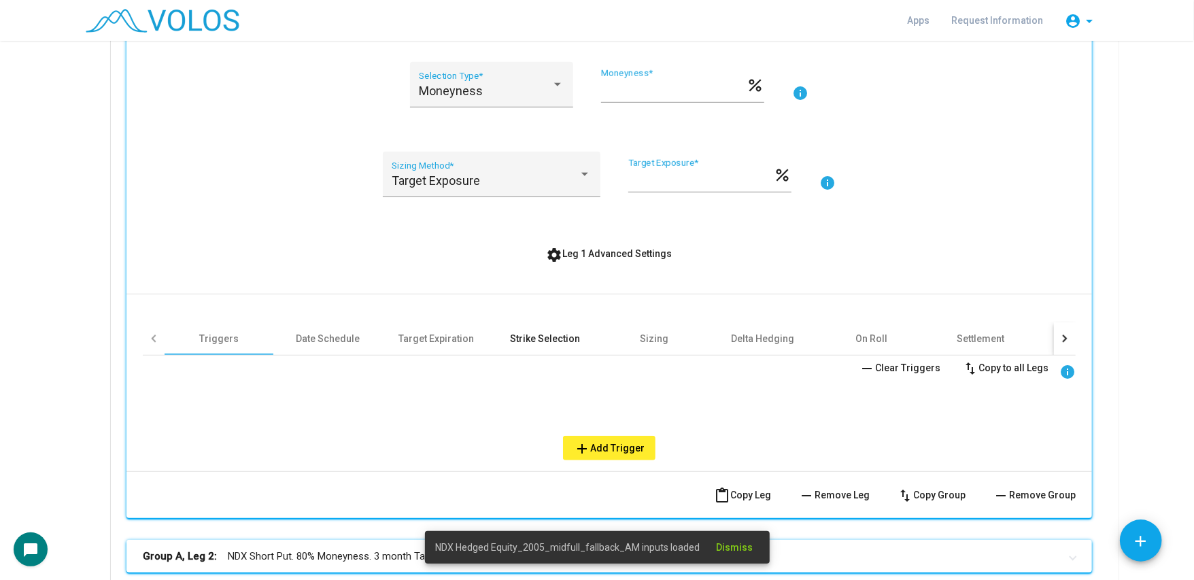
click at [543, 336] on div "Strike Selection" at bounding box center [546, 339] width 70 height 14
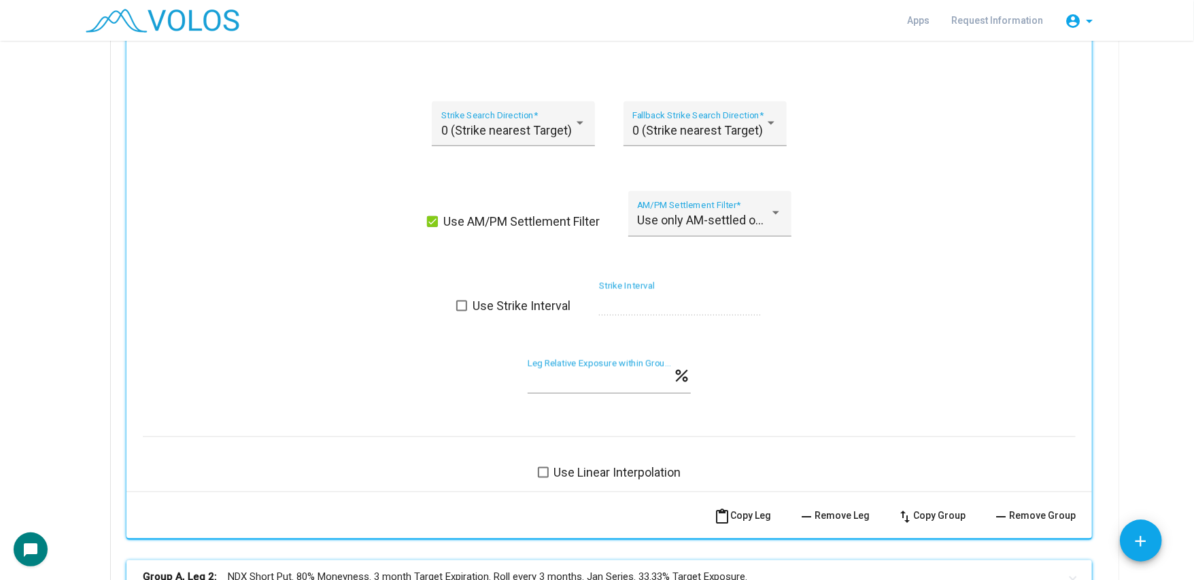
scroll to position [1360, 0]
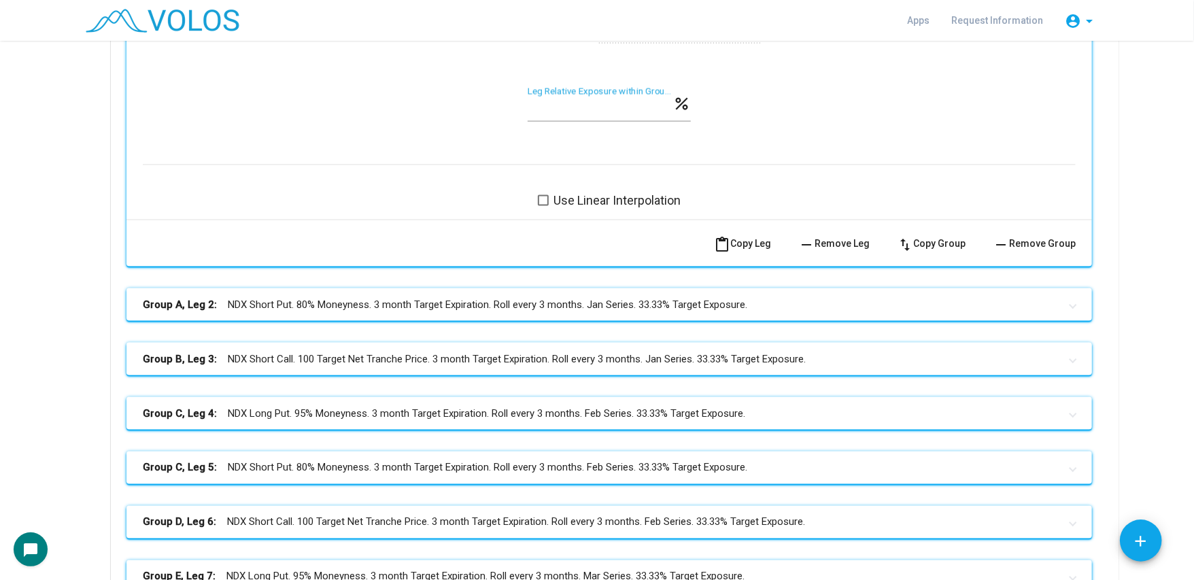
click at [487, 369] on mat-expansion-panel-header "Group B, Leg 3: NDX Short Call. 100 Target Net Tranche Price. 3 month Target Ex…" at bounding box center [609, 359] width 966 height 33
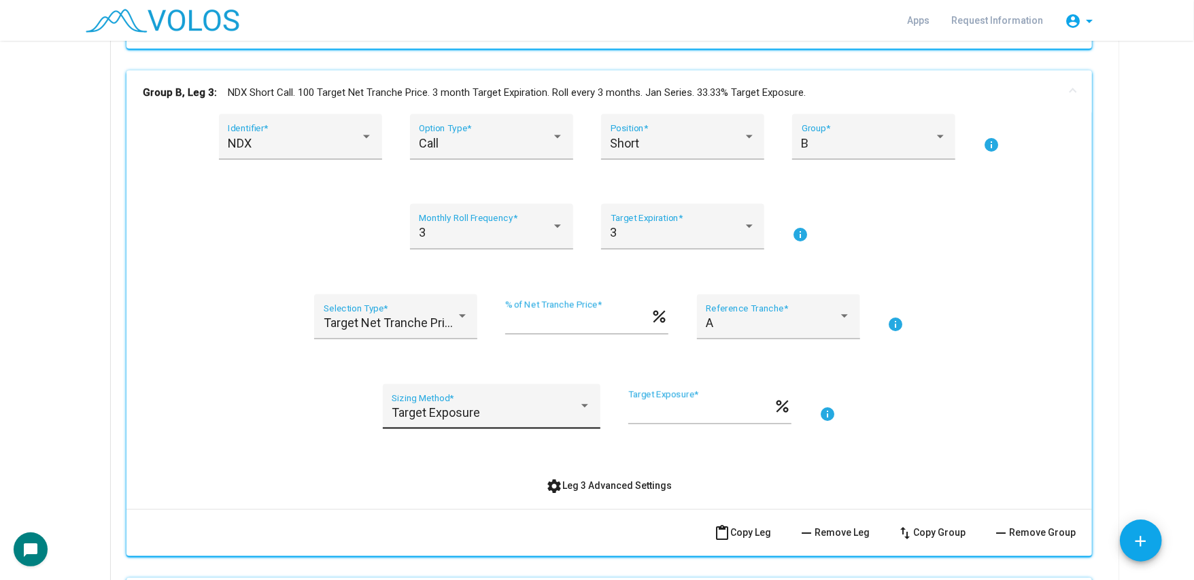
scroll to position [1904, 0]
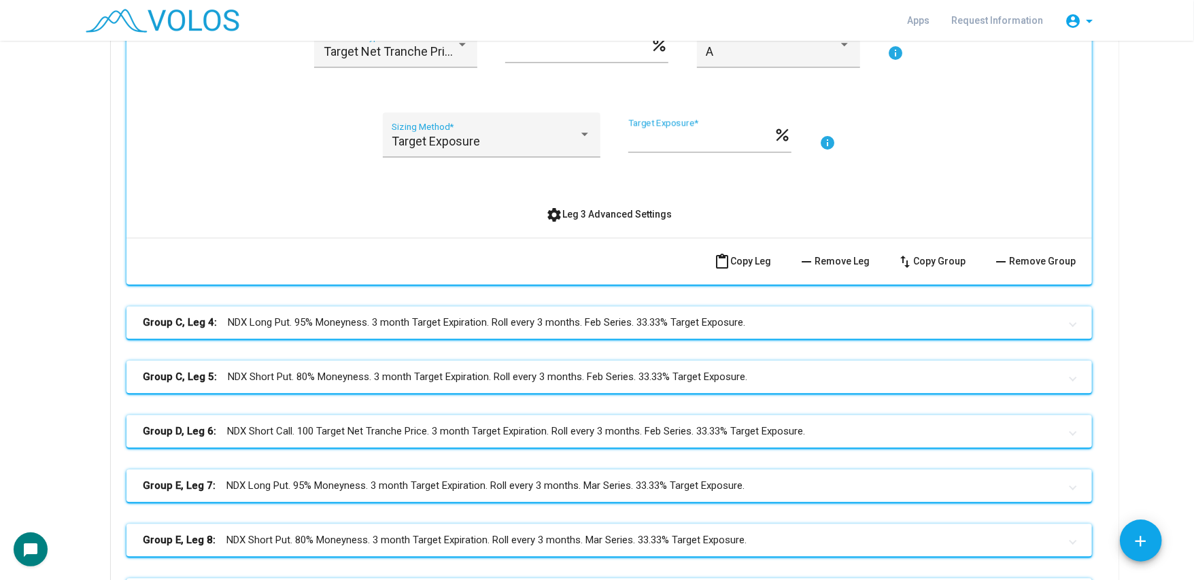
click at [603, 222] on button "settings Leg 3 Advanced Settings" at bounding box center [610, 214] width 148 height 24
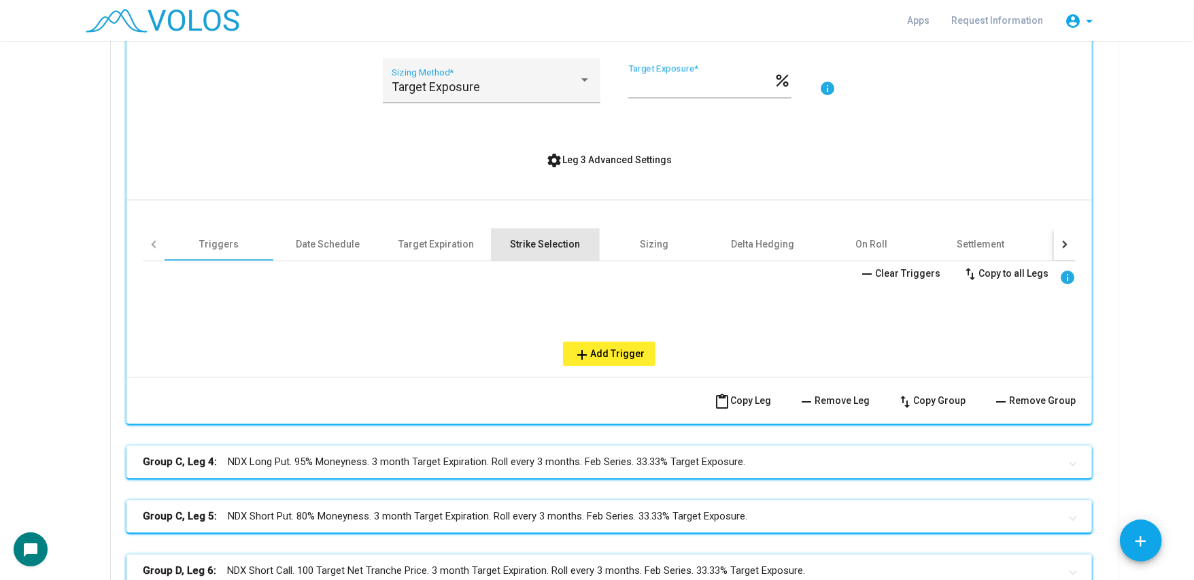
click at [515, 250] on div "Strike Selection" at bounding box center [546, 244] width 70 height 14
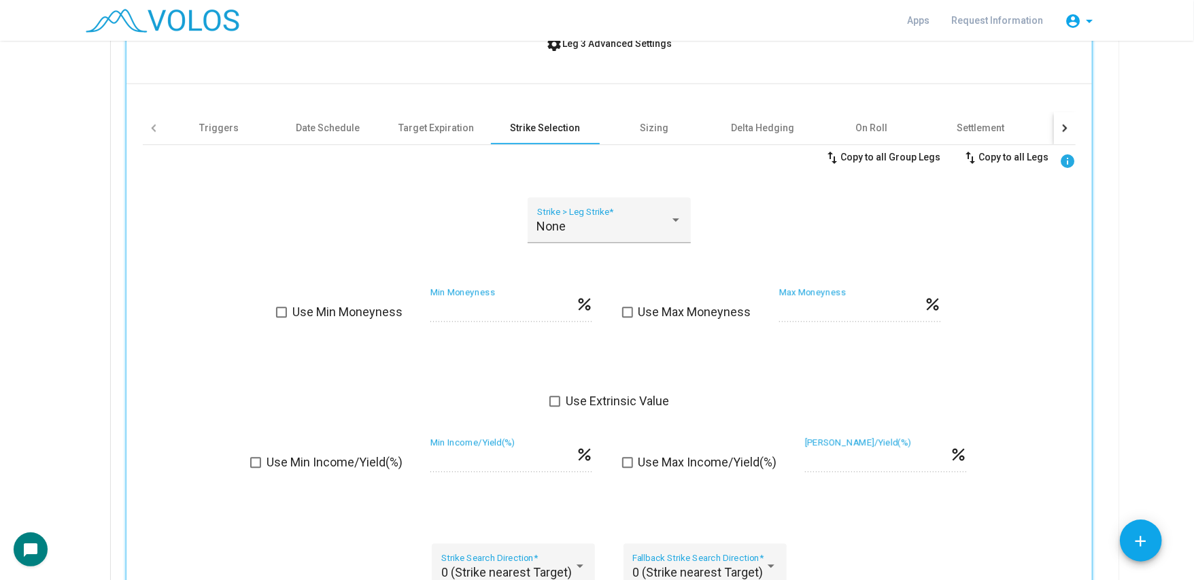
scroll to position [2230, 0]
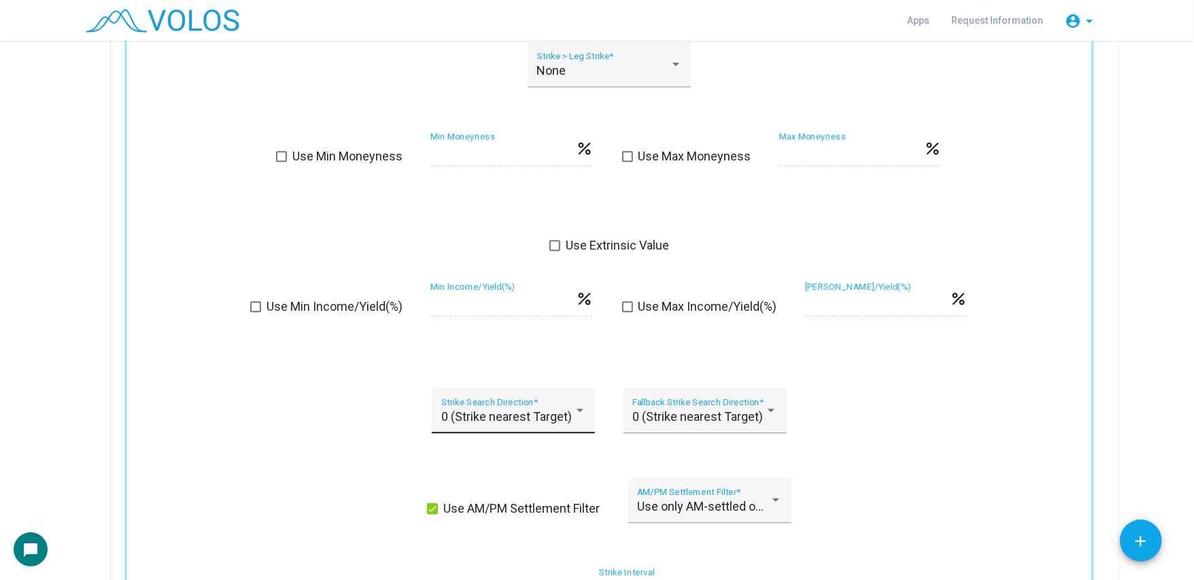
click at [491, 405] on div "0 (Strike nearest Target) Strike Search Direction *" at bounding box center [513, 415] width 145 height 36
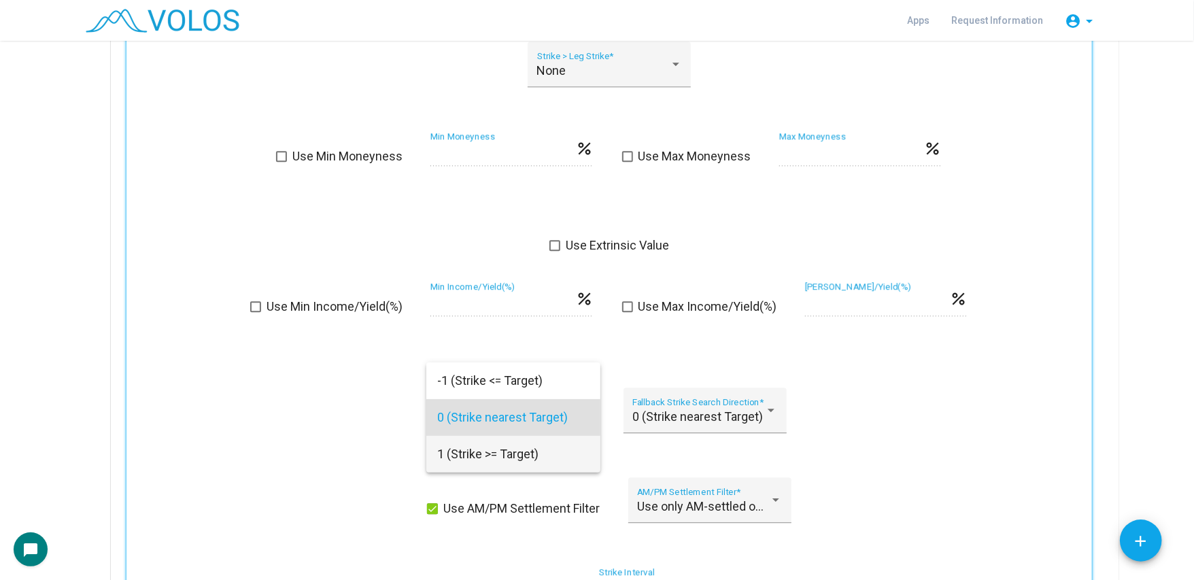
click at [479, 447] on span "1 (Strike >= Target)" at bounding box center [513, 454] width 152 height 37
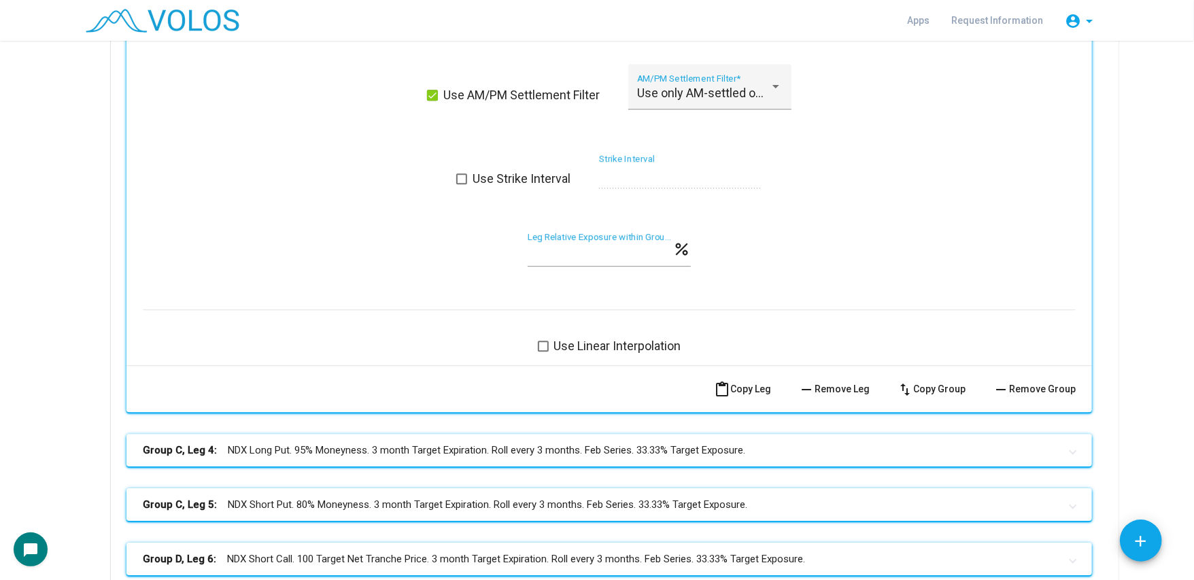
scroll to position [2774, 0]
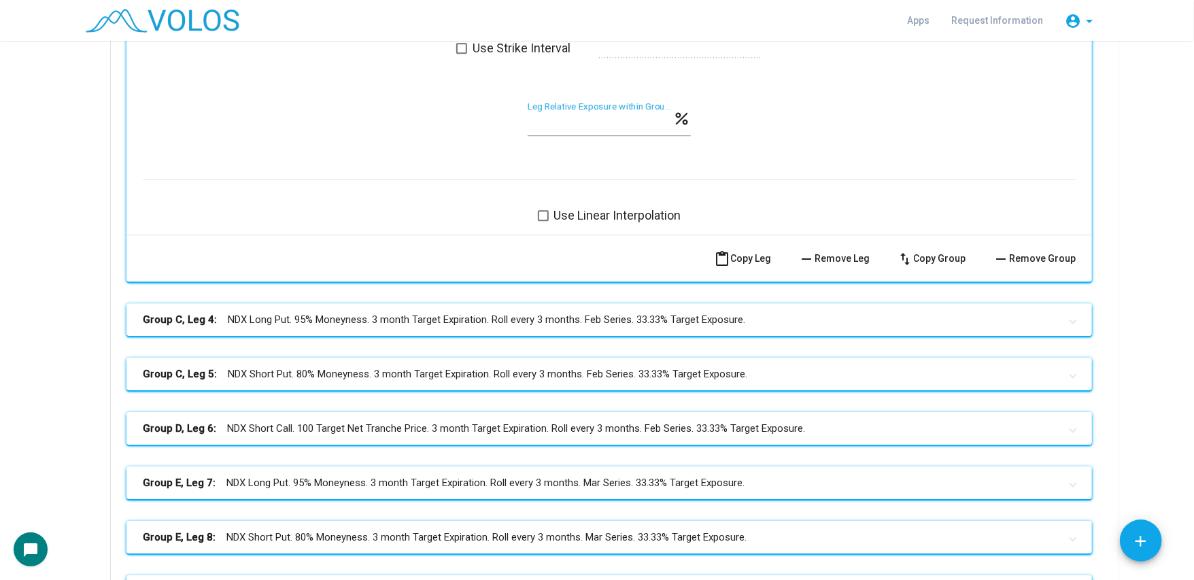
click at [553, 436] on mat-panel-title "Group D, Leg 6: NDX Short Call. 100 Target Net Tranche Price. 3 month Target Ex…" at bounding box center [601, 429] width 917 height 16
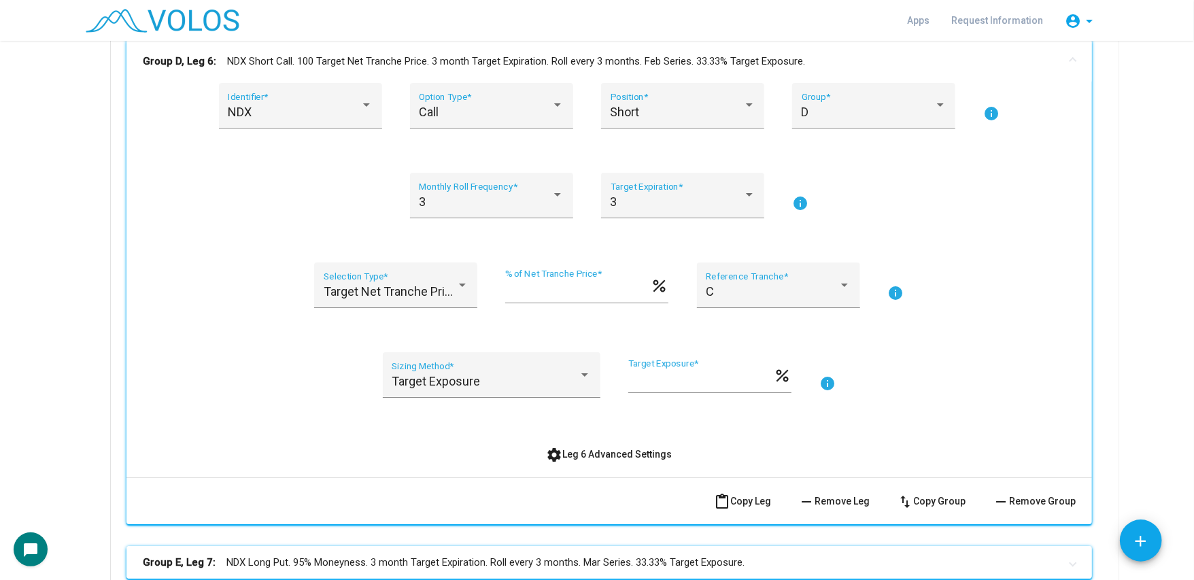
scroll to position [3318, 0]
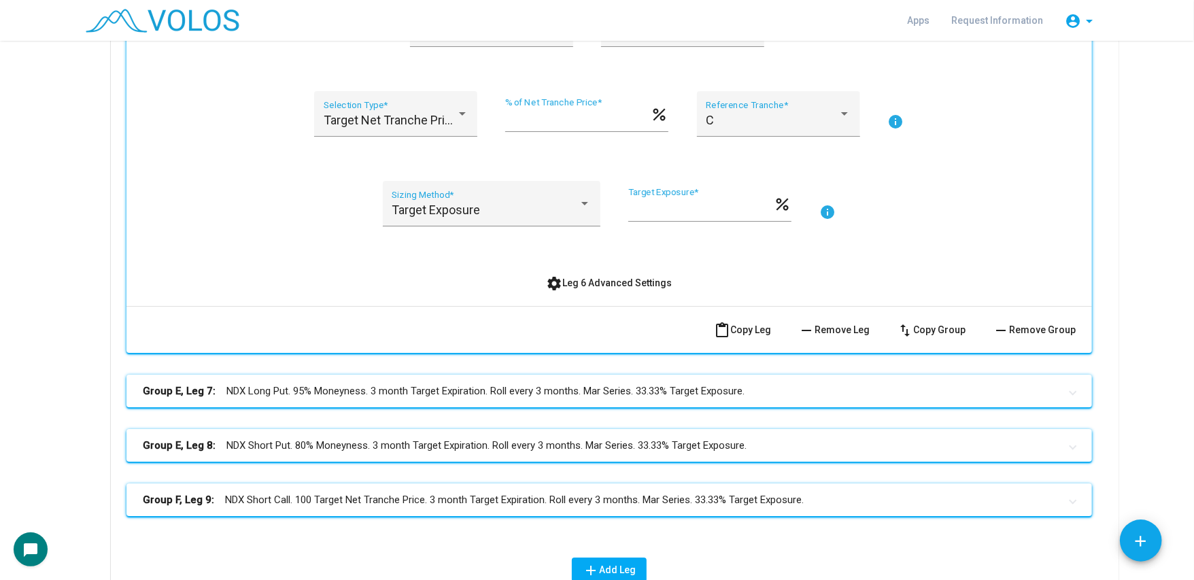
click at [598, 303] on div "NDX Identifier * Call Option Type * Short Position * D Group * info 3 Monthly R…" at bounding box center [609, 109] width 966 height 394
click at [582, 283] on span "settings Leg 6 Advanced Settings" at bounding box center [610, 282] width 126 height 11
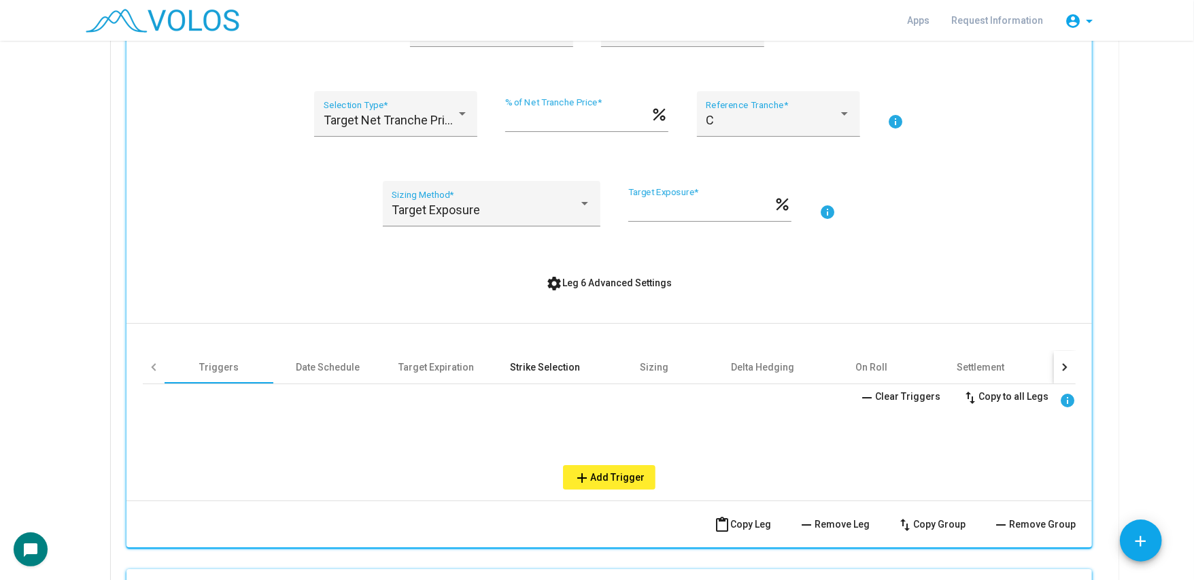
click at [532, 368] on div "Strike Selection" at bounding box center [546, 367] width 70 height 14
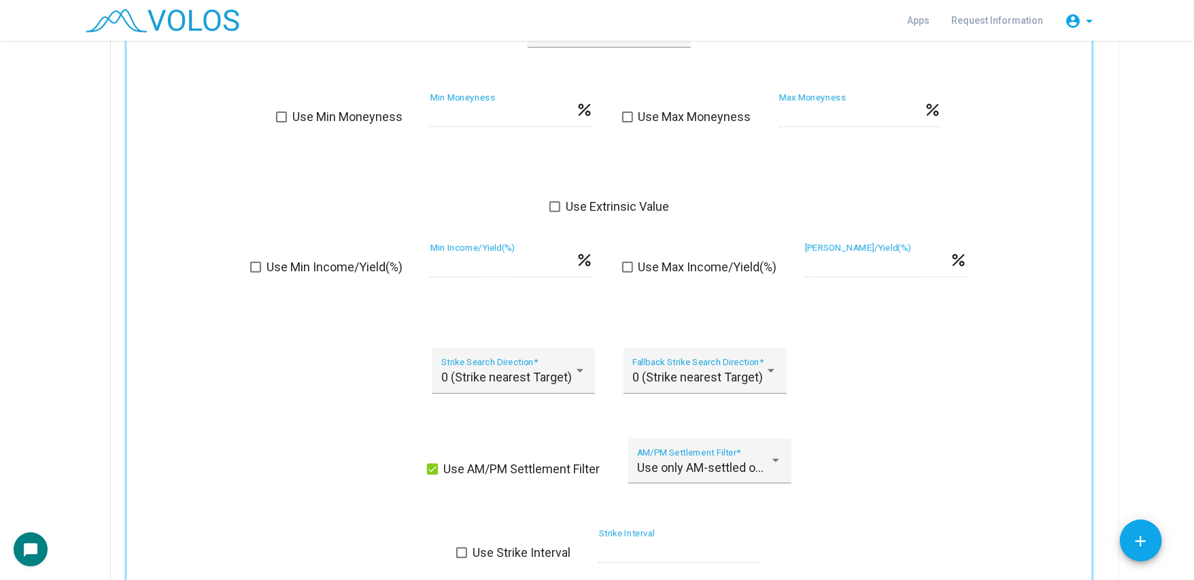
scroll to position [3753, 0]
click at [490, 377] on span "0 (Strike nearest Target)" at bounding box center [506, 376] width 131 height 14
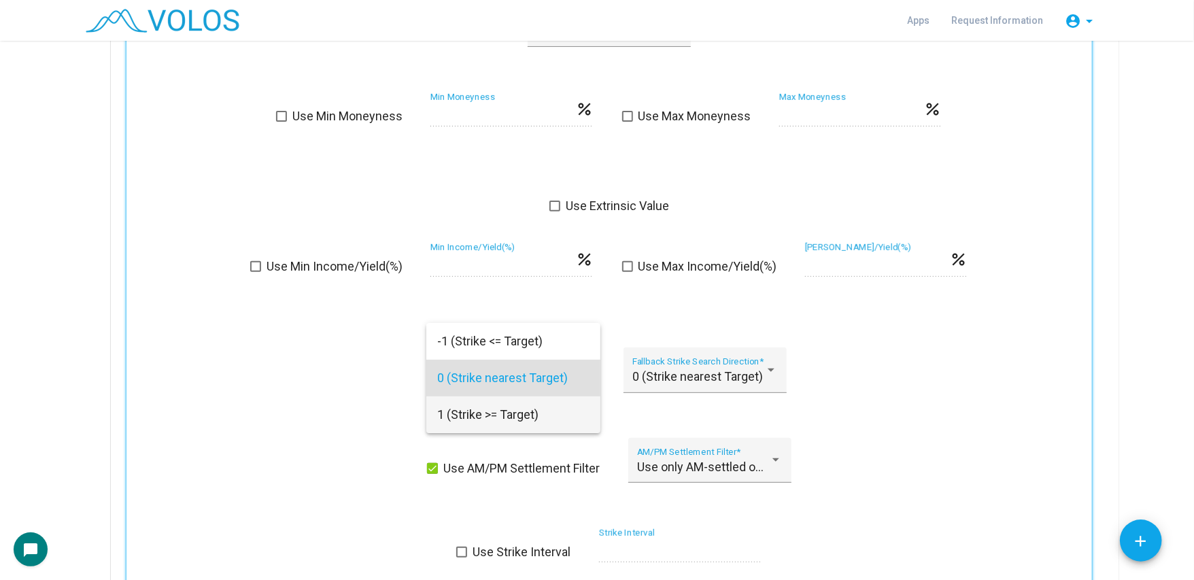
click at [475, 410] on span "1 (Strike >= Target)" at bounding box center [513, 414] width 152 height 37
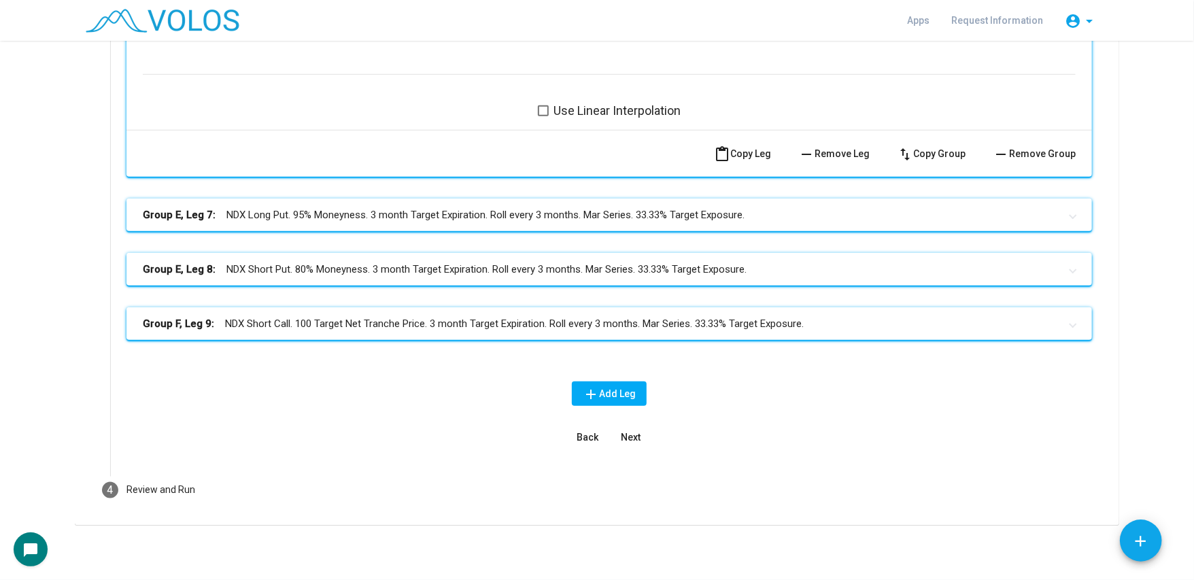
scroll to position [4363, 0]
click at [509, 330] on mat-panel-title "Group F, Leg 9: NDX Short Call. 100 Target Net Tranche Price. 3 month Target Ex…" at bounding box center [601, 324] width 917 height 16
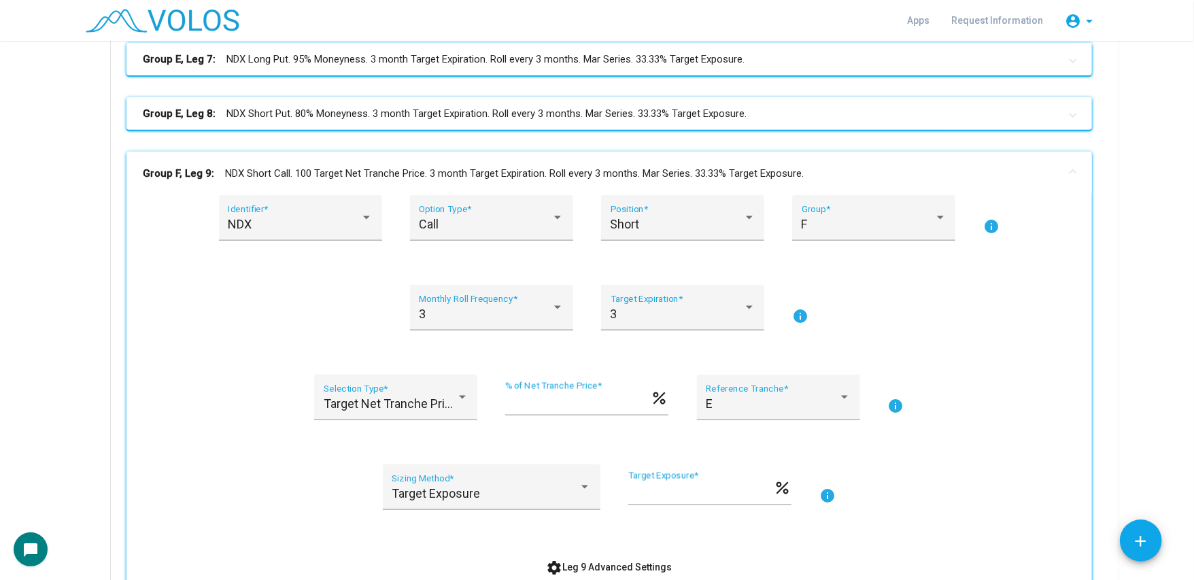
scroll to position [4815, 0]
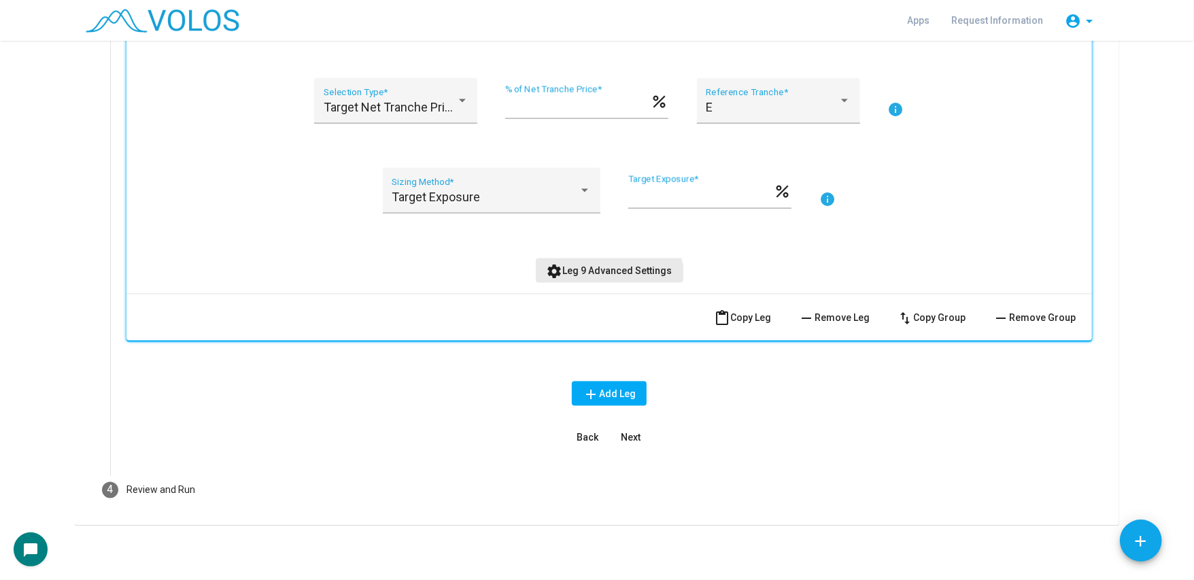
click at [591, 282] on button "settings Leg 9 Advanced Settings" at bounding box center [610, 270] width 148 height 24
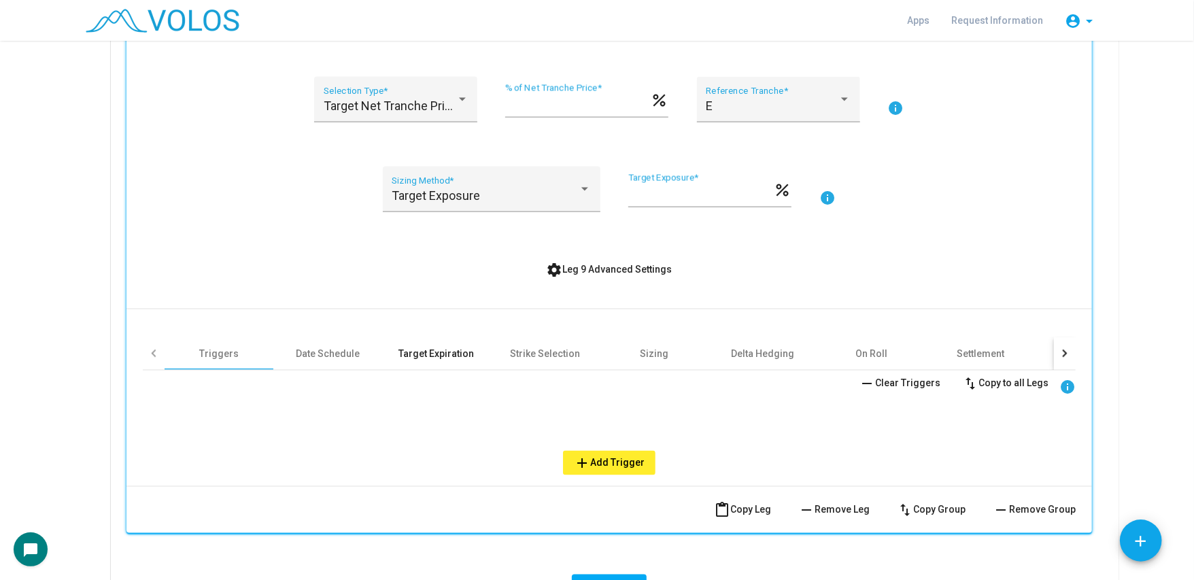
click at [435, 355] on div "Target Expiration" at bounding box center [436, 354] width 75 height 14
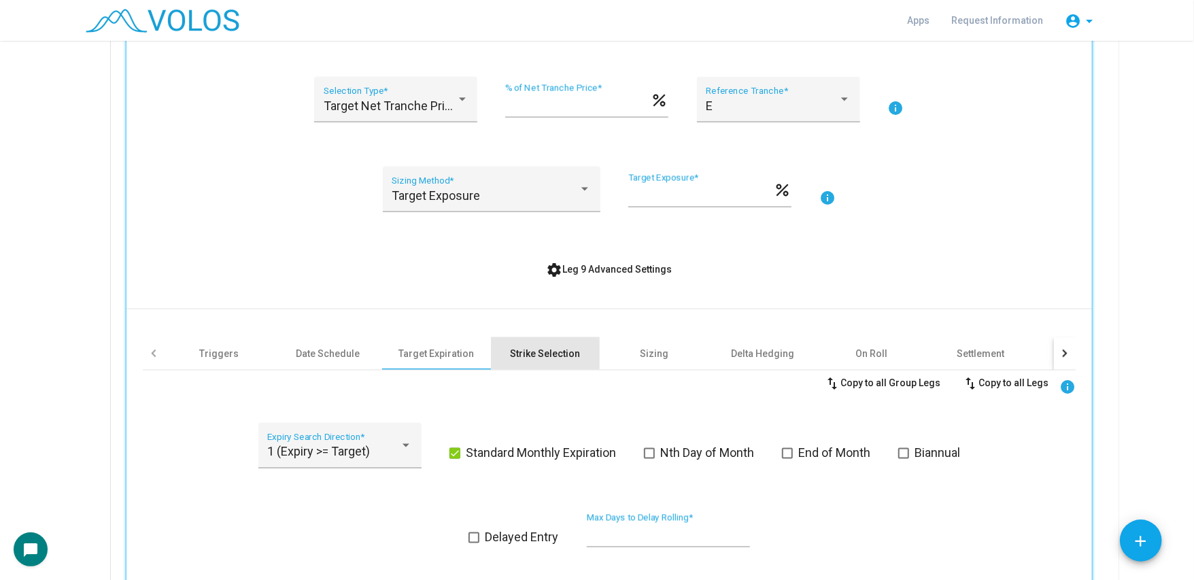
click at [519, 352] on div "Strike Selection" at bounding box center [546, 354] width 70 height 14
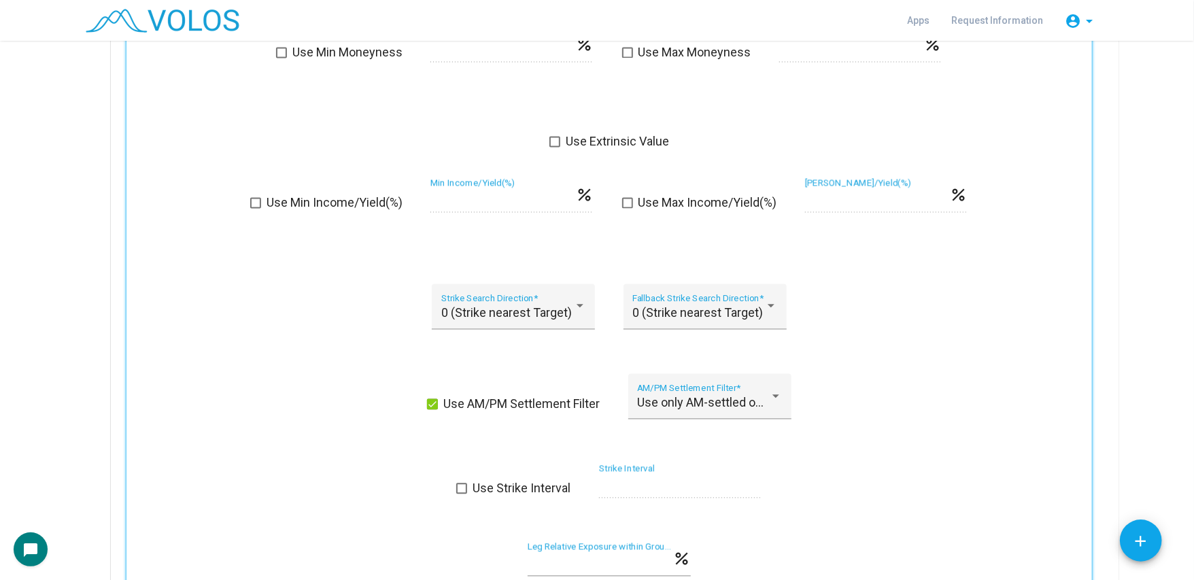
scroll to position [5305, 0]
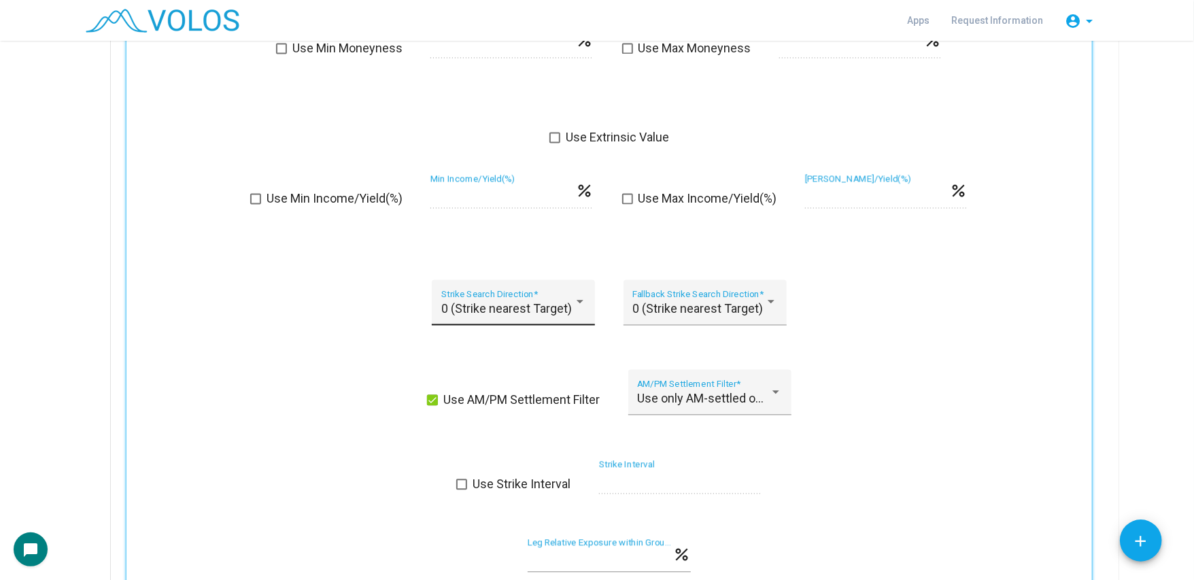
click at [504, 313] on span "0 (Strike nearest Target)" at bounding box center [506, 308] width 131 height 14
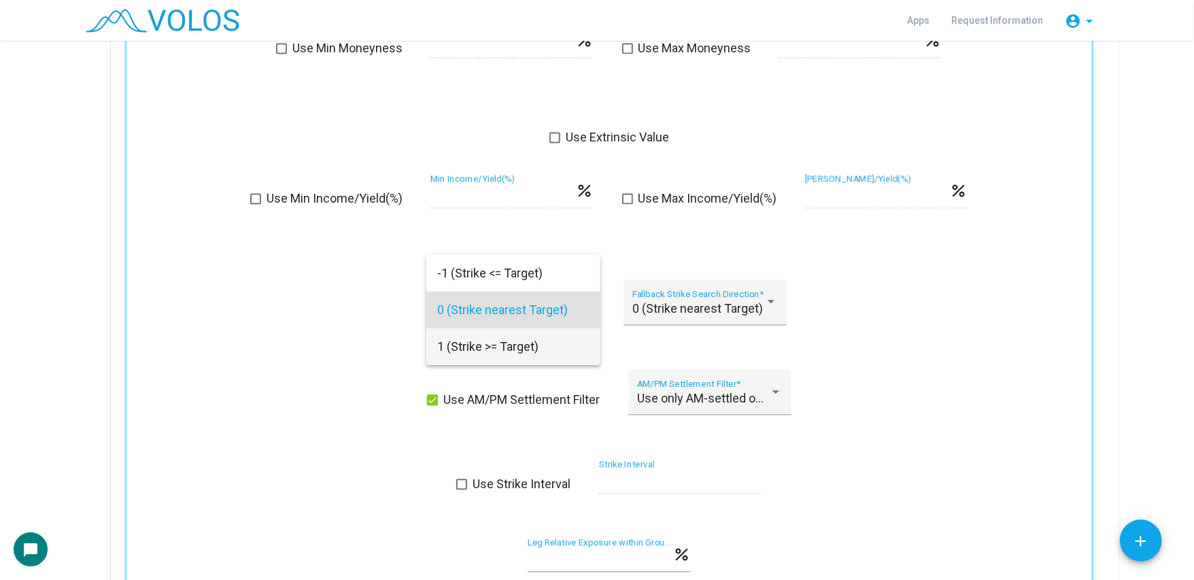
click at [494, 341] on span "1 (Strike >= Target)" at bounding box center [513, 346] width 152 height 37
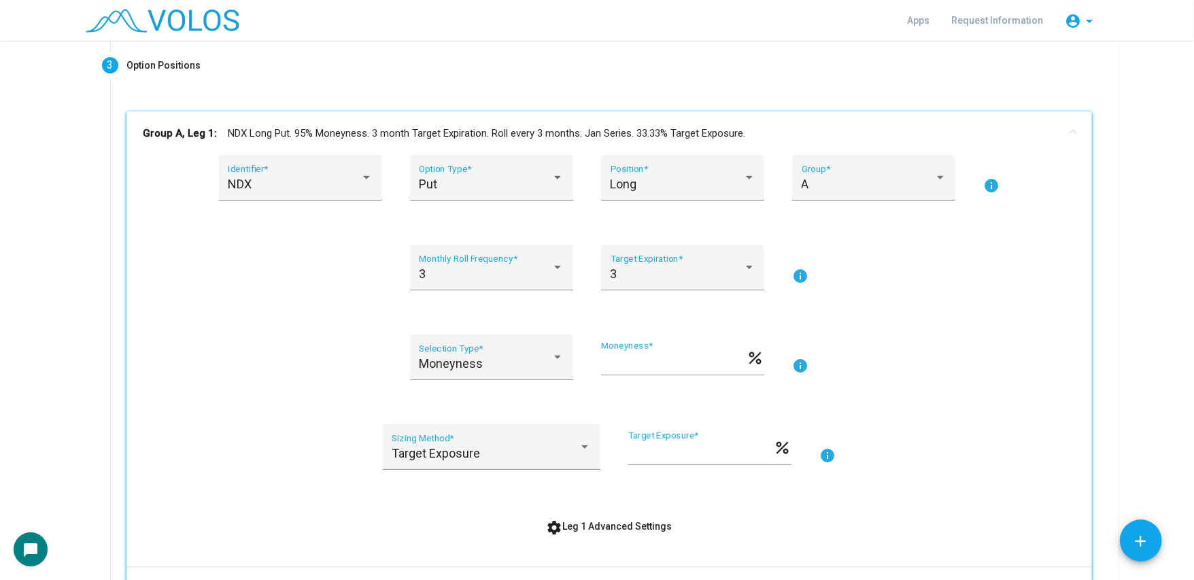
scroll to position [0, 0]
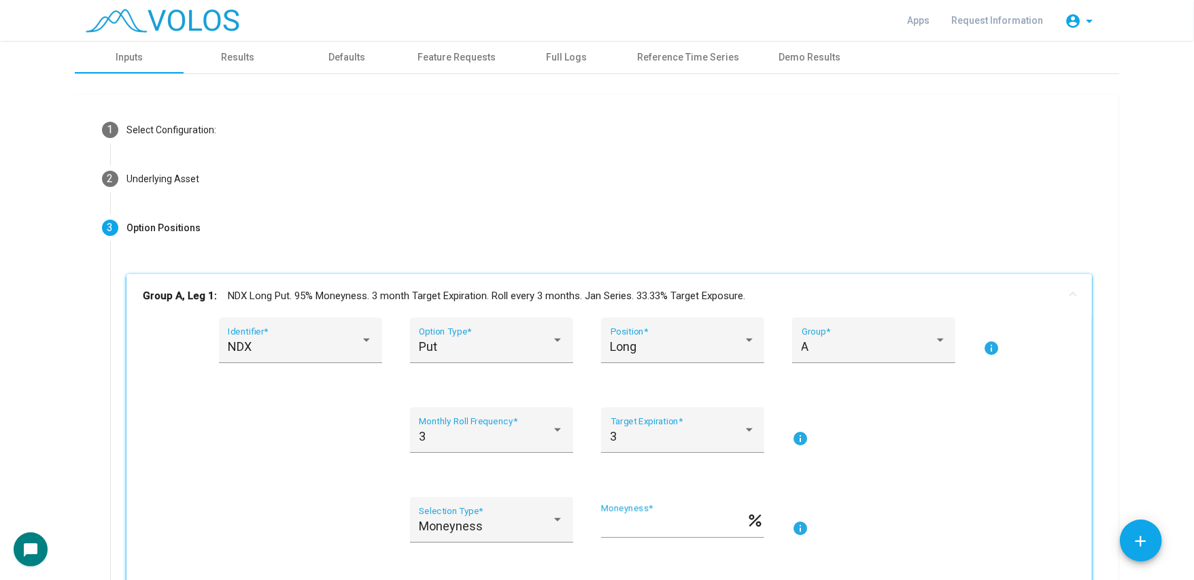
click at [479, 291] on mat-panel-title "Group A, Leg 1: NDX Long Put. 95% Moneyness. 3 month Target Expiration. Roll ev…" at bounding box center [601, 296] width 917 height 16
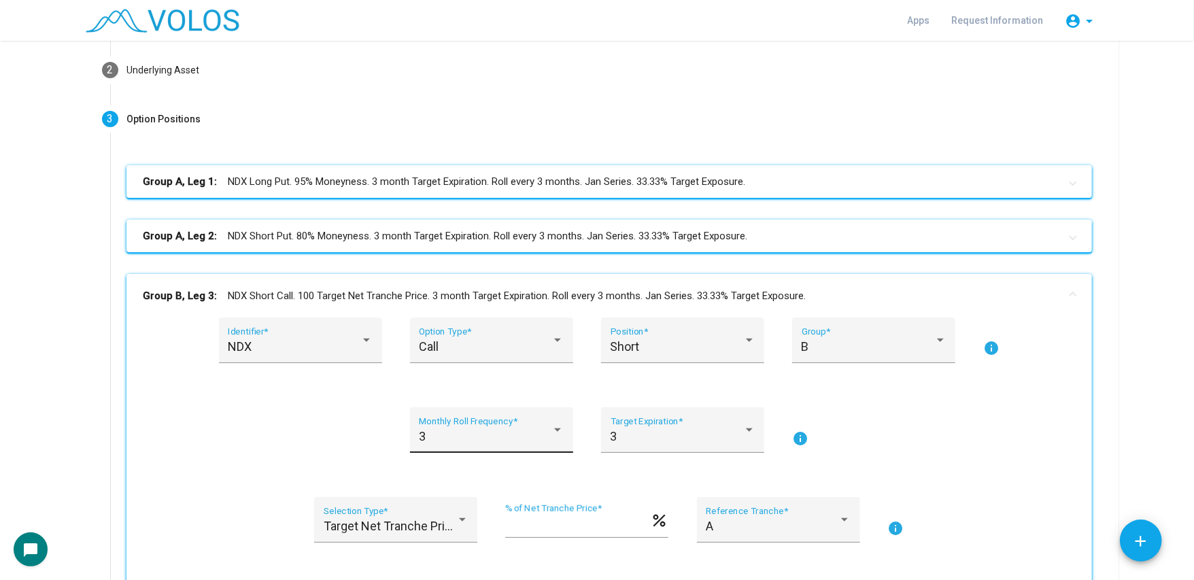
scroll to position [218, 0]
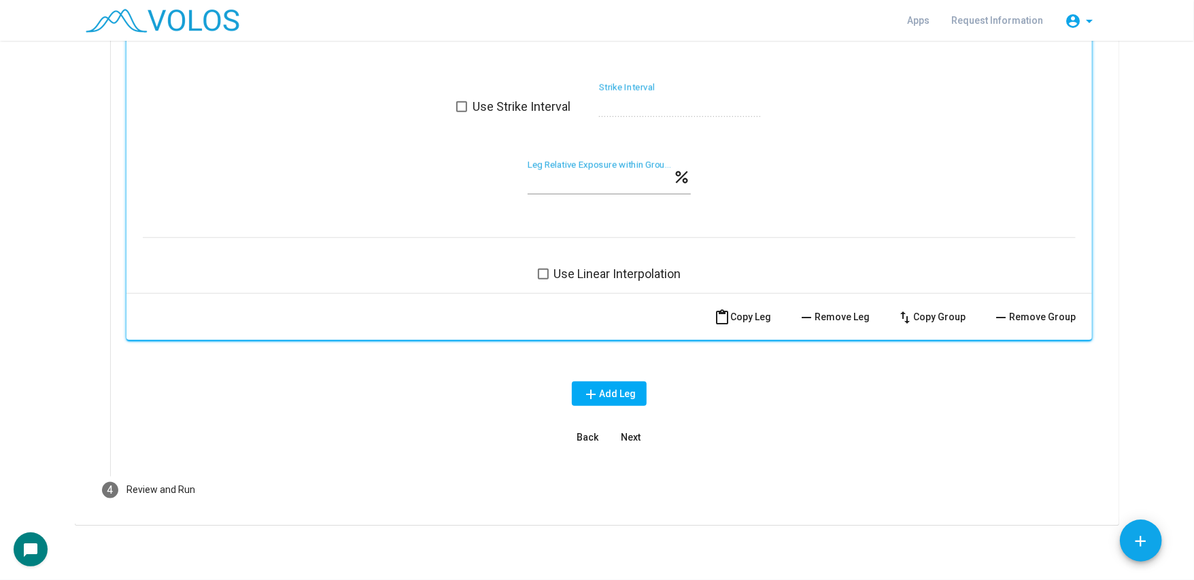
click at [632, 432] on span "Next" at bounding box center [631, 437] width 20 height 11
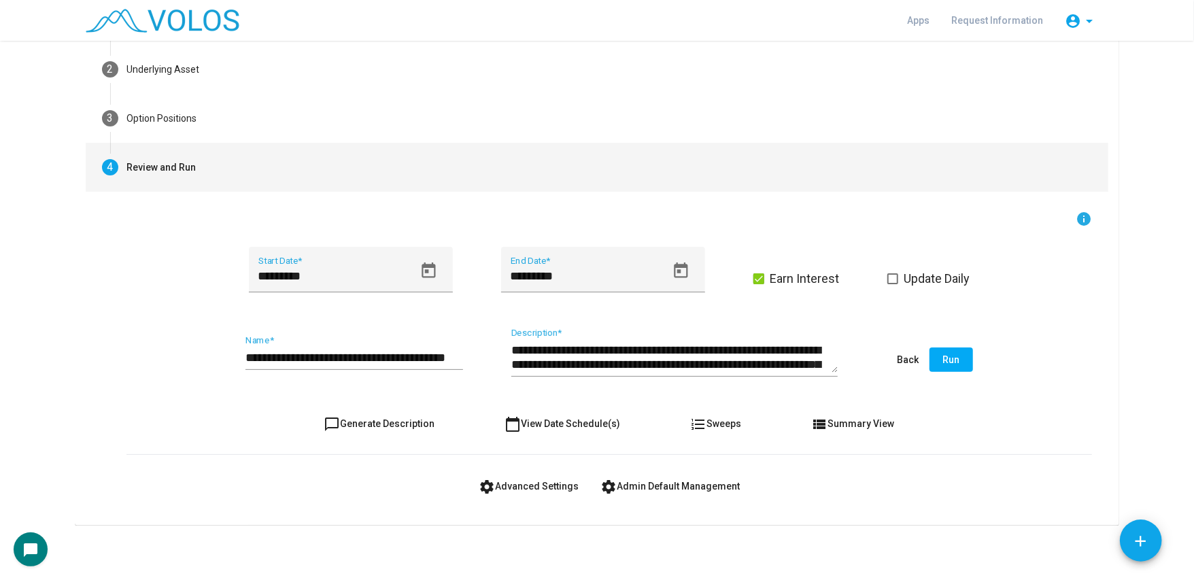
scroll to position [109, 0]
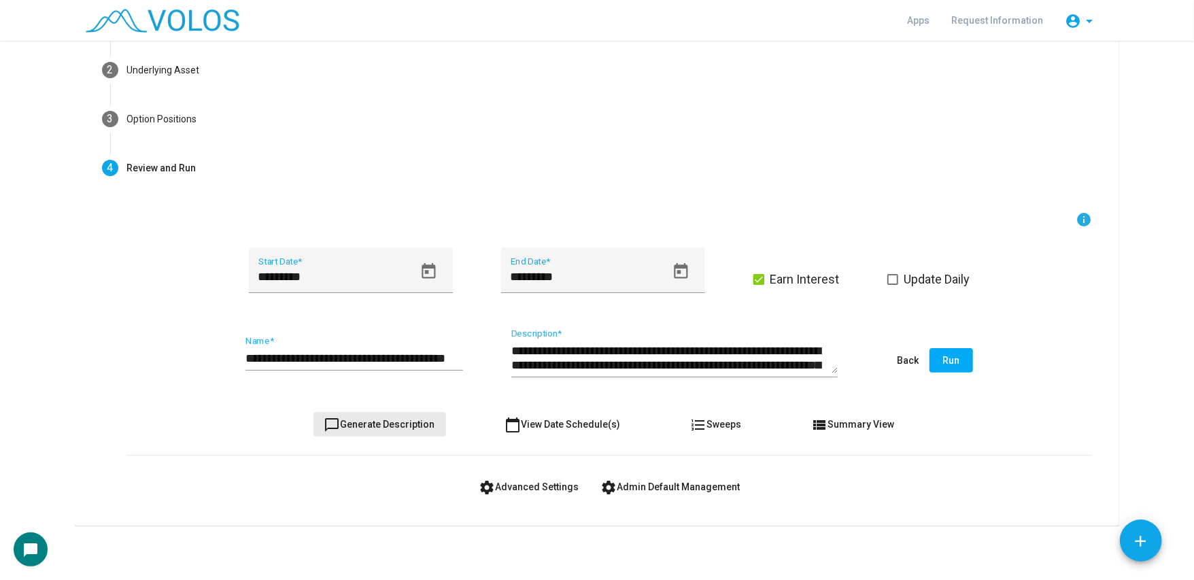
click at [403, 427] on span "chat_bubble_outline Generate Description" at bounding box center [379, 424] width 111 height 11
type textarea "**********"
click at [434, 353] on input "**********" at bounding box center [354, 359] width 218 height 14
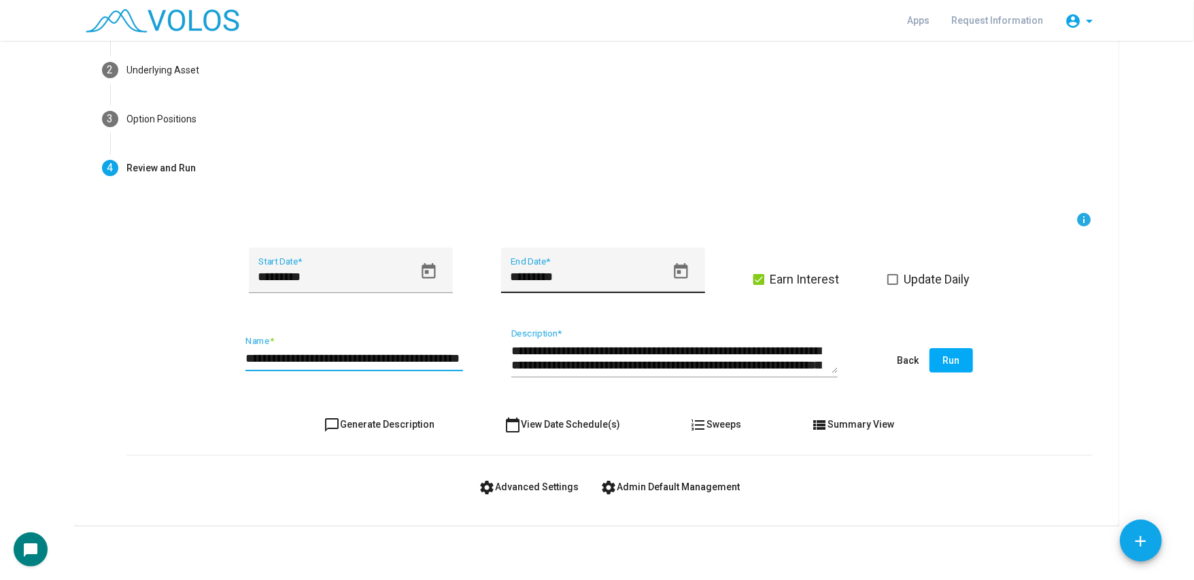
scroll to position [0, 57]
type input "**********"
click at [372, 419] on span "chat_bubble_outline Generate Description" at bounding box center [379, 424] width 111 height 11
click at [964, 359] on button "Run" at bounding box center [951, 360] width 44 height 24
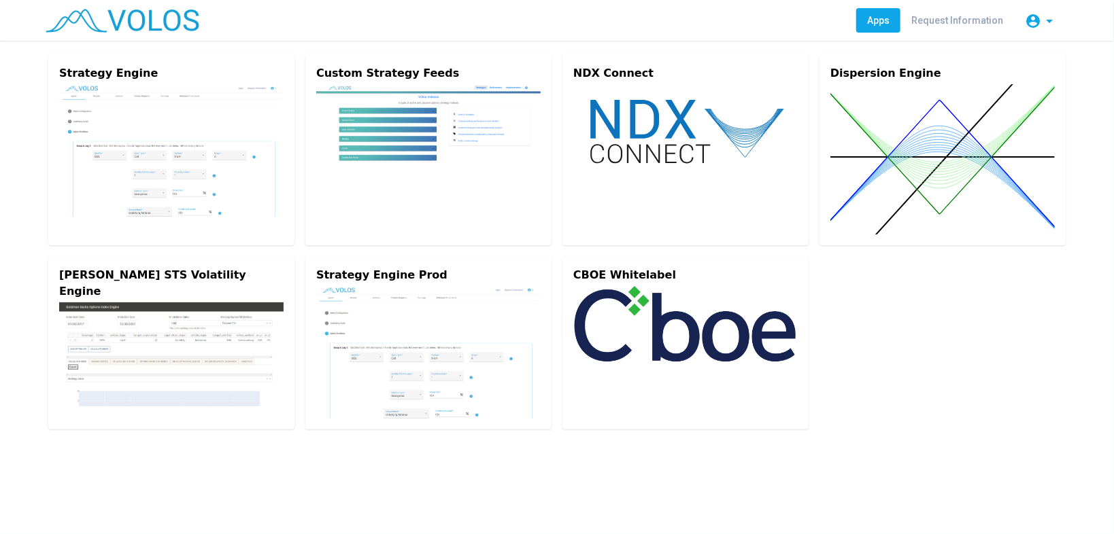
click at [1108, 171] on as-app-list "Strategy Engine Custom Strategy Feeds NDX Connect Dispersion Engine Goldman STS…" at bounding box center [557, 242] width 1114 height 403
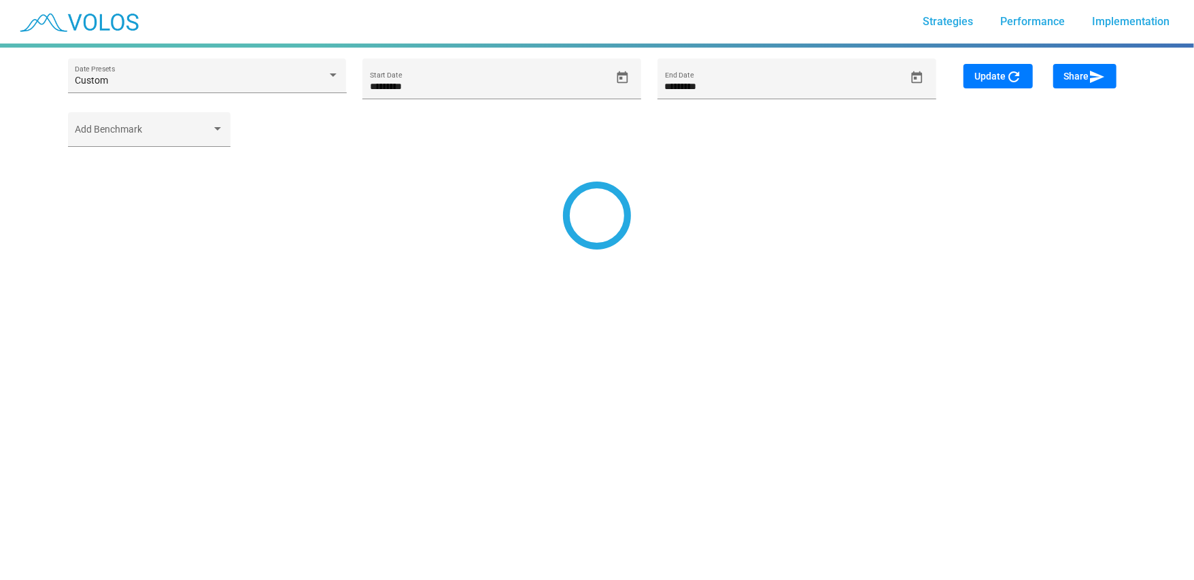
type input "*********"
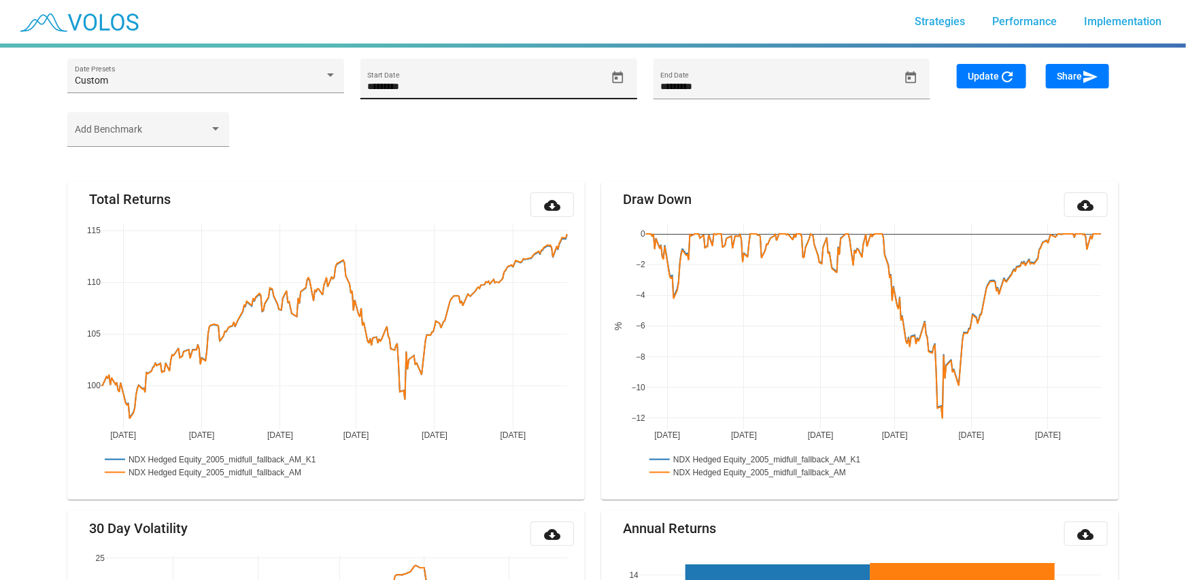
click at [613, 73] on icon "Open calendar" at bounding box center [618, 77] width 11 height 12
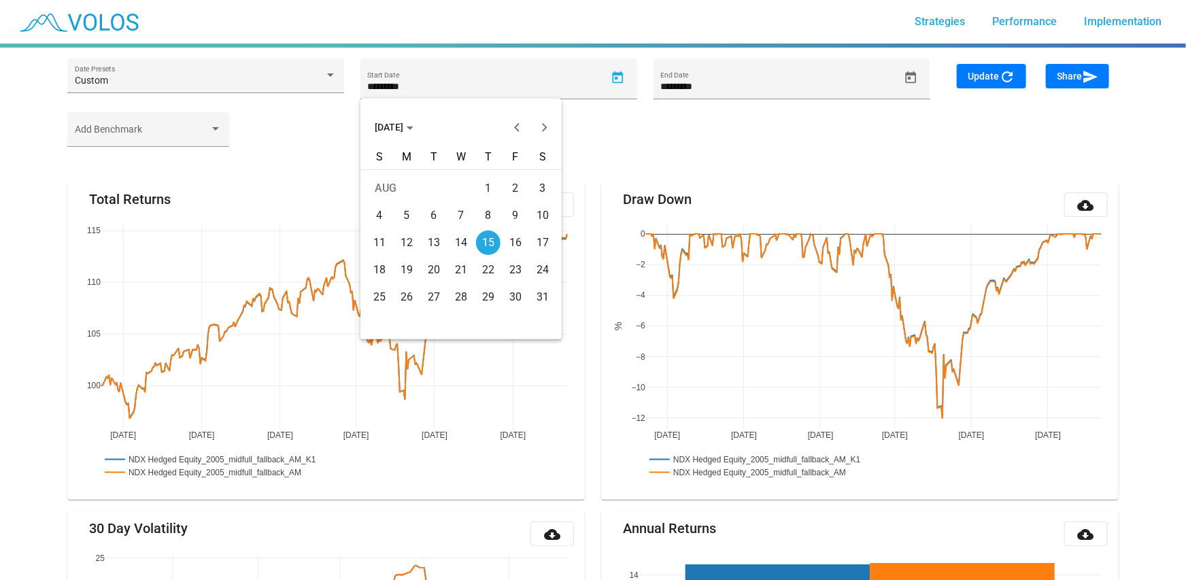
click at [413, 125] on span "AUG 2024" at bounding box center [394, 127] width 39 height 11
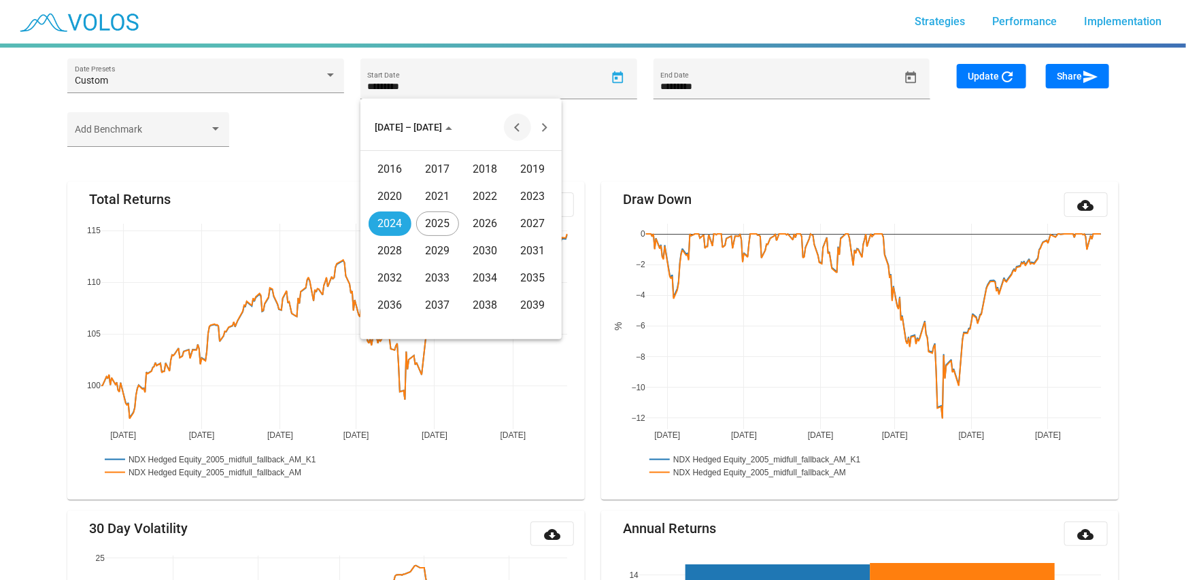
click at [516, 130] on button "Previous 20 years" at bounding box center [517, 127] width 27 height 27
click at [448, 250] on div "2005" at bounding box center [437, 251] width 43 height 24
click at [387, 199] on div "JAN" at bounding box center [390, 196] width 43 height 24
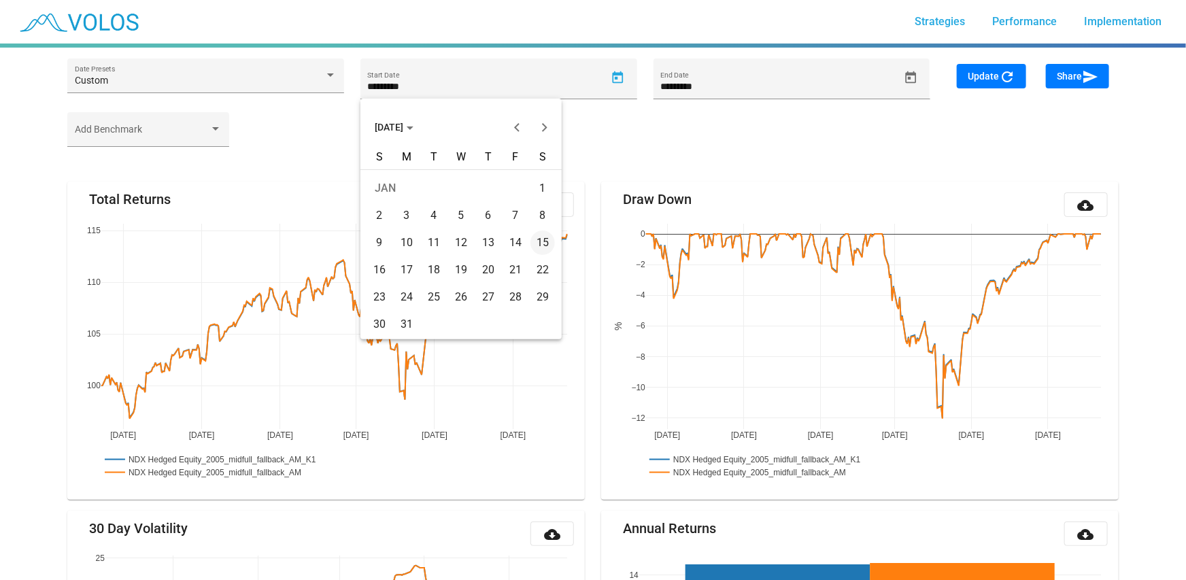
click at [513, 266] on div "21" at bounding box center [515, 270] width 24 height 24
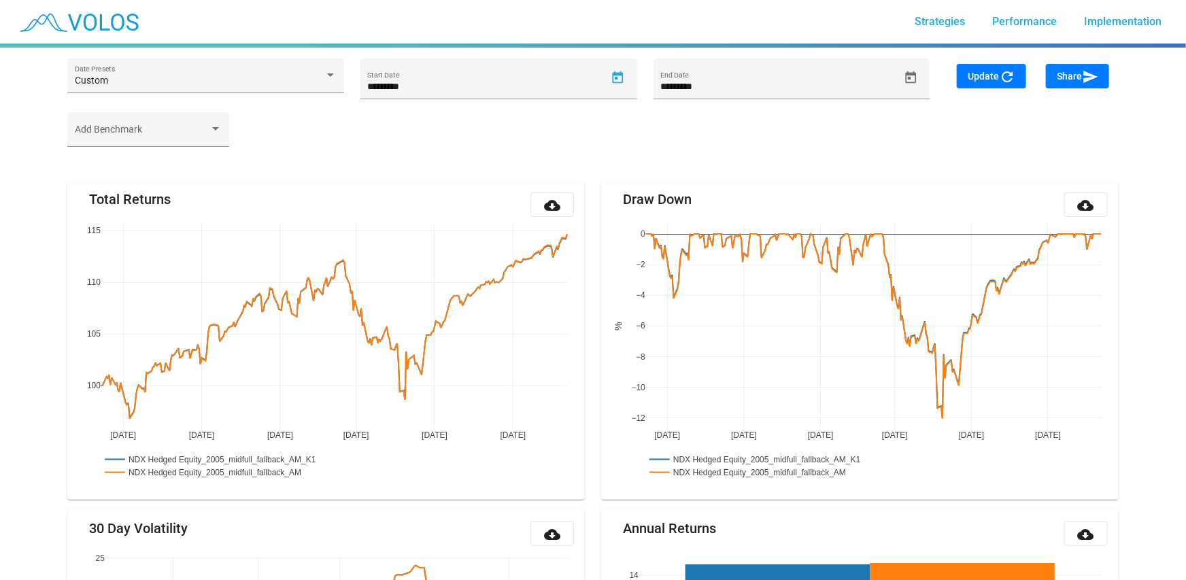
type input "*********"
click at [998, 80] on span "Update refresh" at bounding box center [992, 76] width 48 height 11
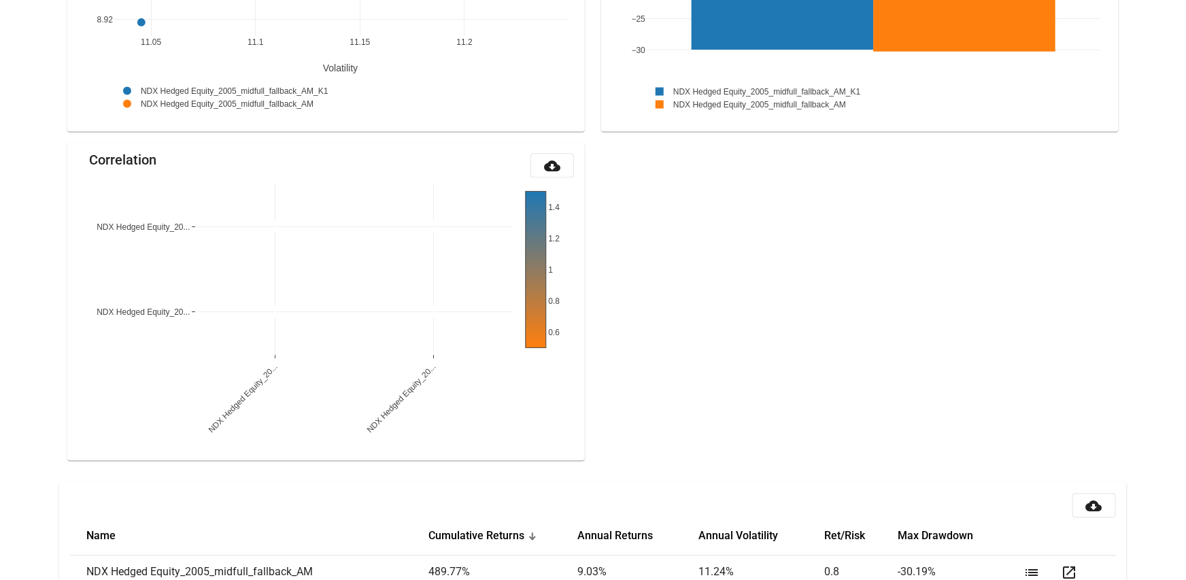
scroll to position [1418, 0]
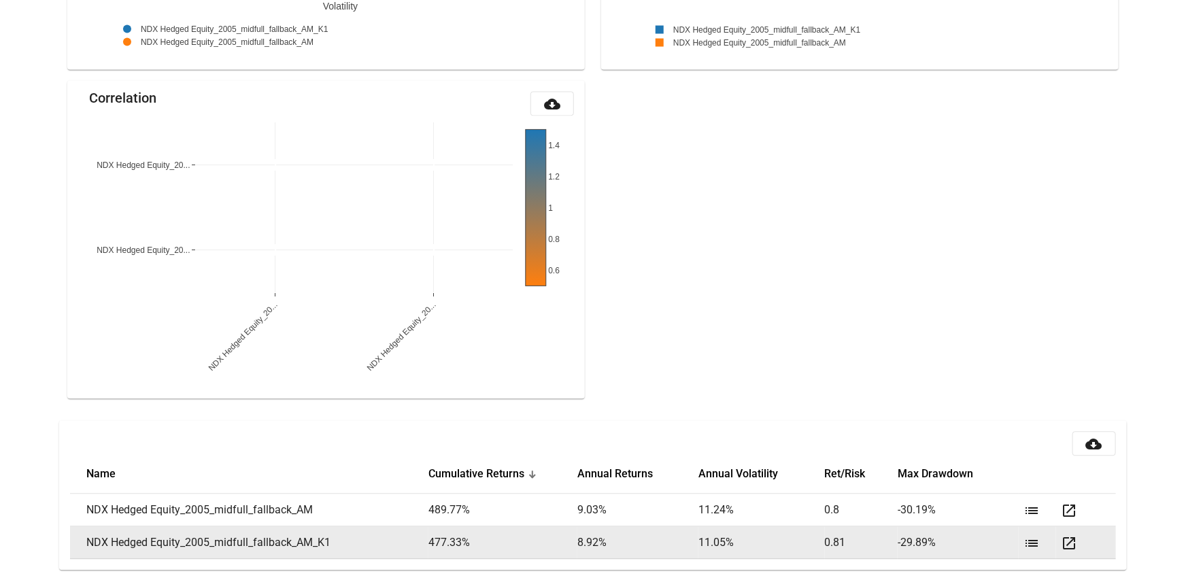
click at [1036, 536] on mat-icon "list" at bounding box center [1032, 543] width 16 height 16
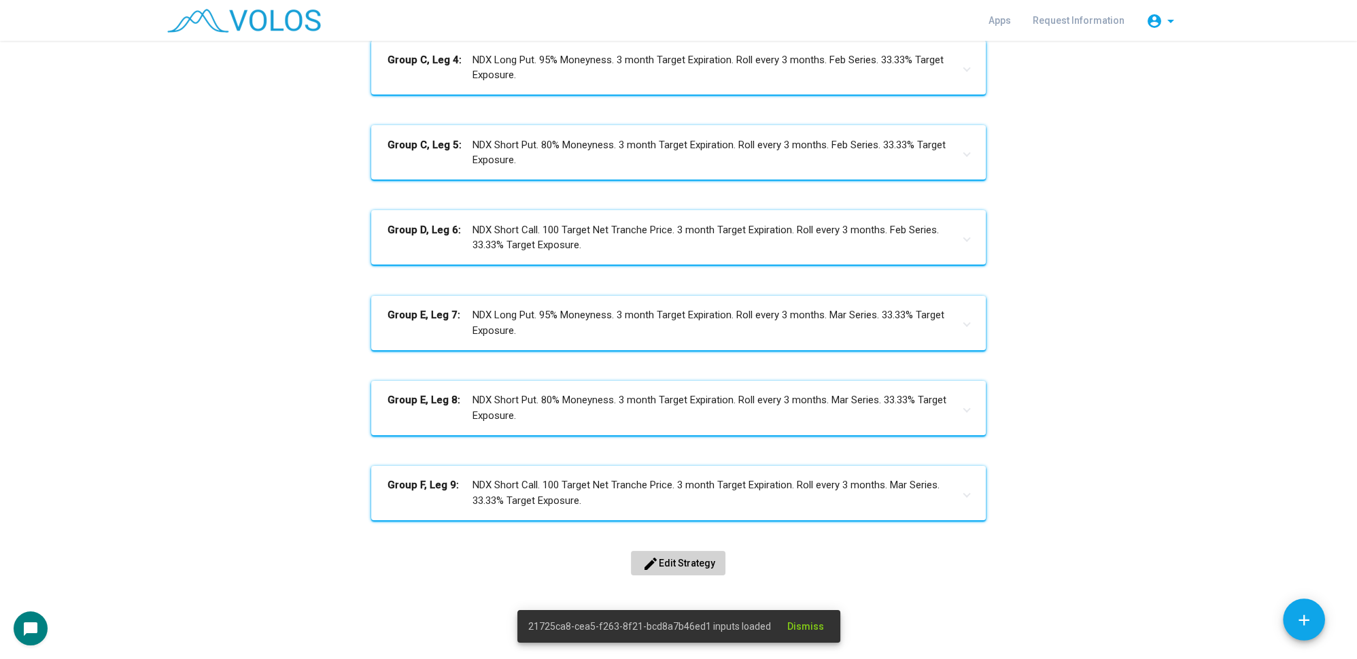
click at [684, 568] on button "edit Edit Strategy" at bounding box center [678, 563] width 95 height 24
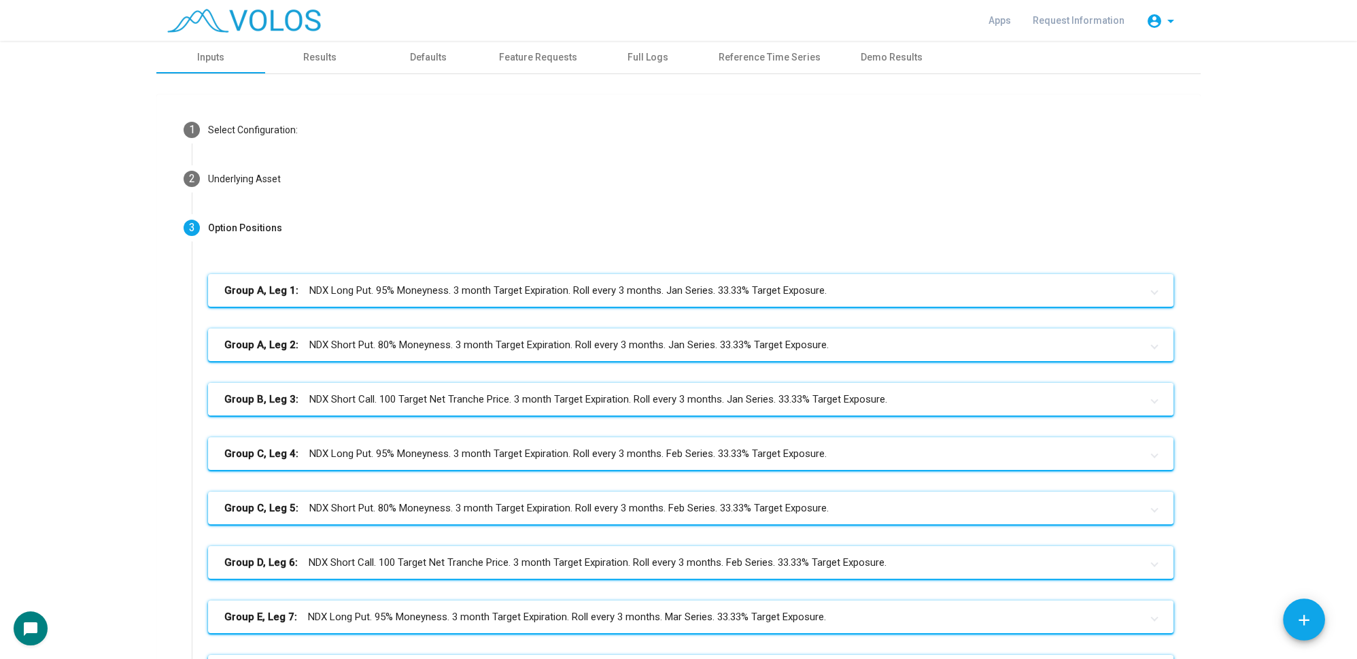
click at [408, 395] on mat-panel-title "Group B, Leg 3: NDX Short Call. 100 Target Net Tranche Price. 3 month Target Ex…" at bounding box center [682, 400] width 917 height 16
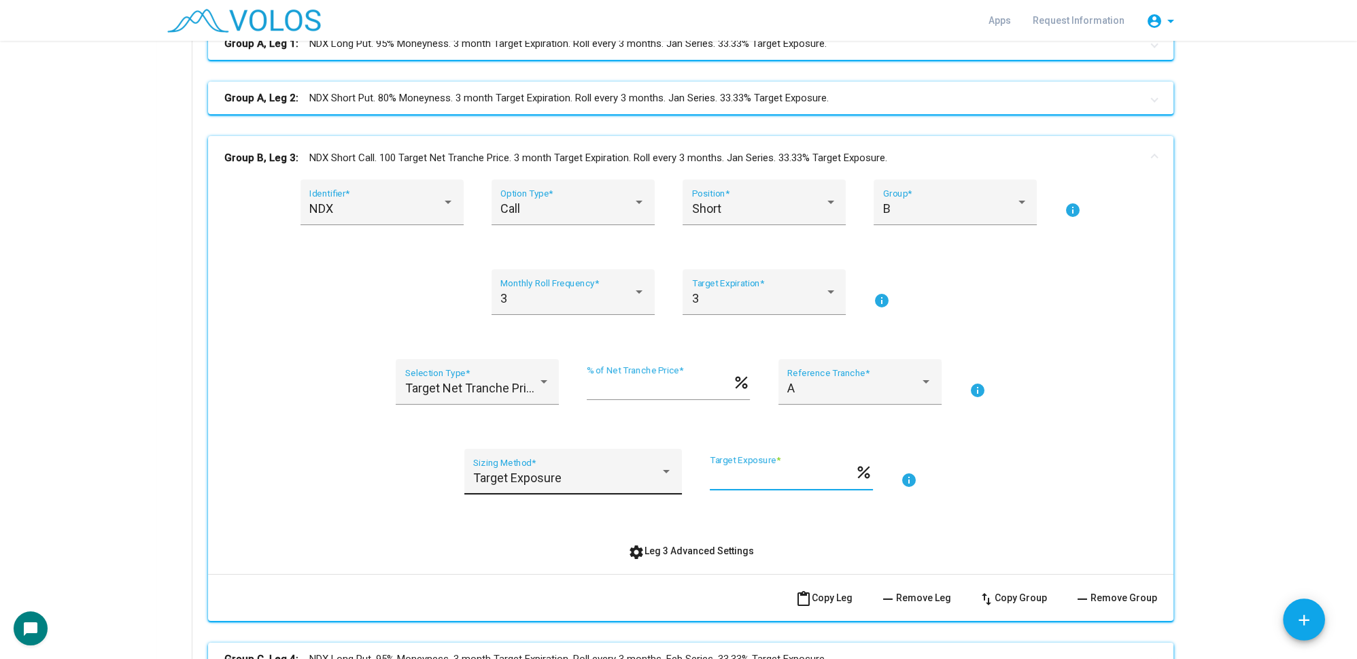
drag, startPoint x: 760, startPoint y: 473, endPoint x: 659, endPoint y: 477, distance: 101.4
click at [659, 477] on div "Target Exposure Sizing Method * ***** Target Exposure * percent info" at bounding box center [690, 480] width 933 height 62
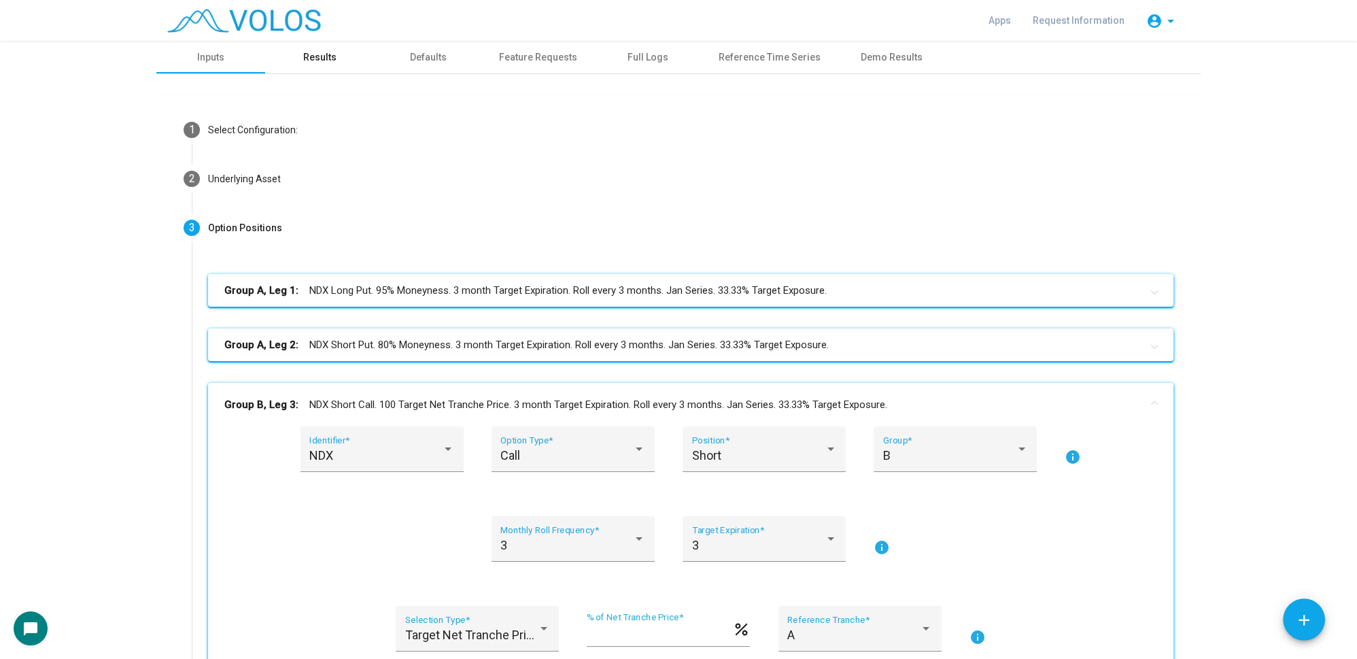
click at [328, 65] on div "Results" at bounding box center [319, 57] width 109 height 33
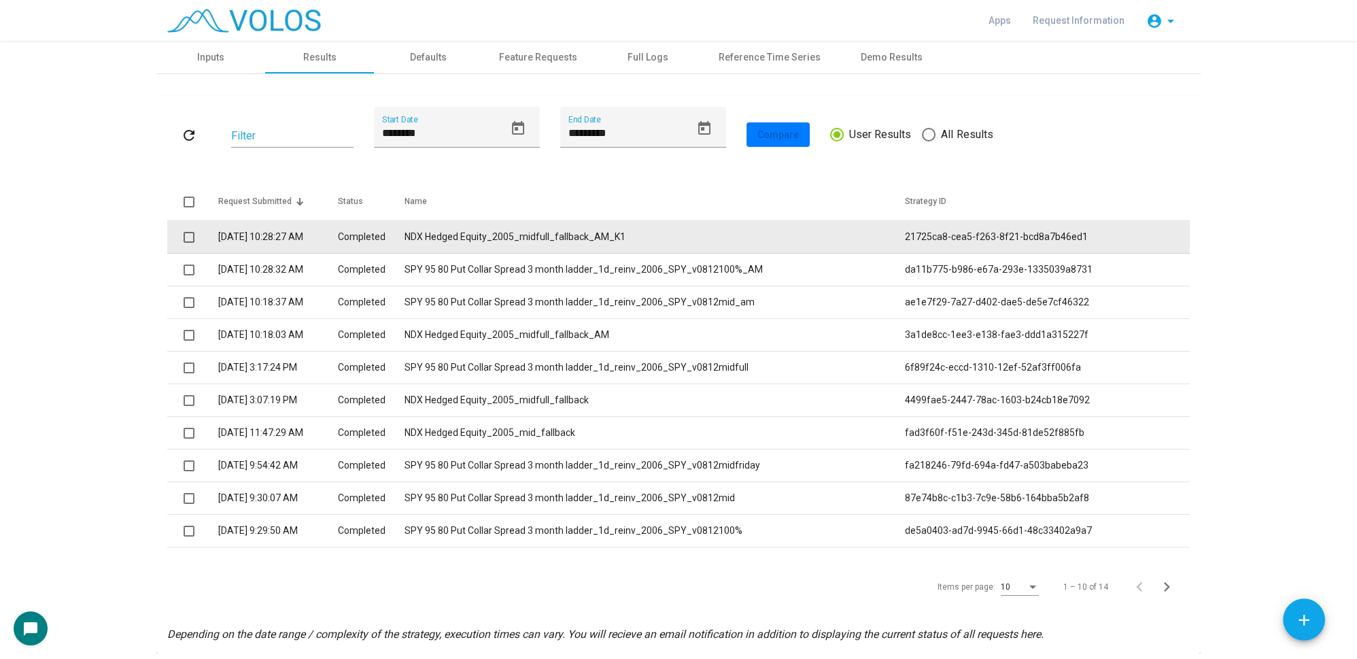
click at [648, 237] on td "NDX Hedged Equity_2005_midfull_fallback_AM_K1" at bounding box center [655, 237] width 500 height 33
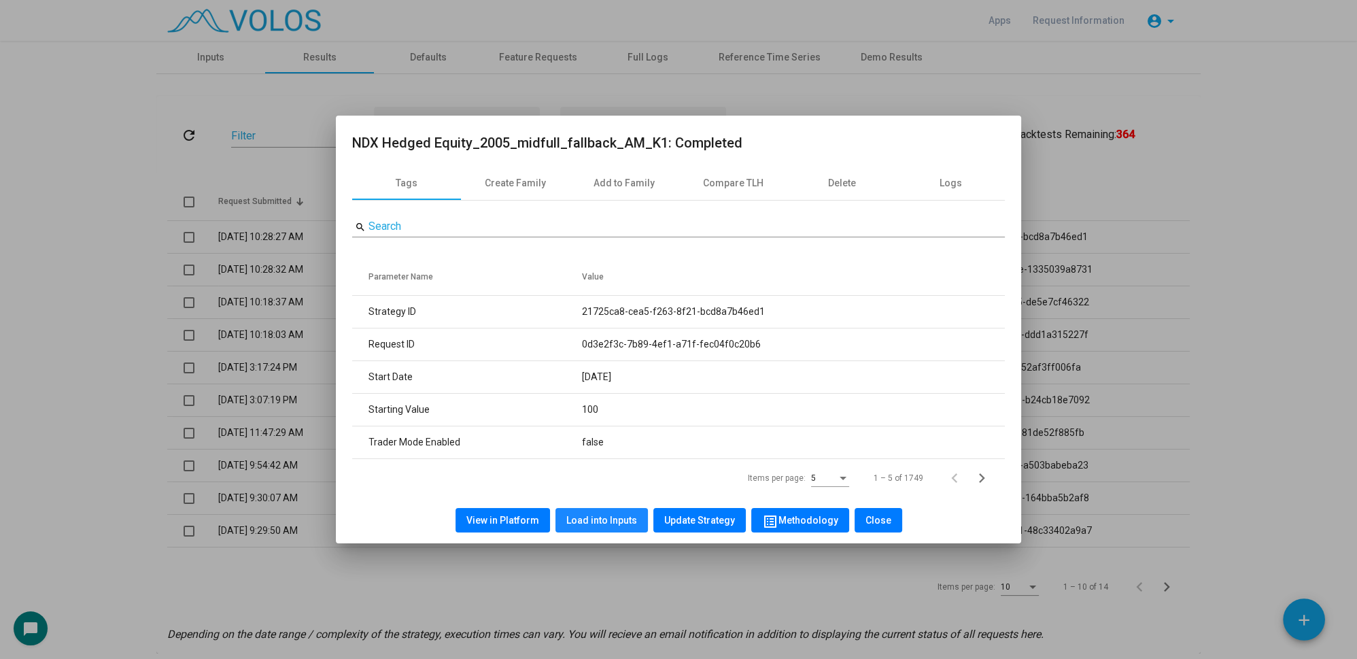
click at [620, 519] on span "Load into Inputs" at bounding box center [601, 520] width 71 height 11
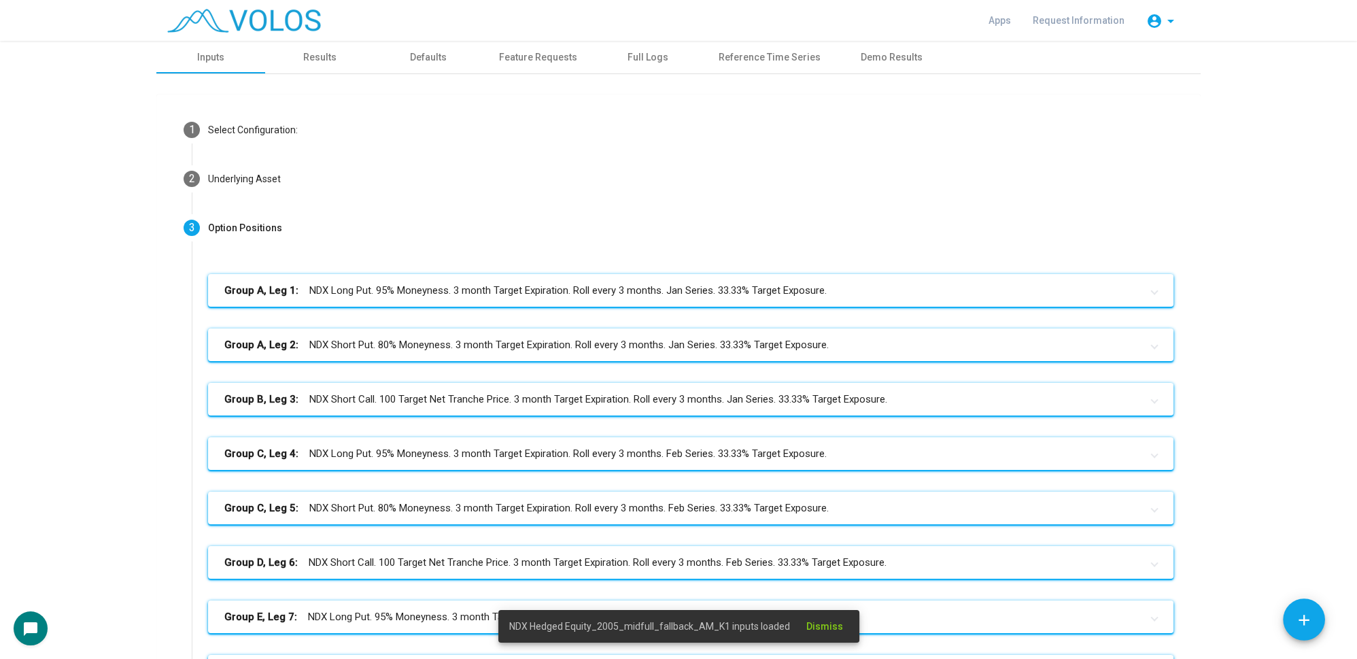
scroll to position [322, 0]
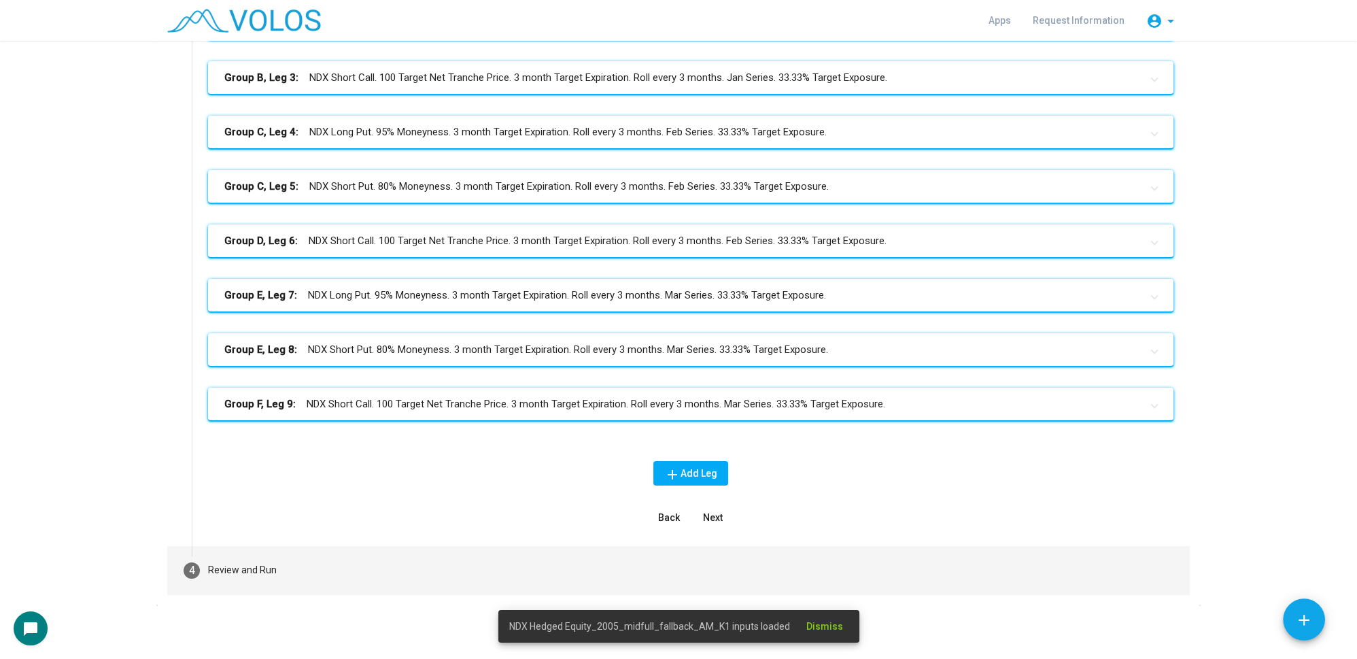
click at [386, 568] on mat-step-header "4 Review and Run" at bounding box center [678, 570] width 1023 height 49
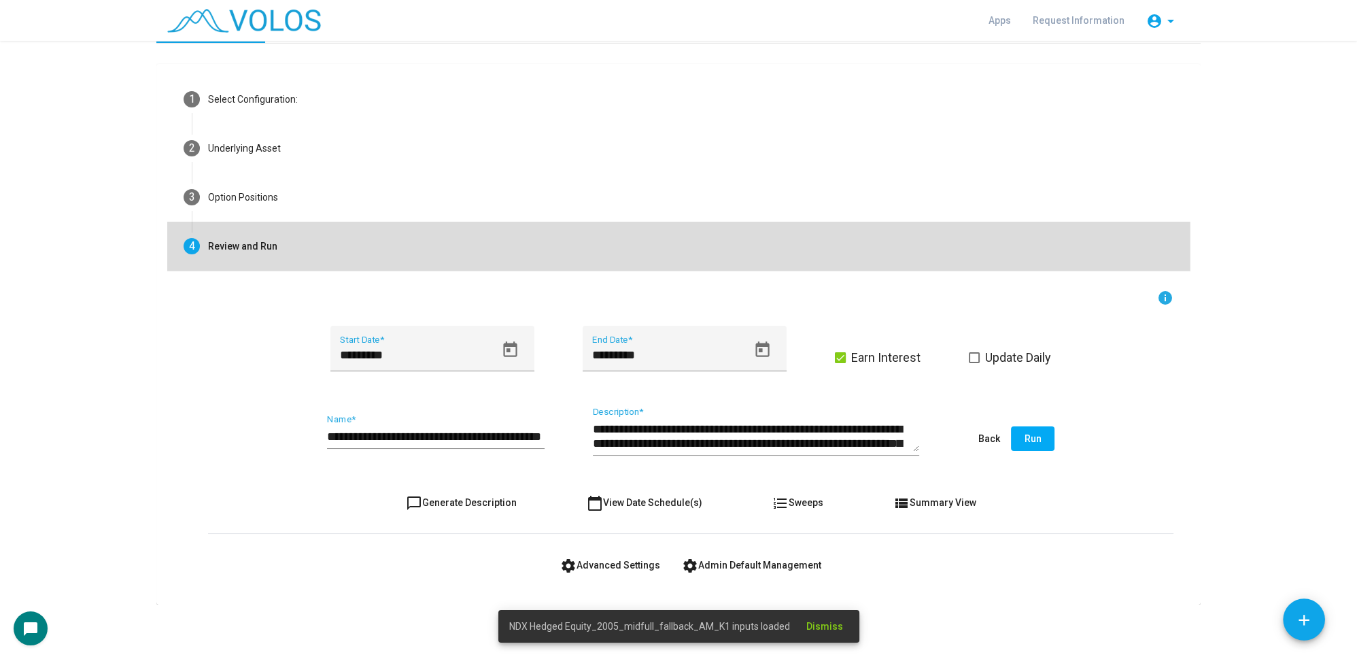
scroll to position [29, 0]
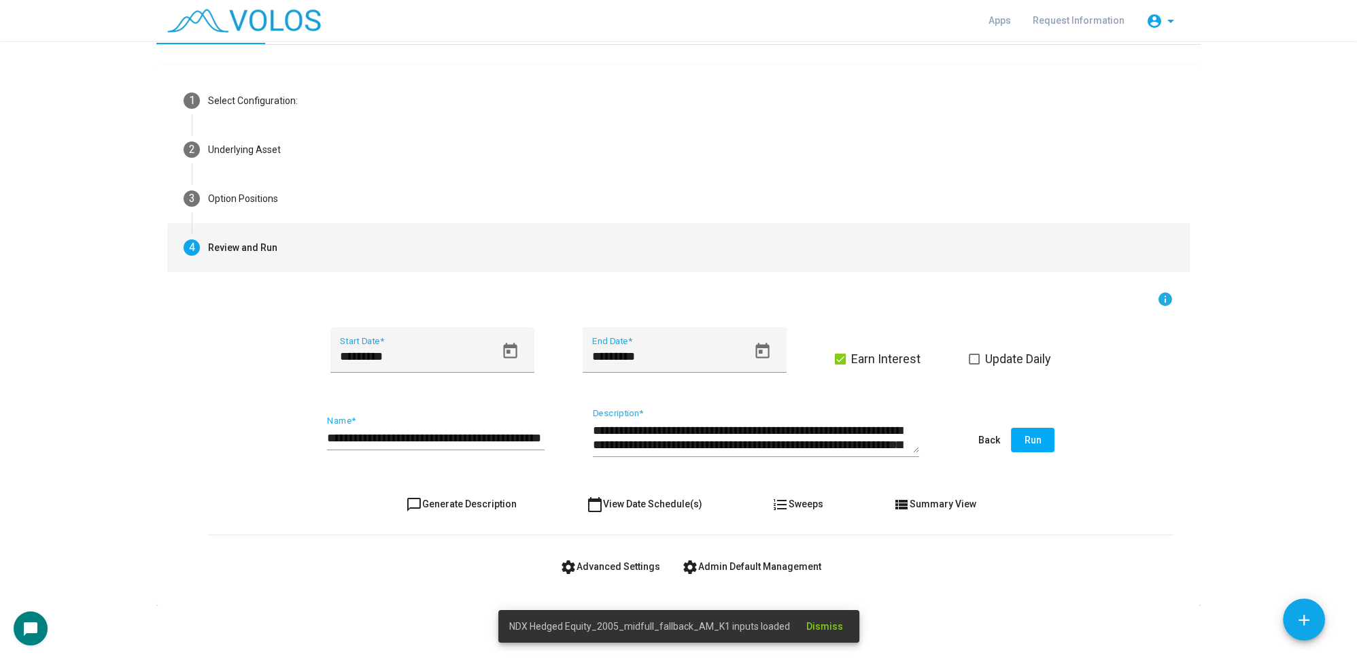
click at [604, 564] on span "settings Advanced Settings" at bounding box center [610, 566] width 100 height 11
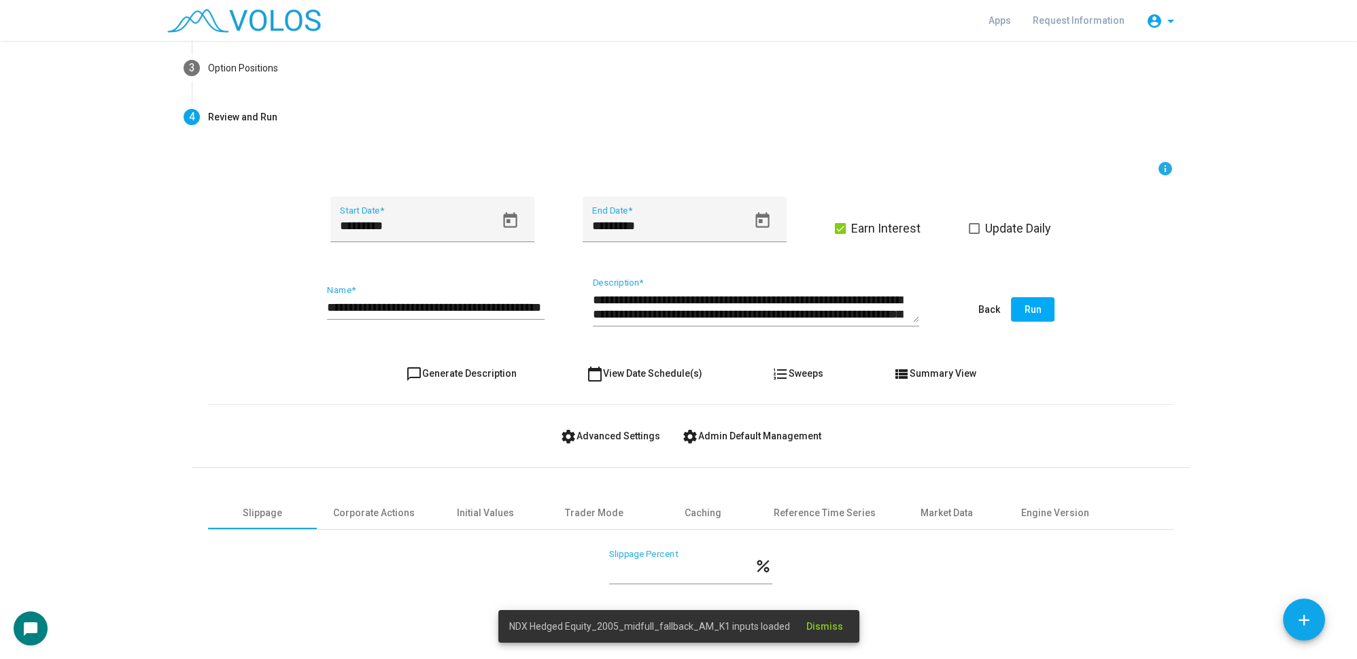
scroll to position [218, 0]
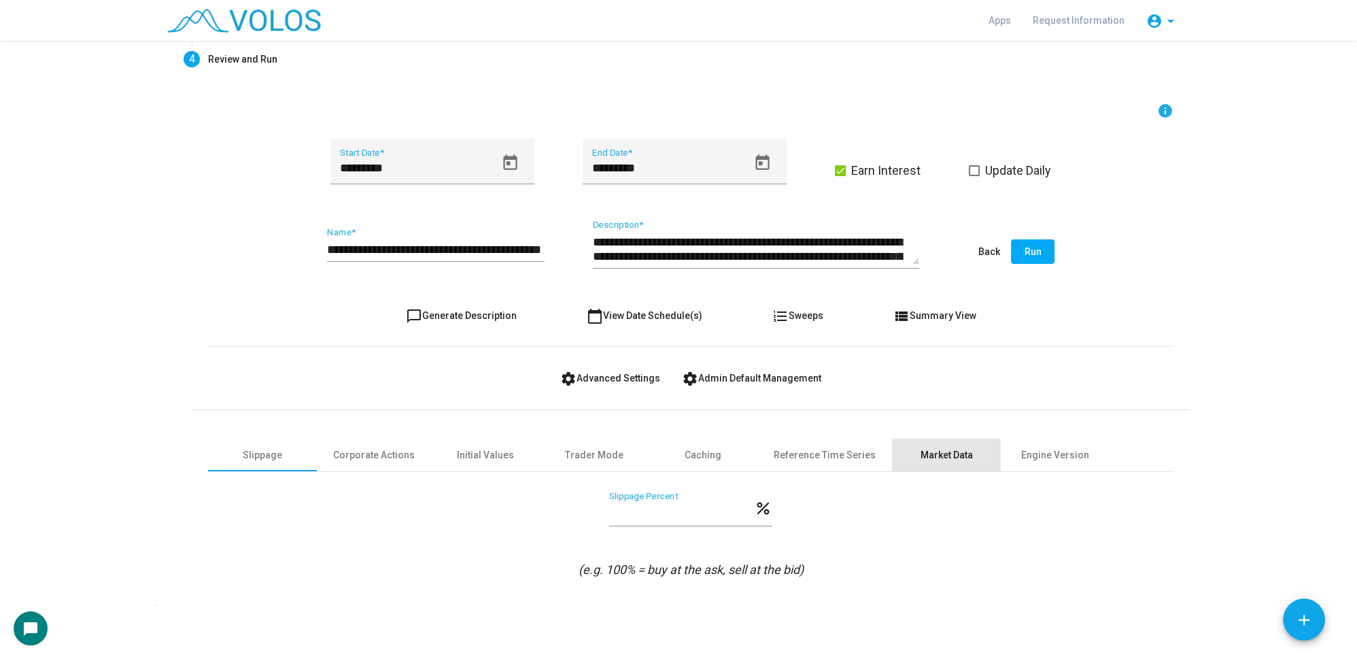
click at [938, 448] on div "Market Data" at bounding box center [947, 455] width 52 height 14
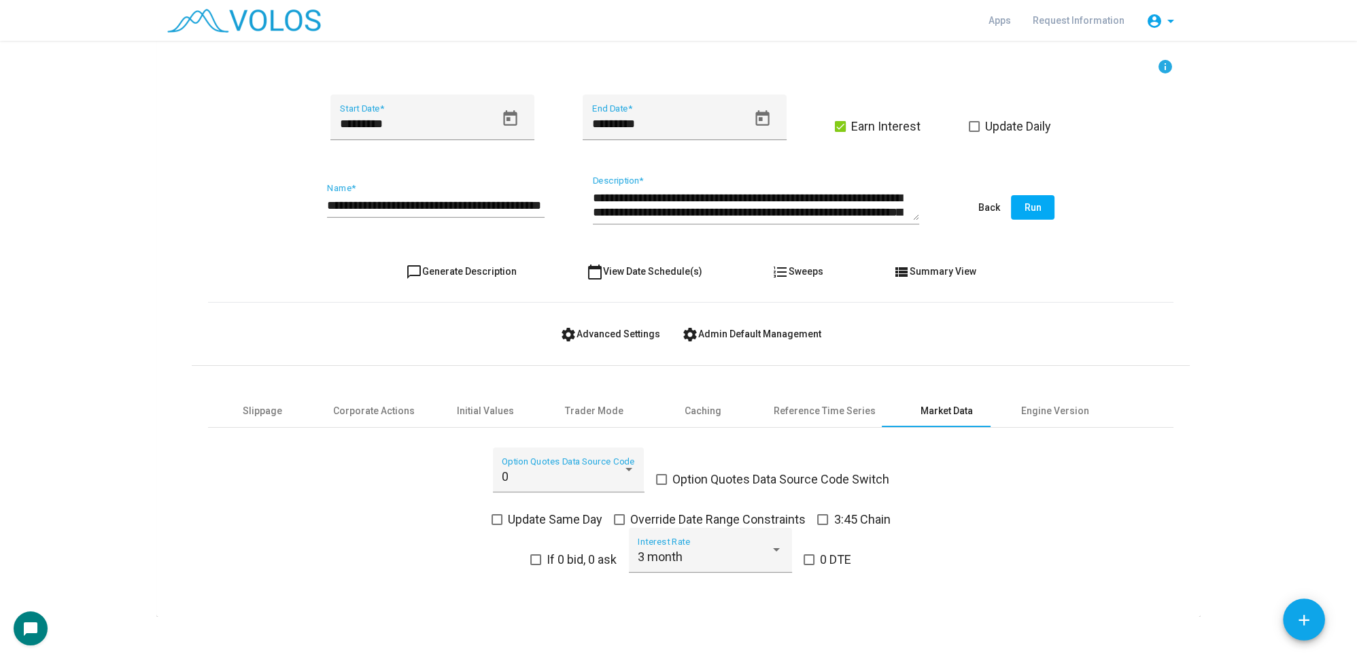
scroll to position [272, 0]
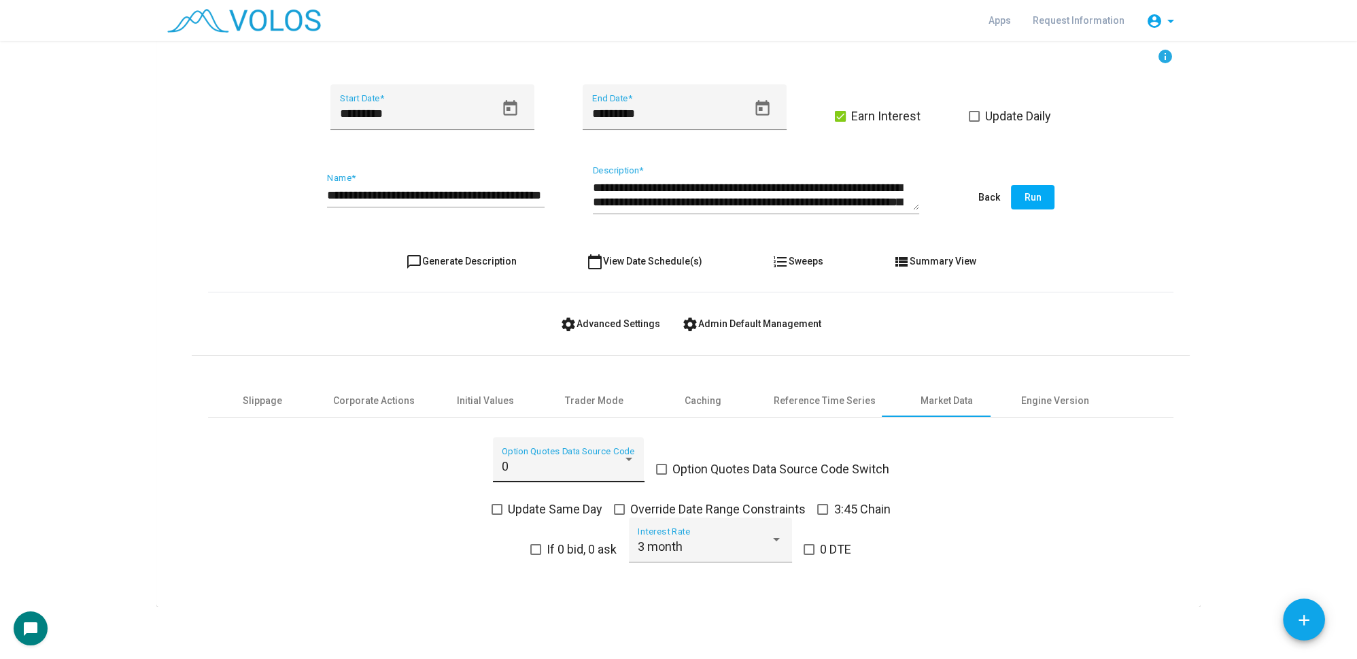
click at [530, 467] on div "0" at bounding box center [562, 467] width 121 height 14
click at [1033, 511] on div at bounding box center [678, 329] width 1357 height 659
click at [526, 463] on div "0" at bounding box center [562, 467] width 121 height 14
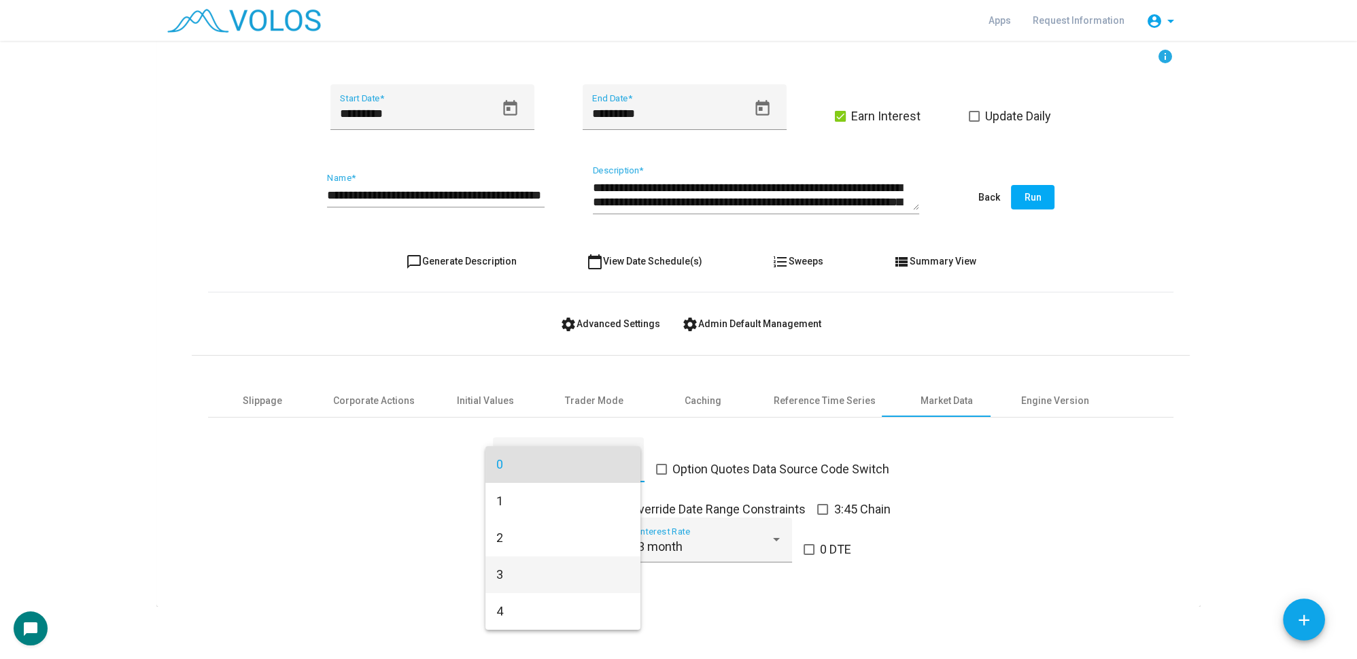
click at [512, 570] on span "3" at bounding box center [562, 574] width 133 height 37
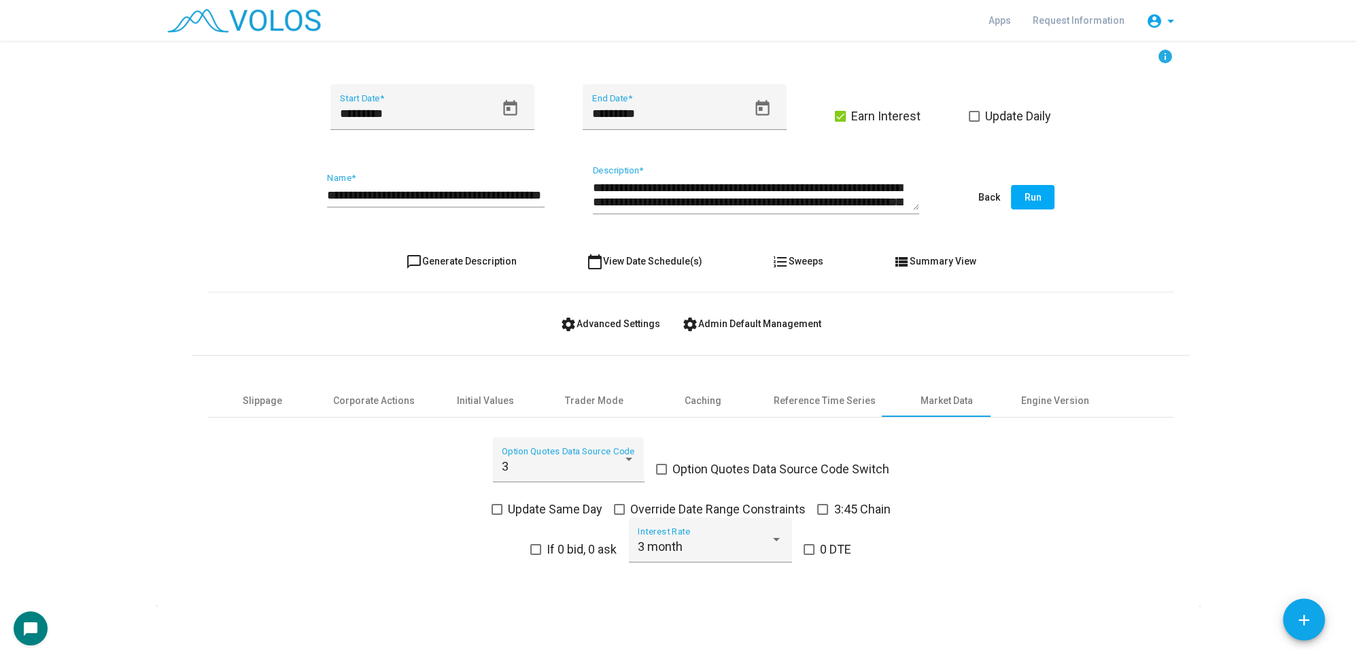
click at [656, 471] on span at bounding box center [661, 469] width 11 height 11
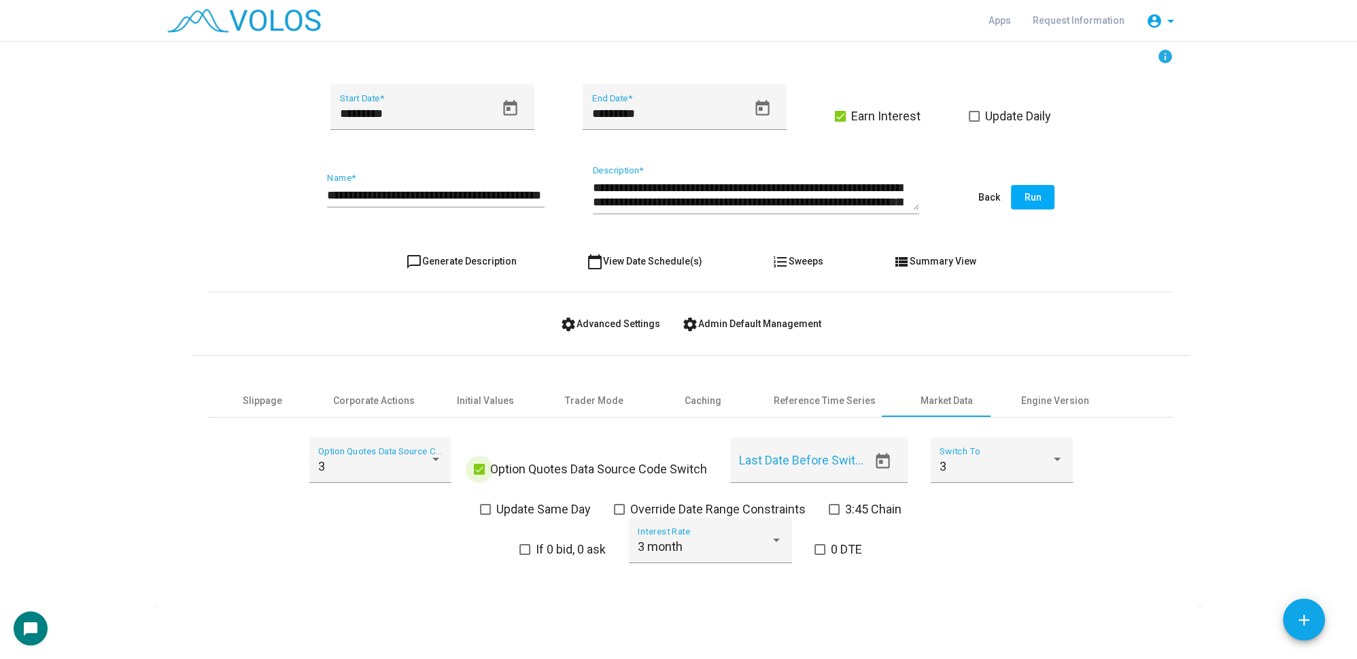
click at [474, 468] on span at bounding box center [479, 469] width 11 height 11
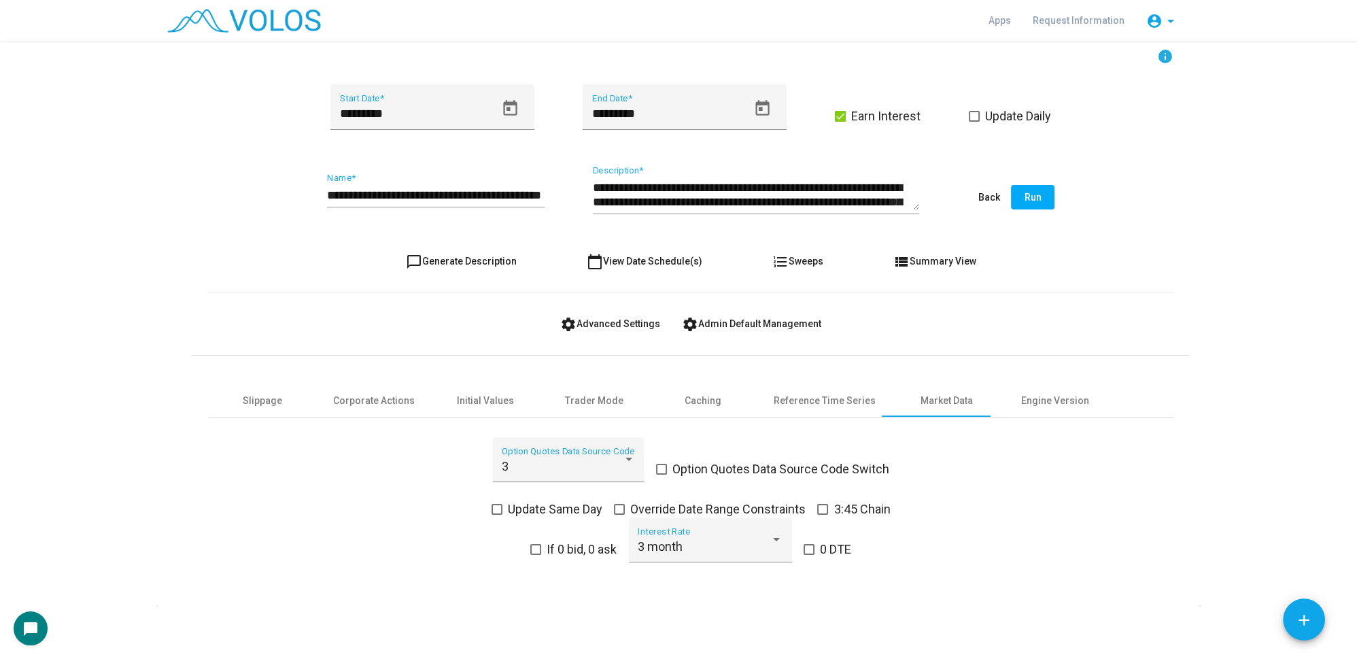
click at [529, 190] on input "**********" at bounding box center [436, 195] width 218 height 14
type input "**********"
click at [1031, 197] on span "Run" at bounding box center [1033, 197] width 17 height 11
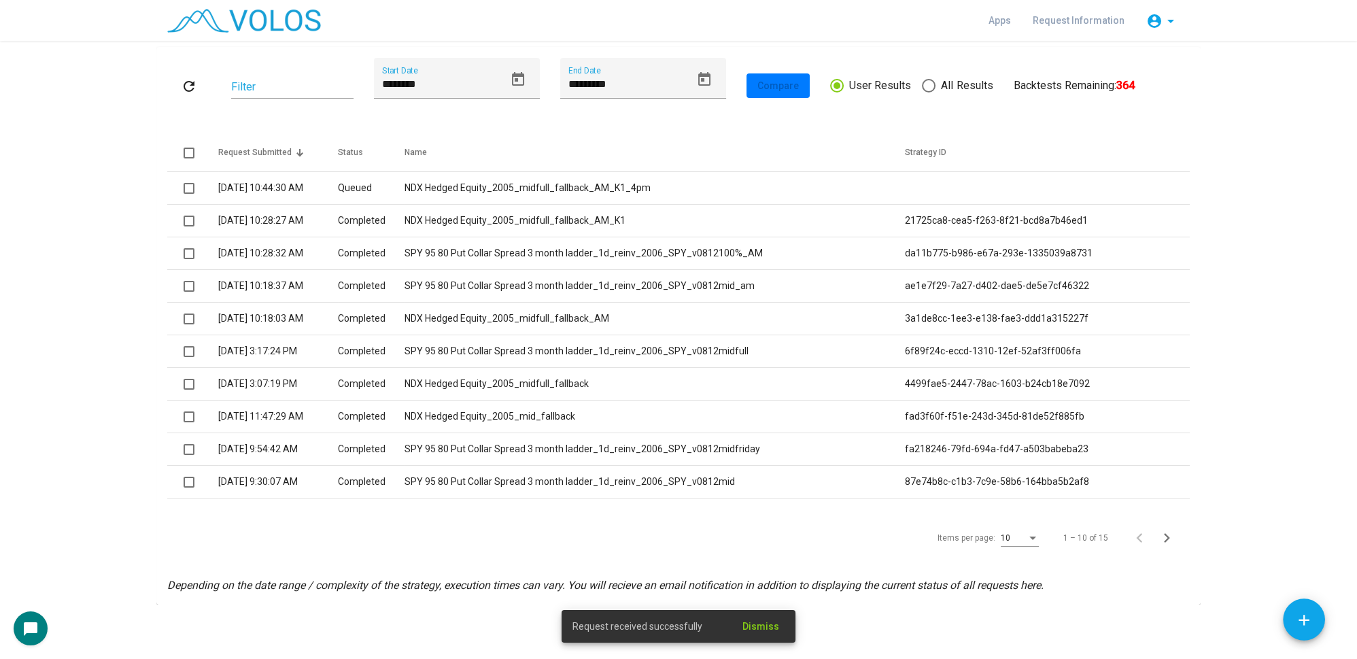
scroll to position [0, 0]
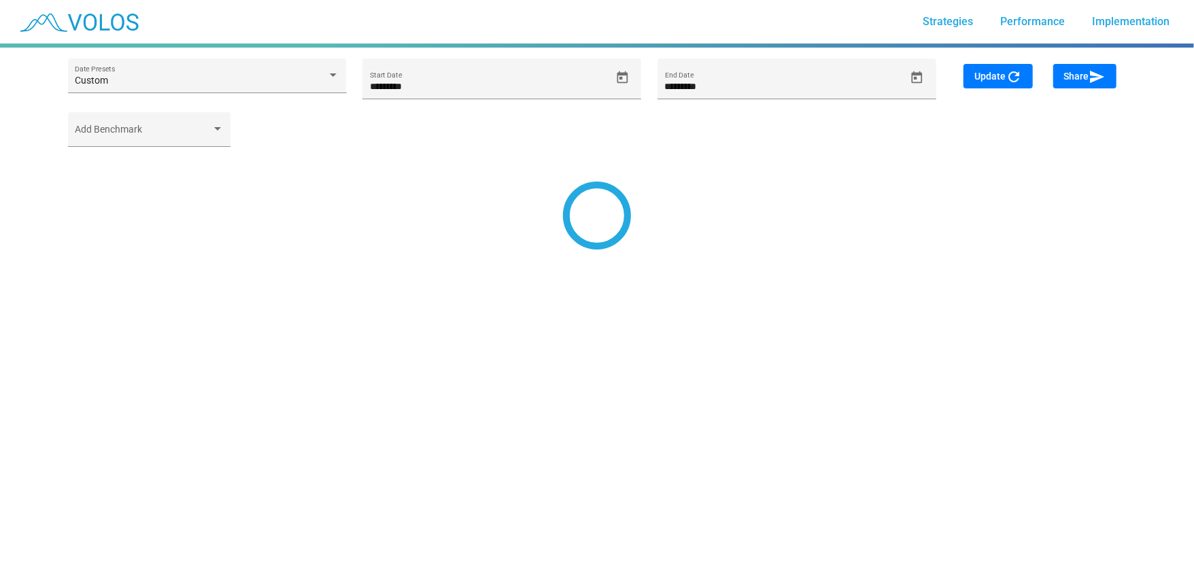
type input "*********"
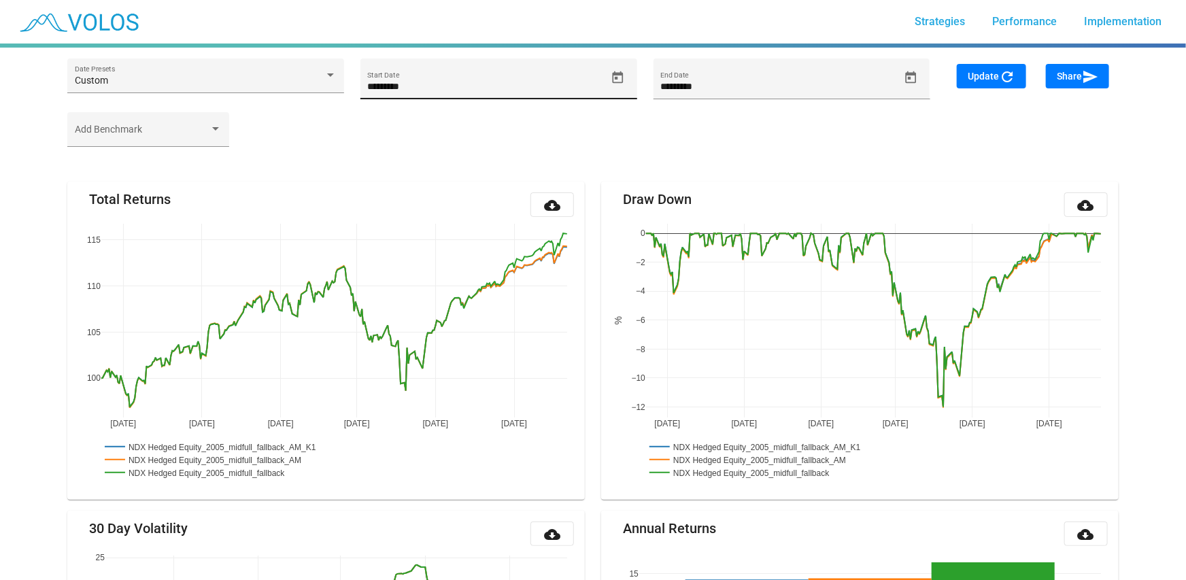
click at [619, 71] on icon "Open calendar" at bounding box center [618, 78] width 14 height 14
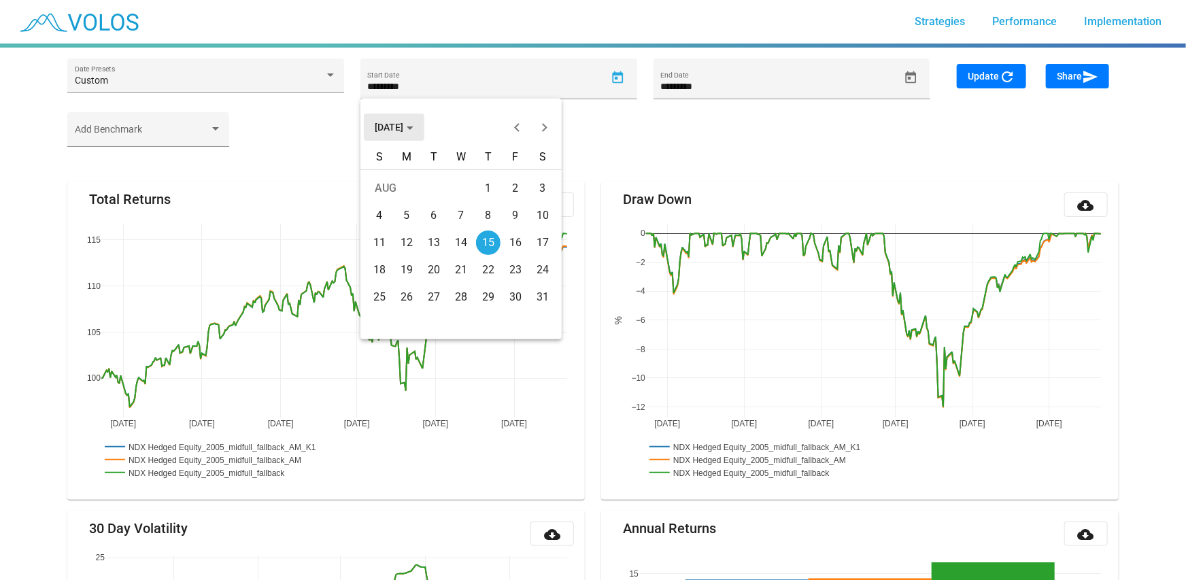
click at [413, 126] on span "[DATE]" at bounding box center [394, 127] width 39 height 11
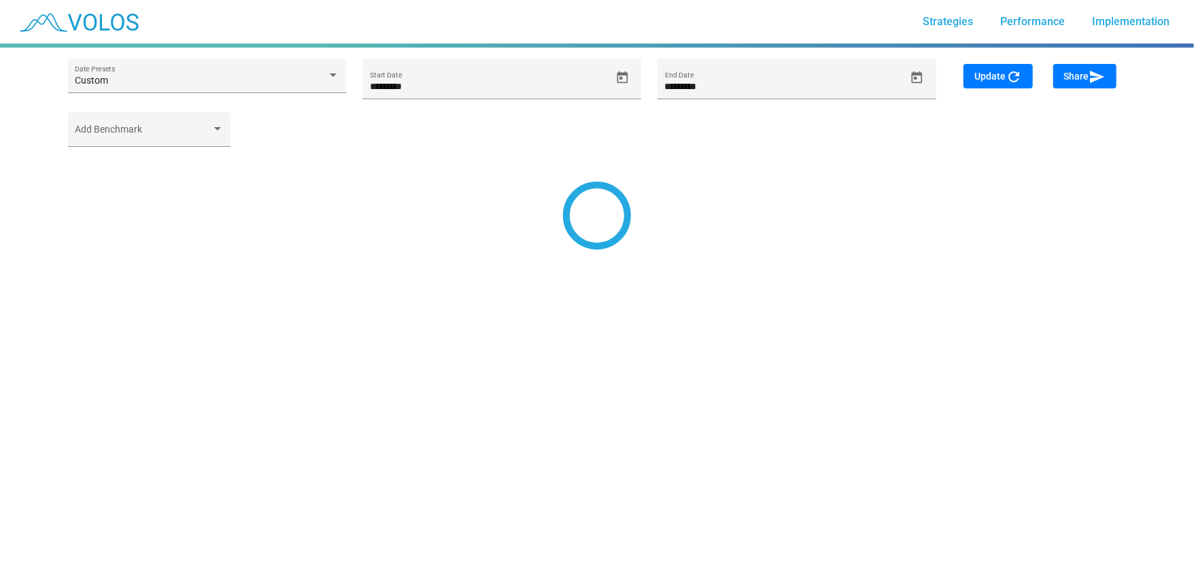
type input "*********"
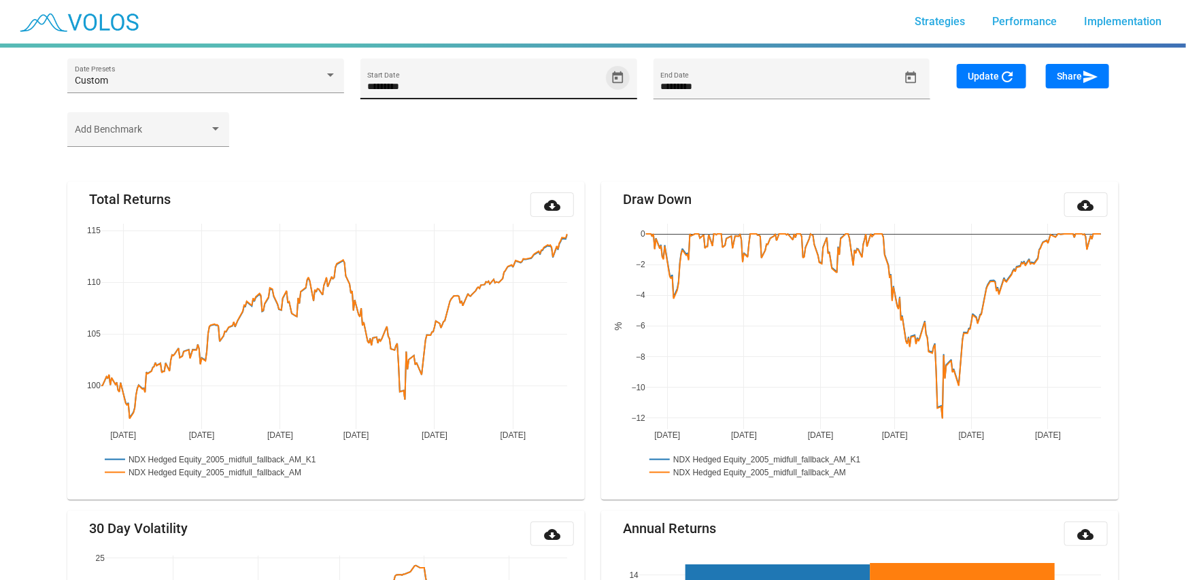
click at [621, 73] on icon "Open calendar" at bounding box center [618, 77] width 11 height 12
